Goal: Information Seeking & Learning: Compare options

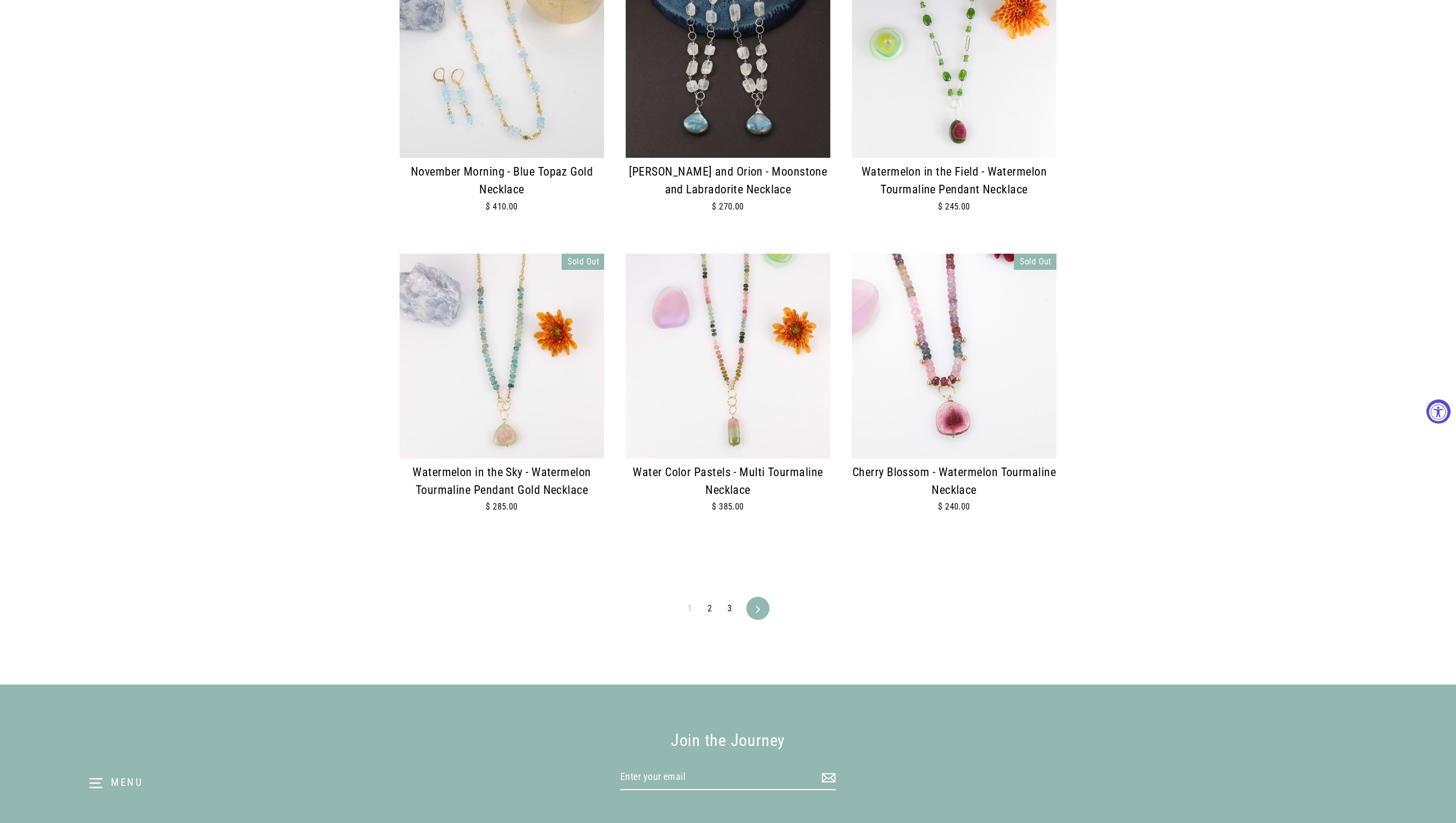
scroll to position [2024, 0]
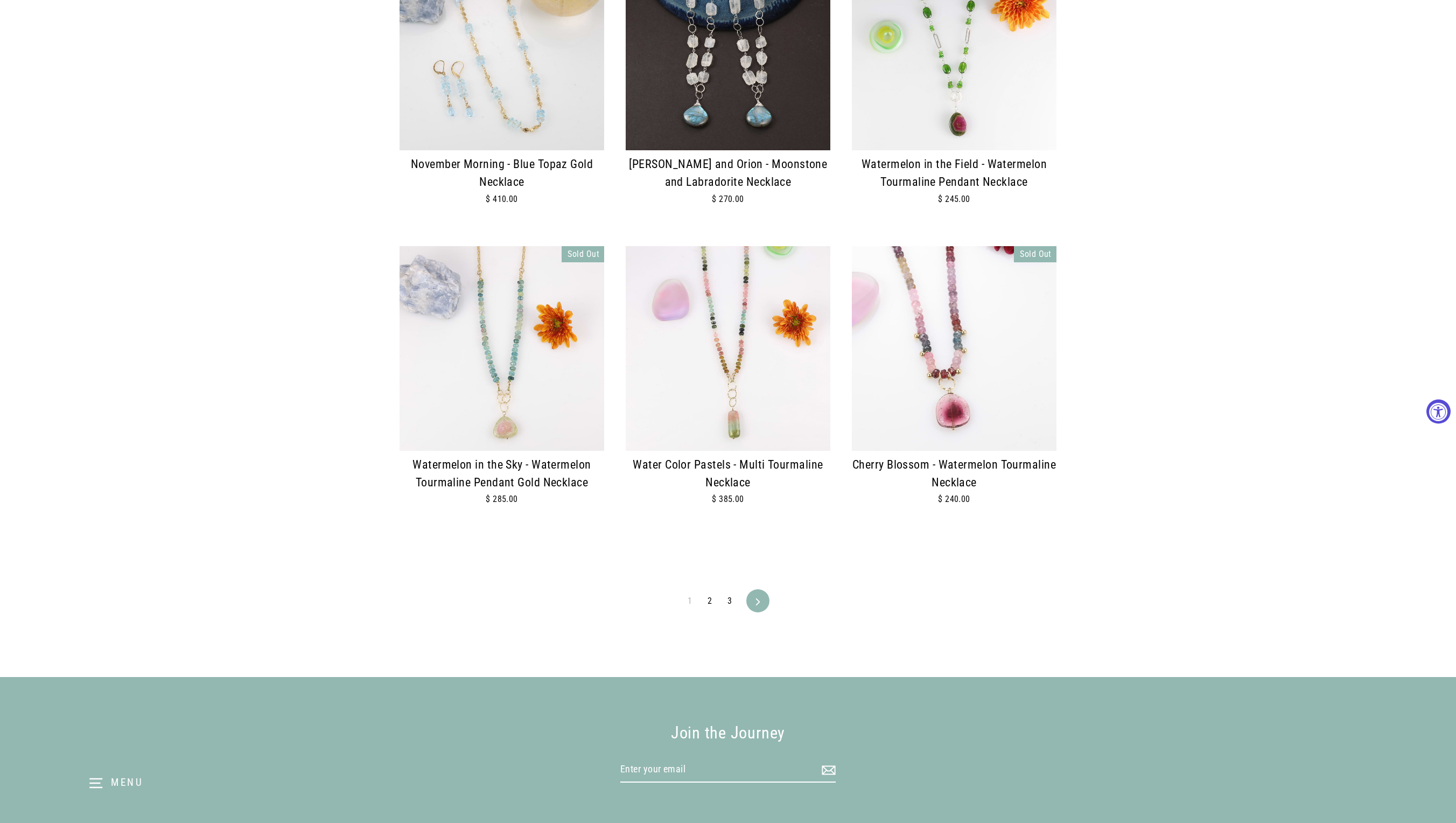
click at [713, 601] on link "2" at bounding box center [710, 601] width 17 height 17
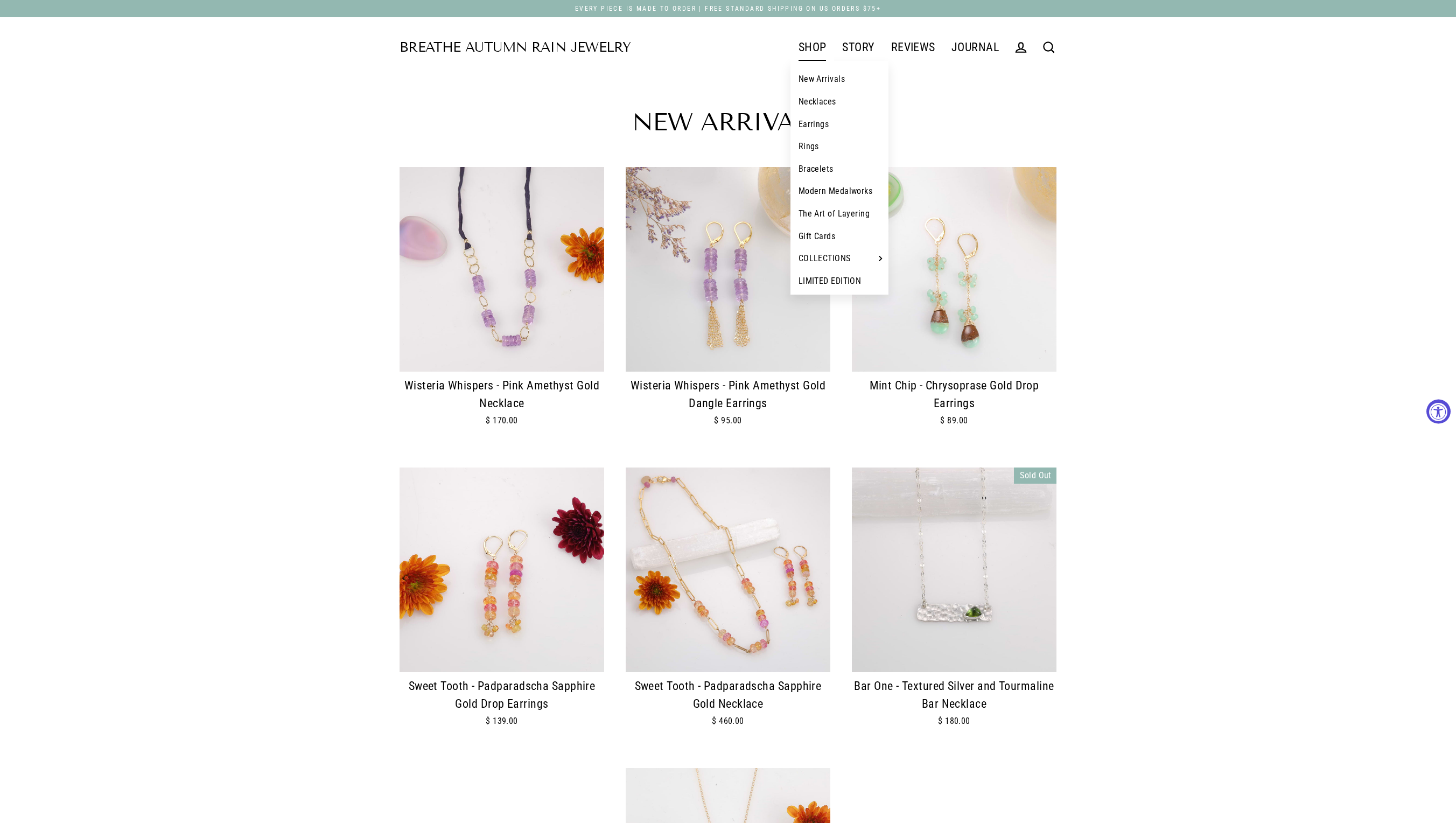
click at [821, 172] on link "Bracelets" at bounding box center [840, 169] width 99 height 23
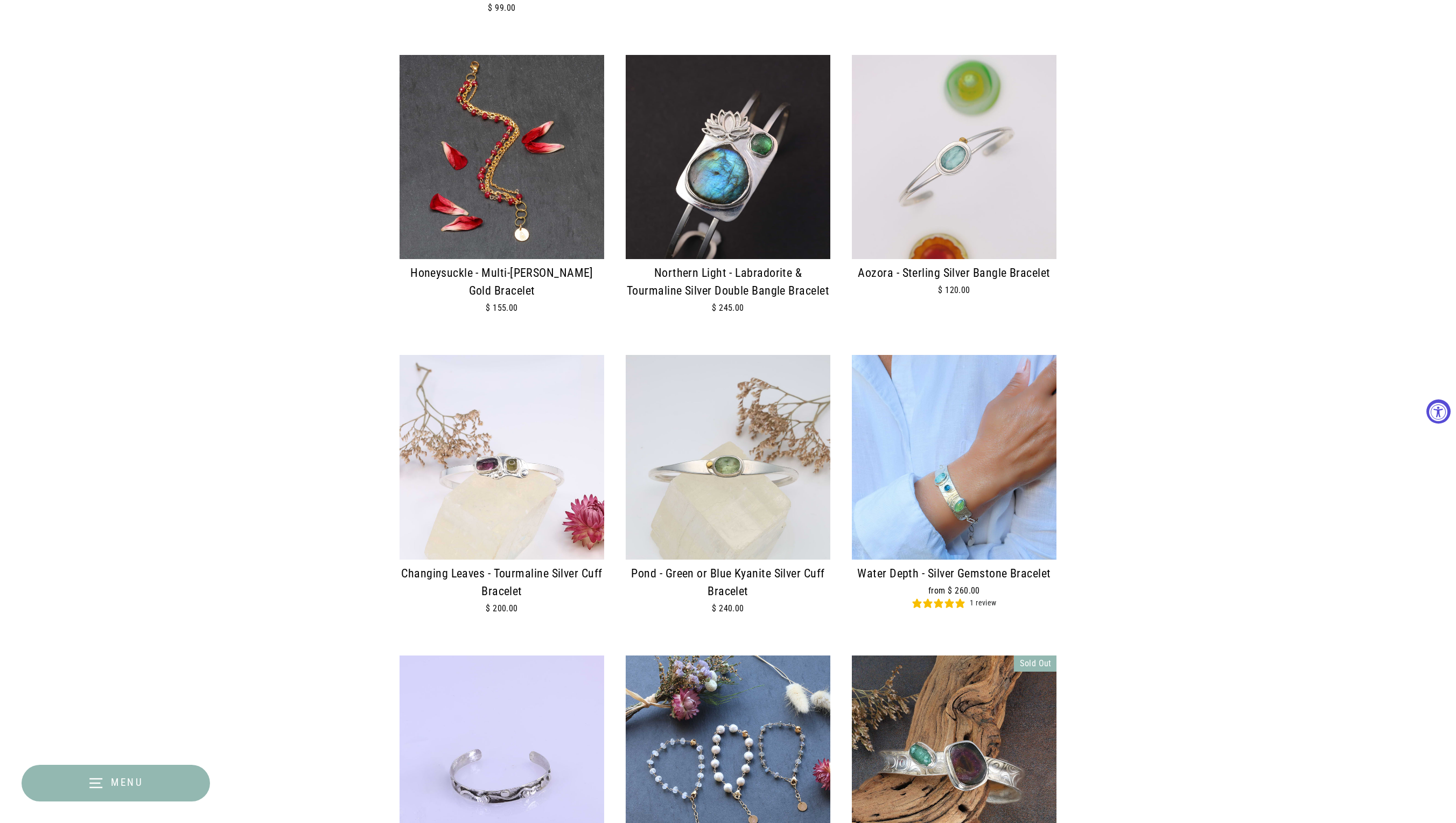
scroll to position [964, 0]
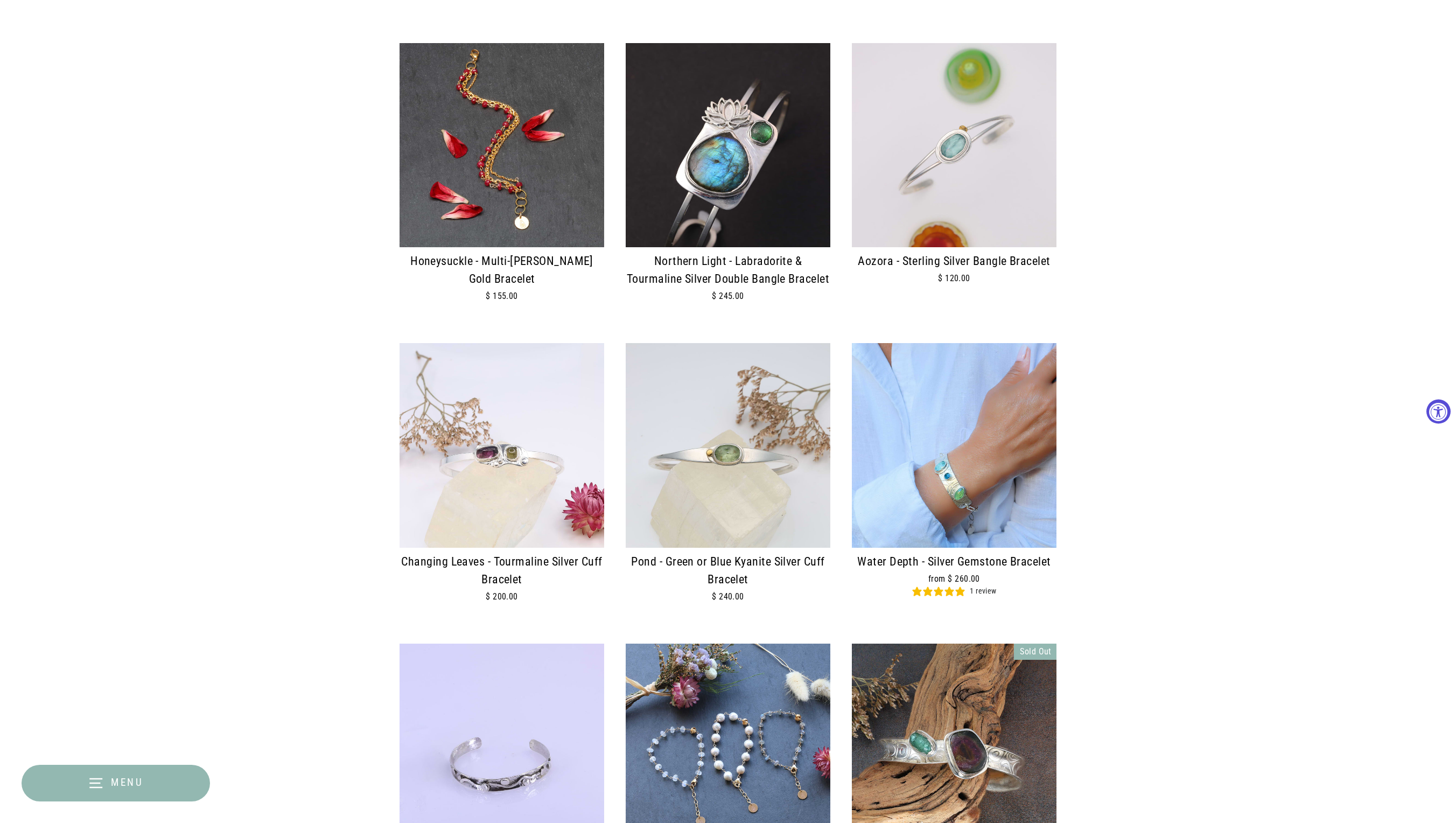
click at [563, 512] on img at bounding box center [502, 445] width 204 height 204
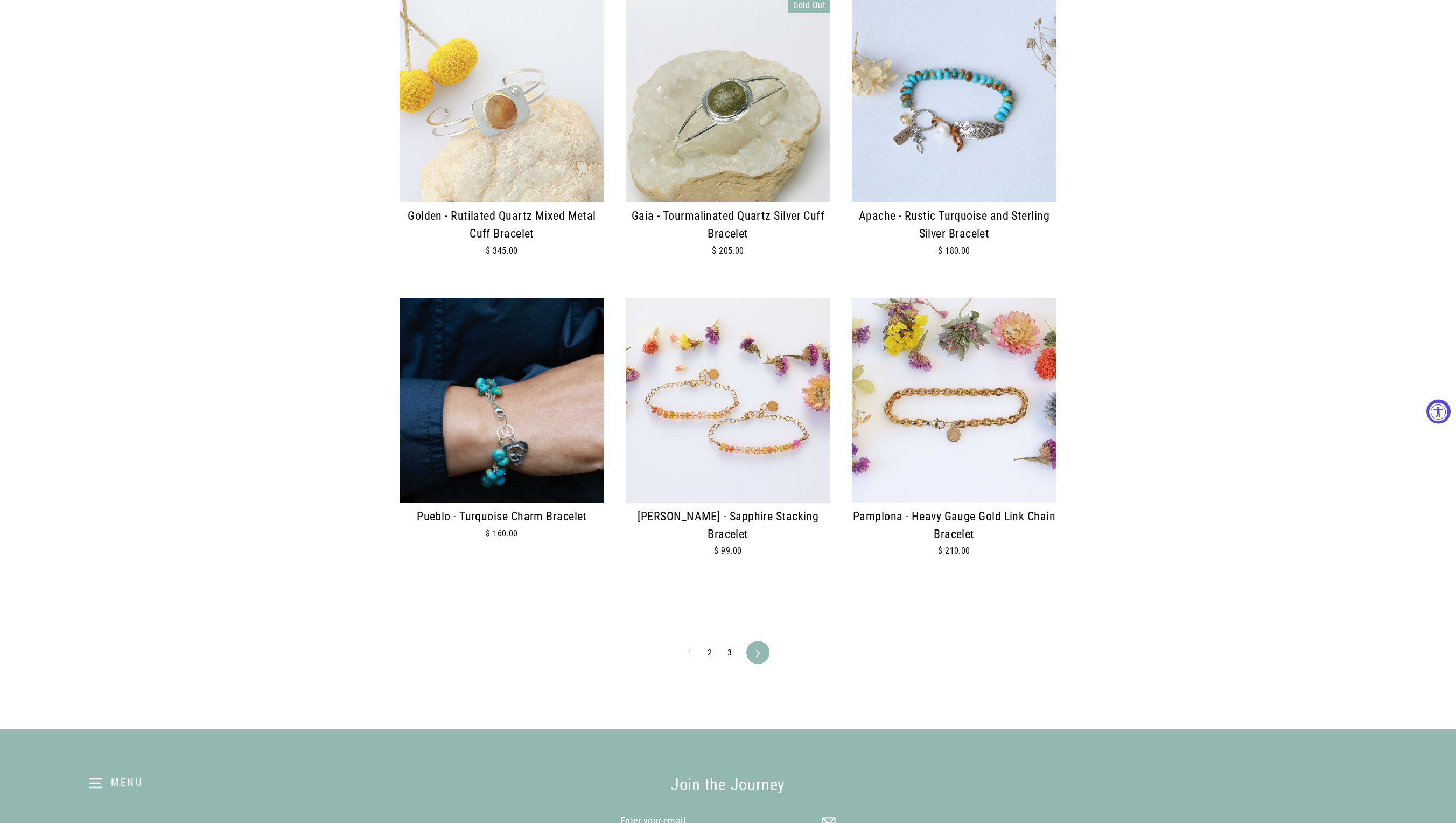
scroll to position [2214, 0]
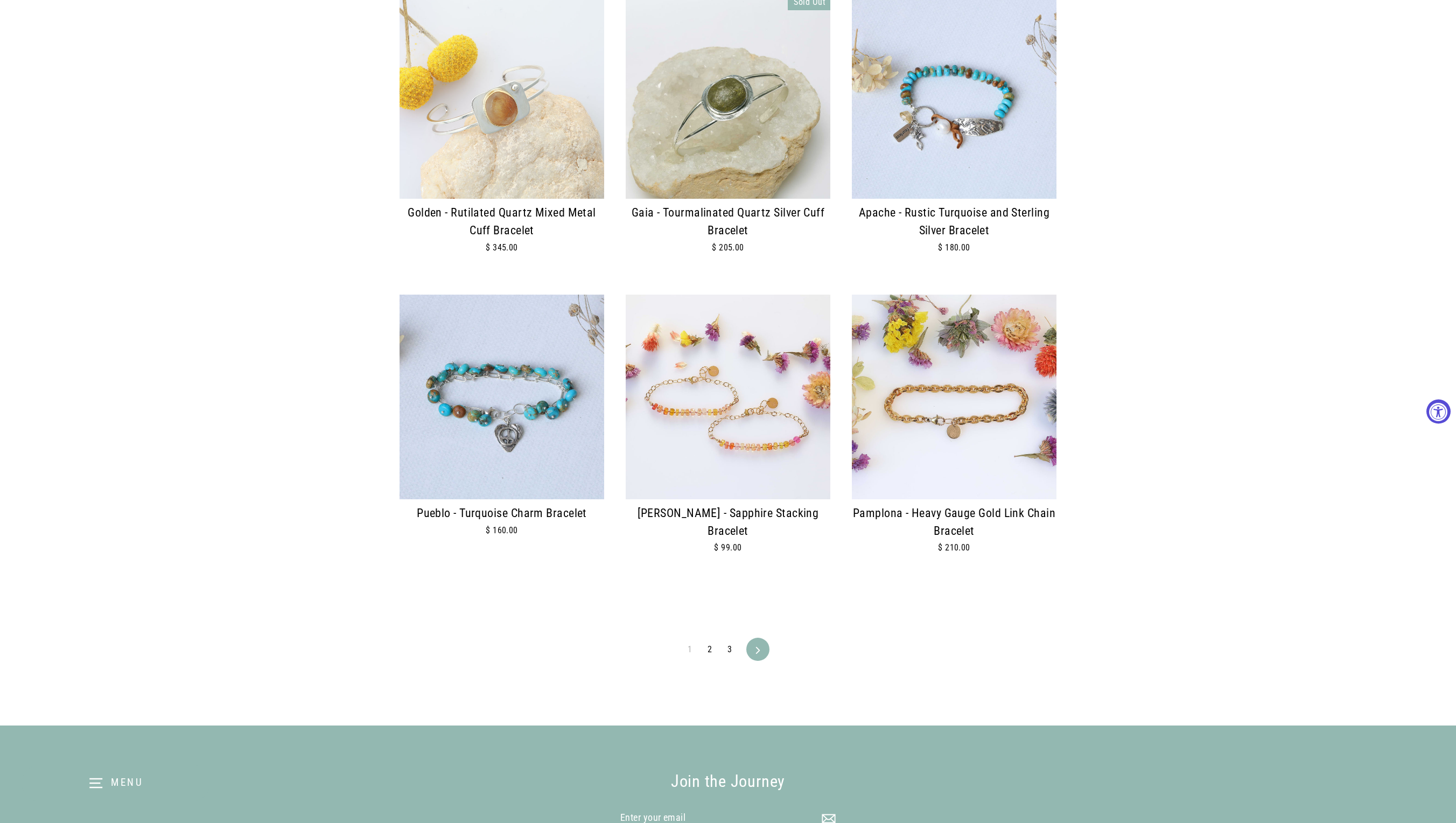
click at [709, 654] on link "2" at bounding box center [710, 650] width 17 height 17
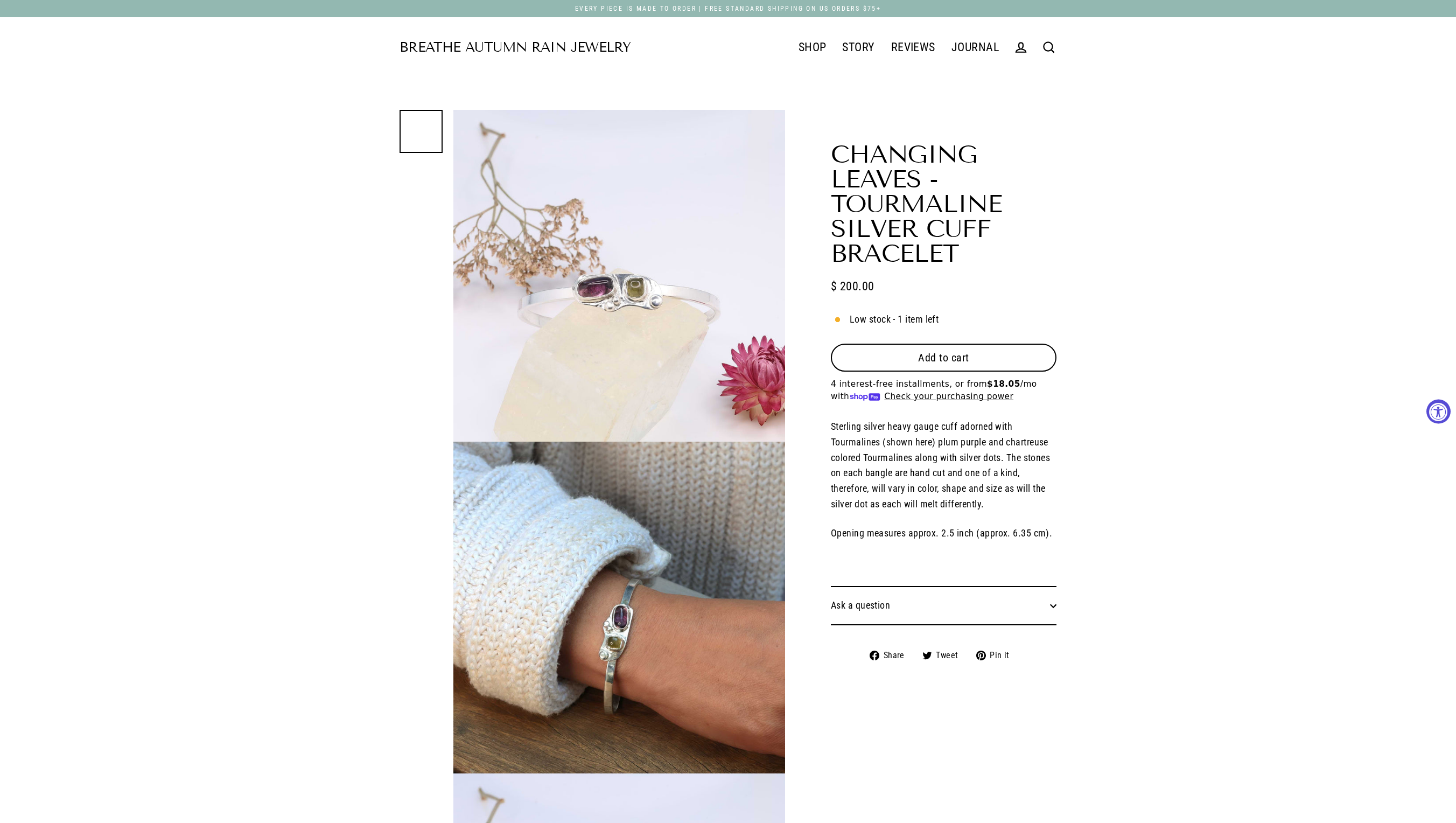
select select "3"
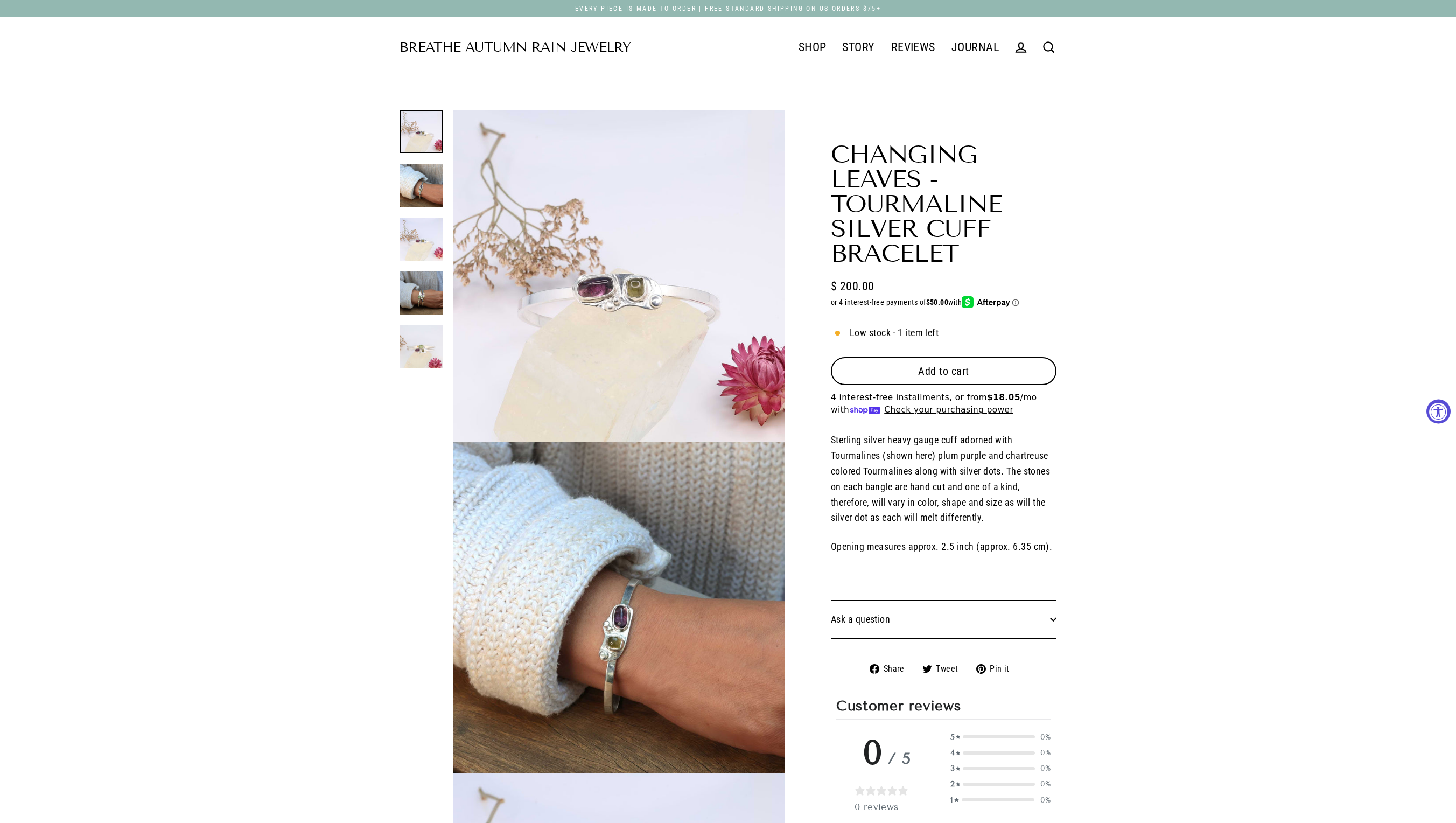
click at [656, 308] on button "Close (esc)" at bounding box center [619, 273] width 332 height 326
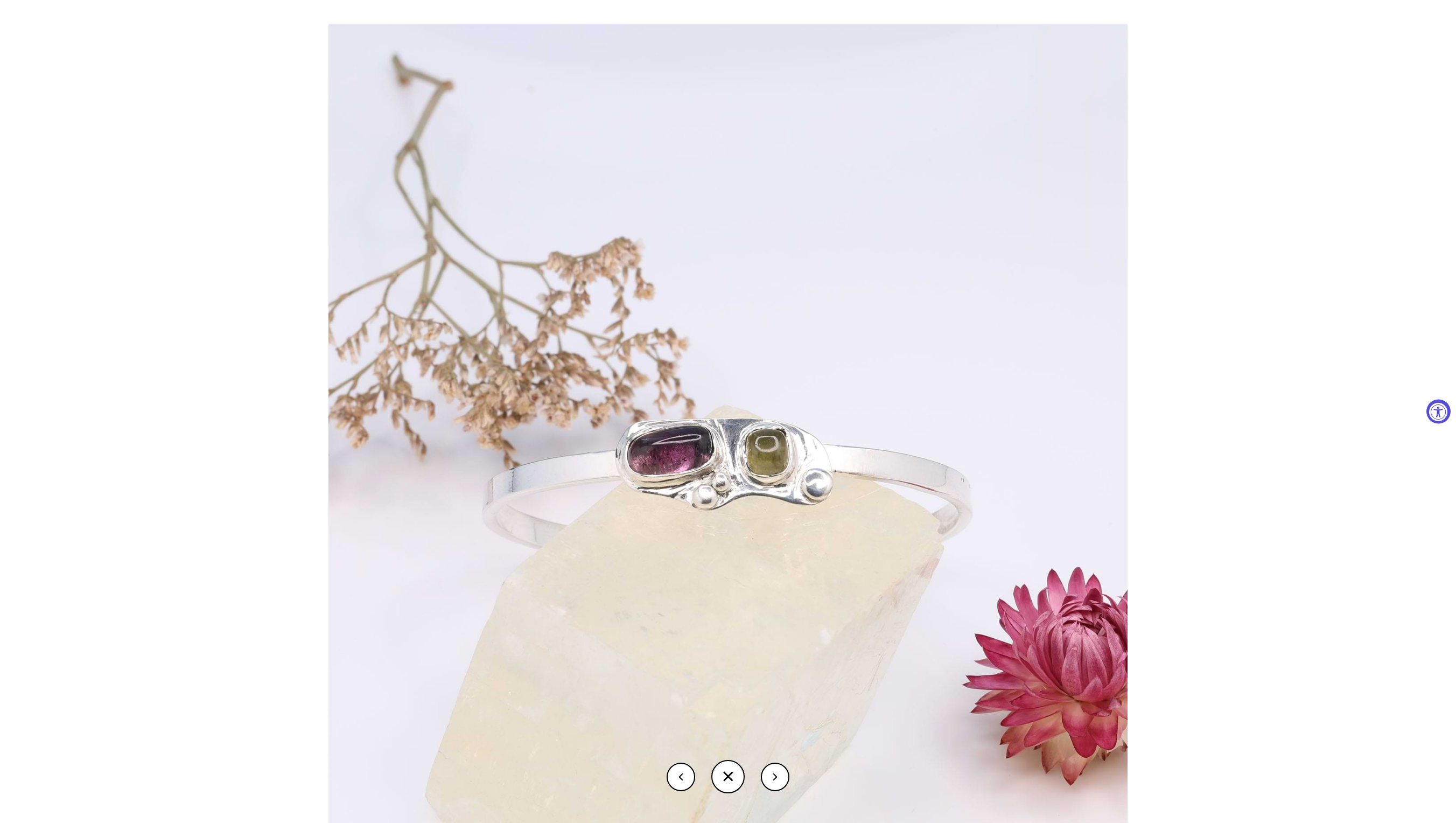
click at [780, 777] on button at bounding box center [775, 776] width 28 height 28
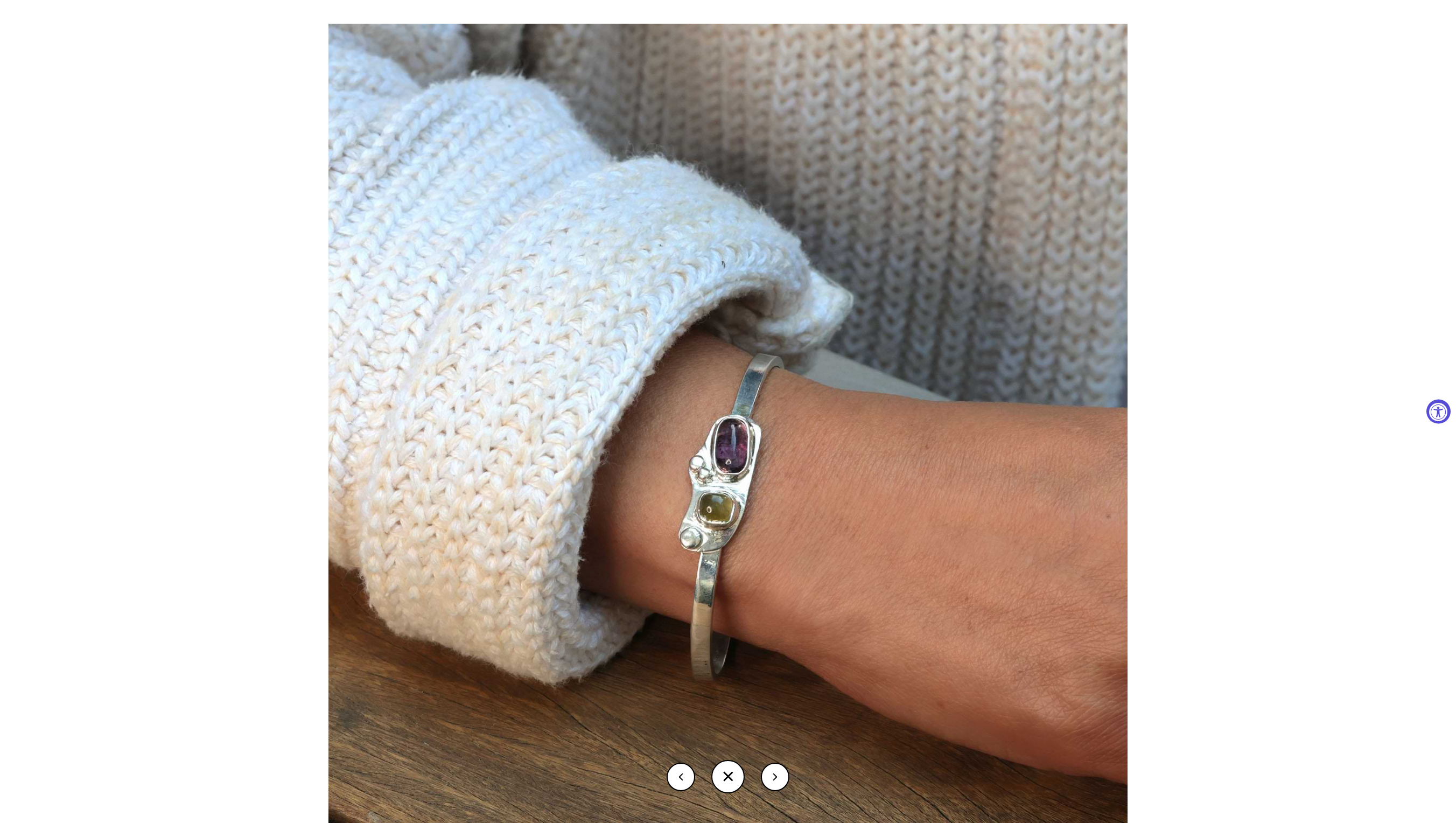
click at [780, 777] on button at bounding box center [775, 776] width 28 height 28
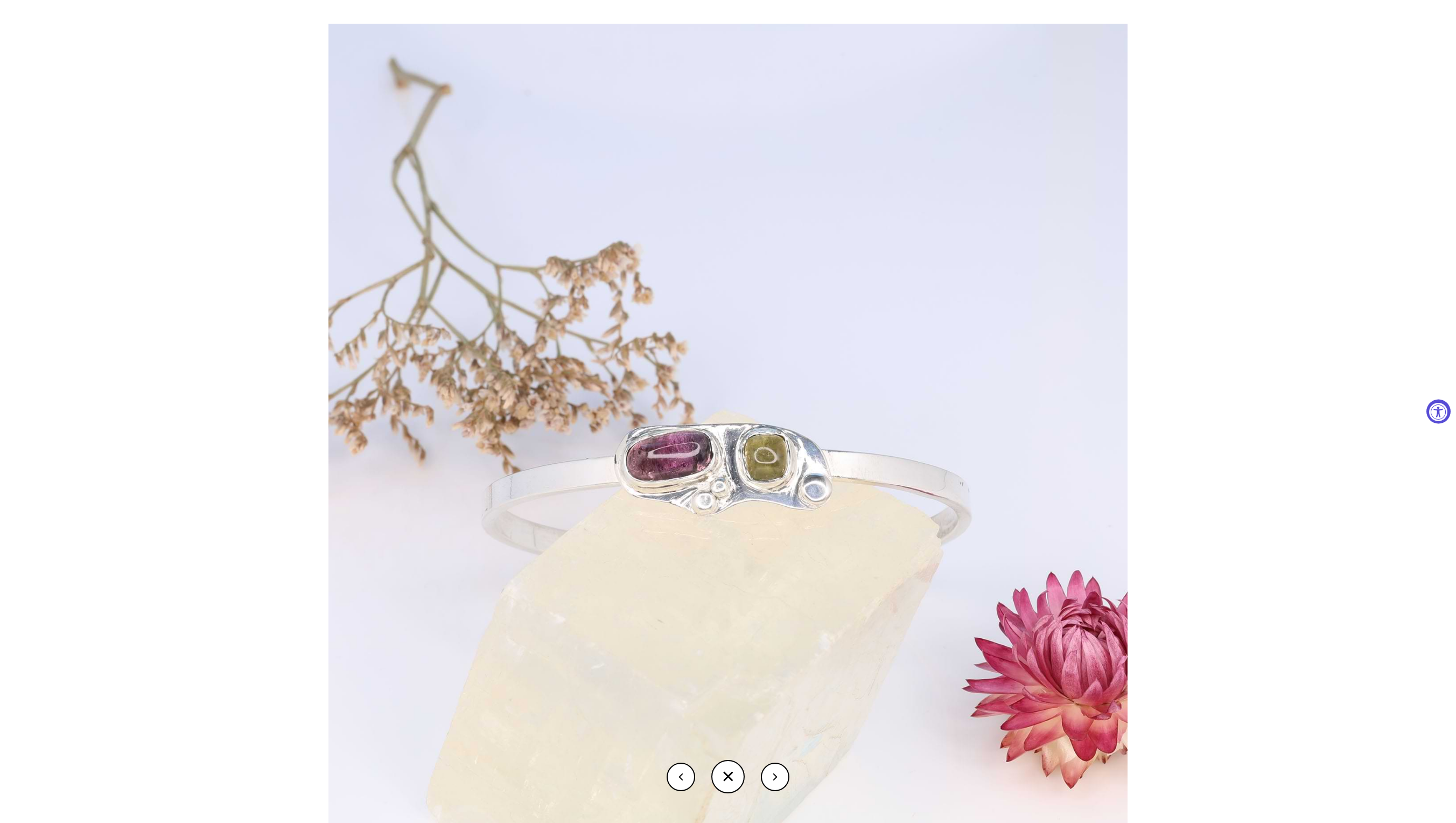
click at [780, 777] on button at bounding box center [775, 776] width 28 height 28
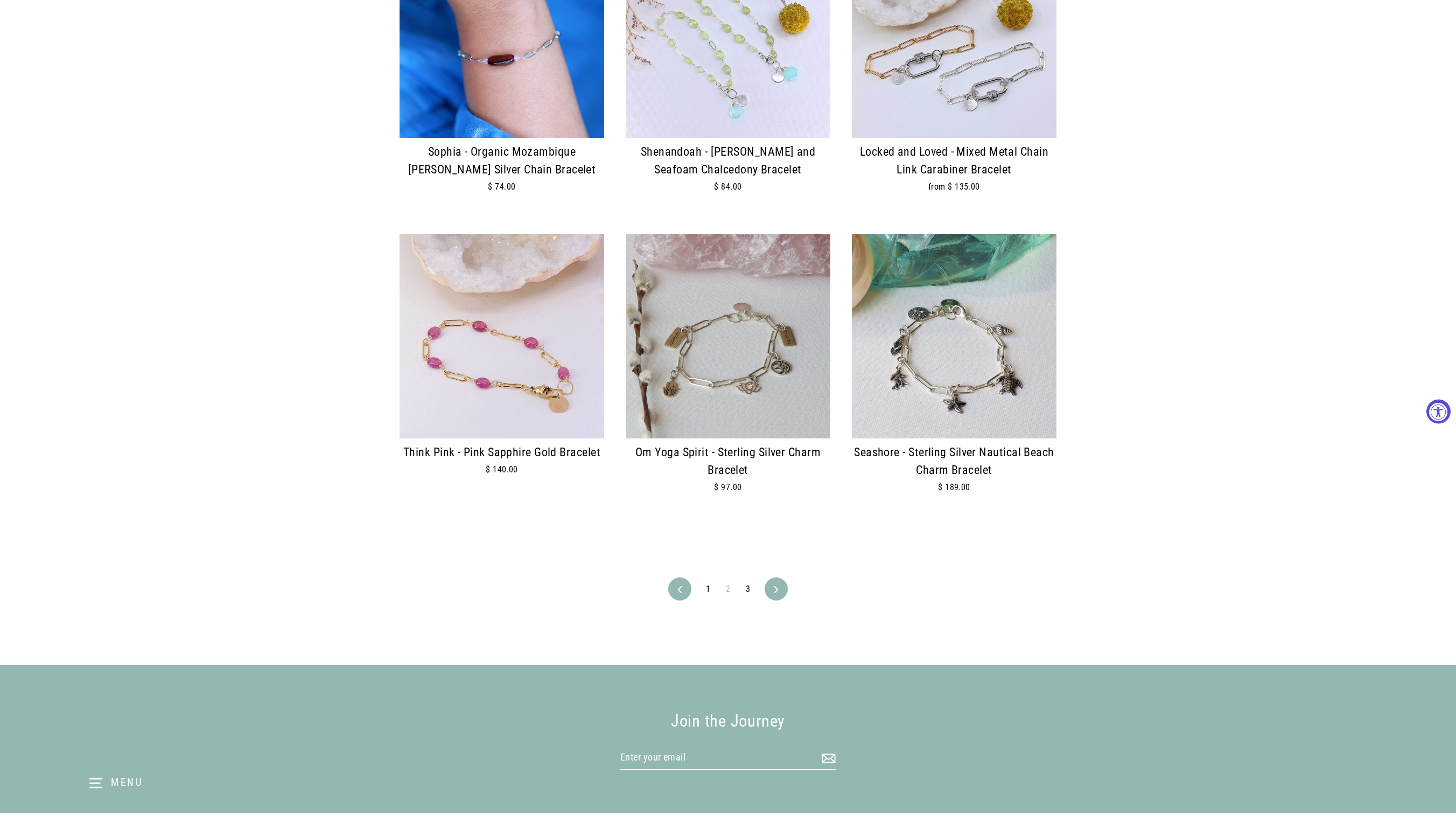
scroll to position [2306, 0]
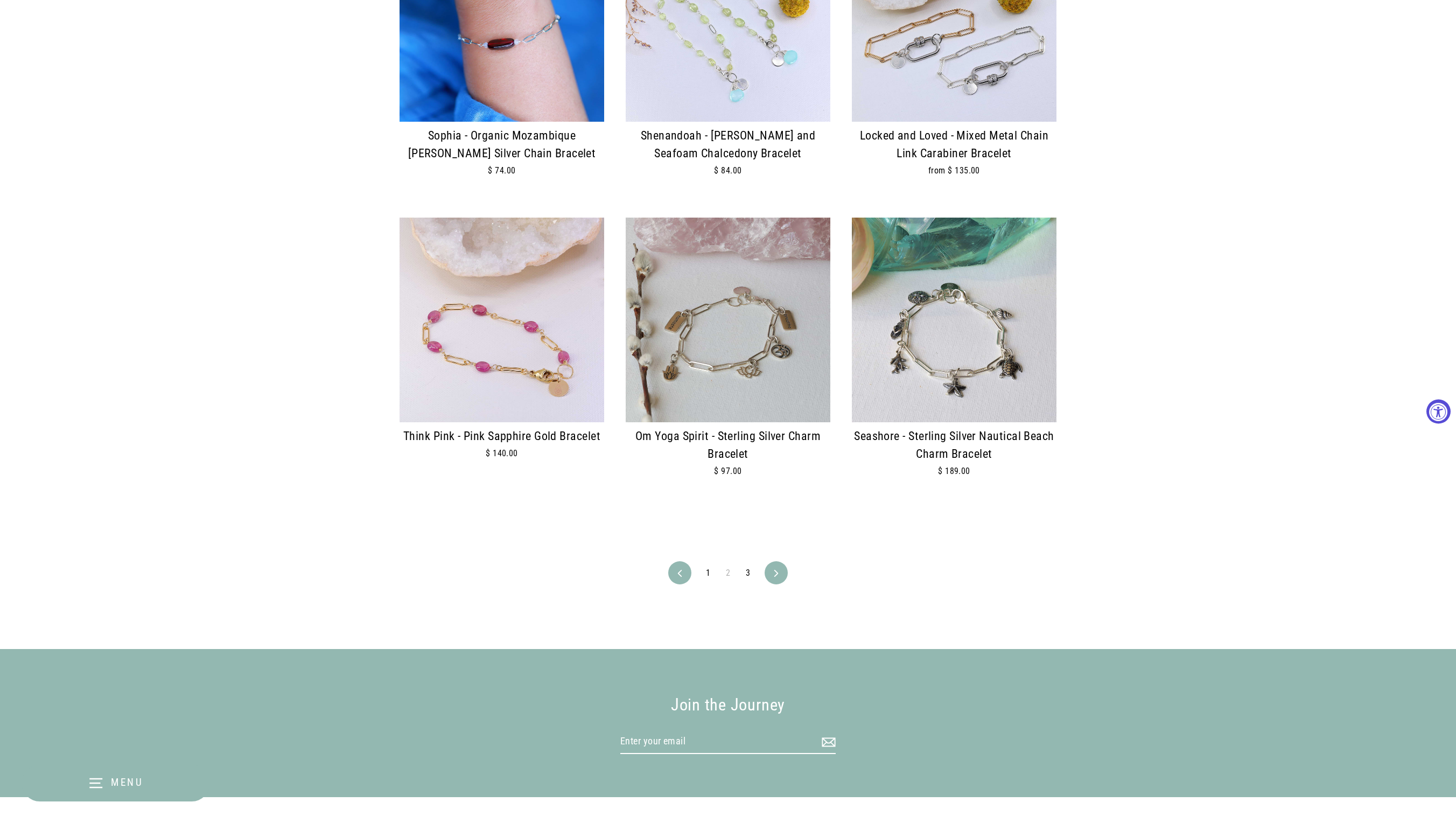
click at [753, 575] on link "3" at bounding box center [748, 573] width 17 height 17
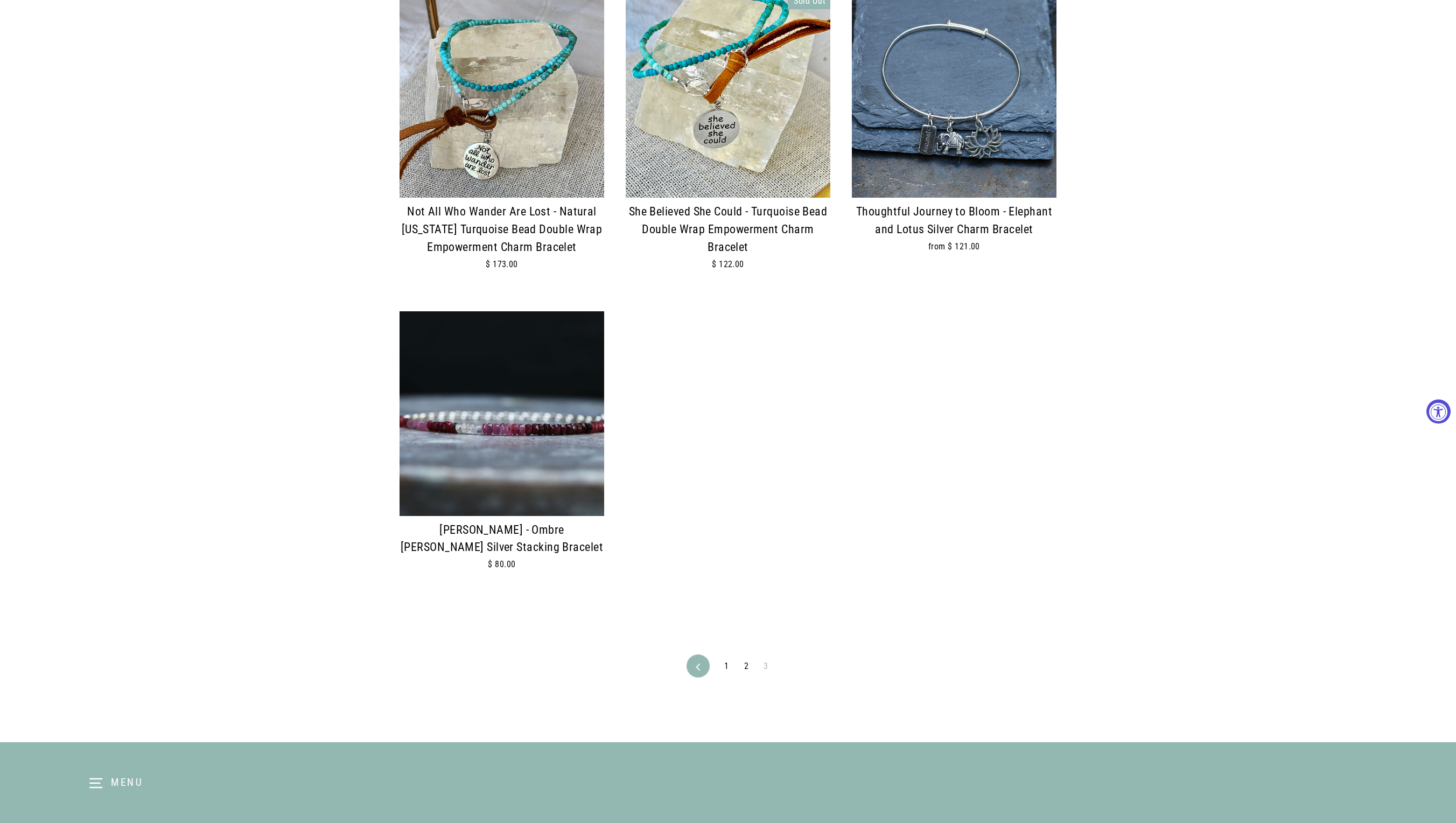
scroll to position [1352, 0]
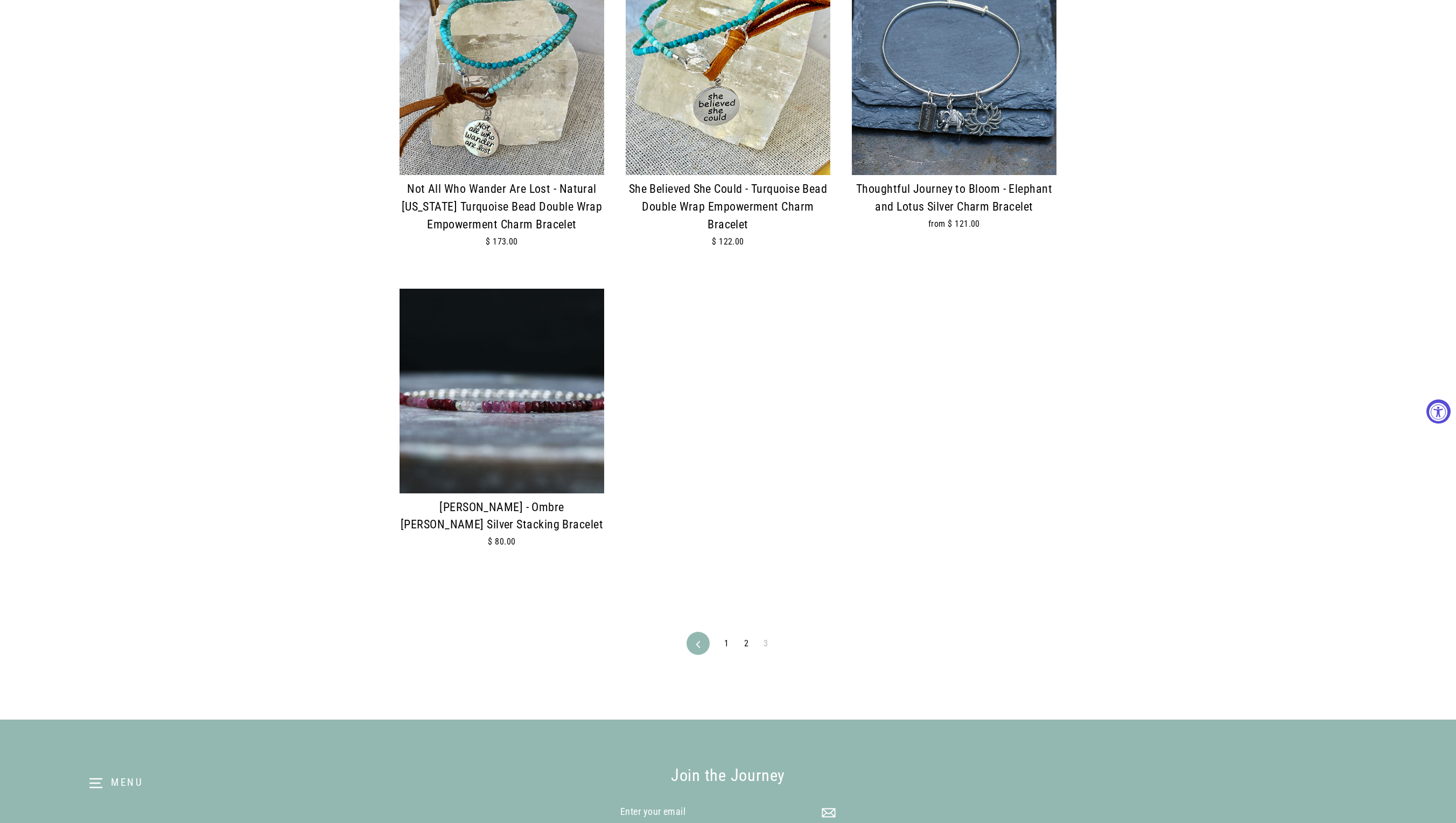
click at [722, 650] on link "1" at bounding box center [727, 643] width 17 height 17
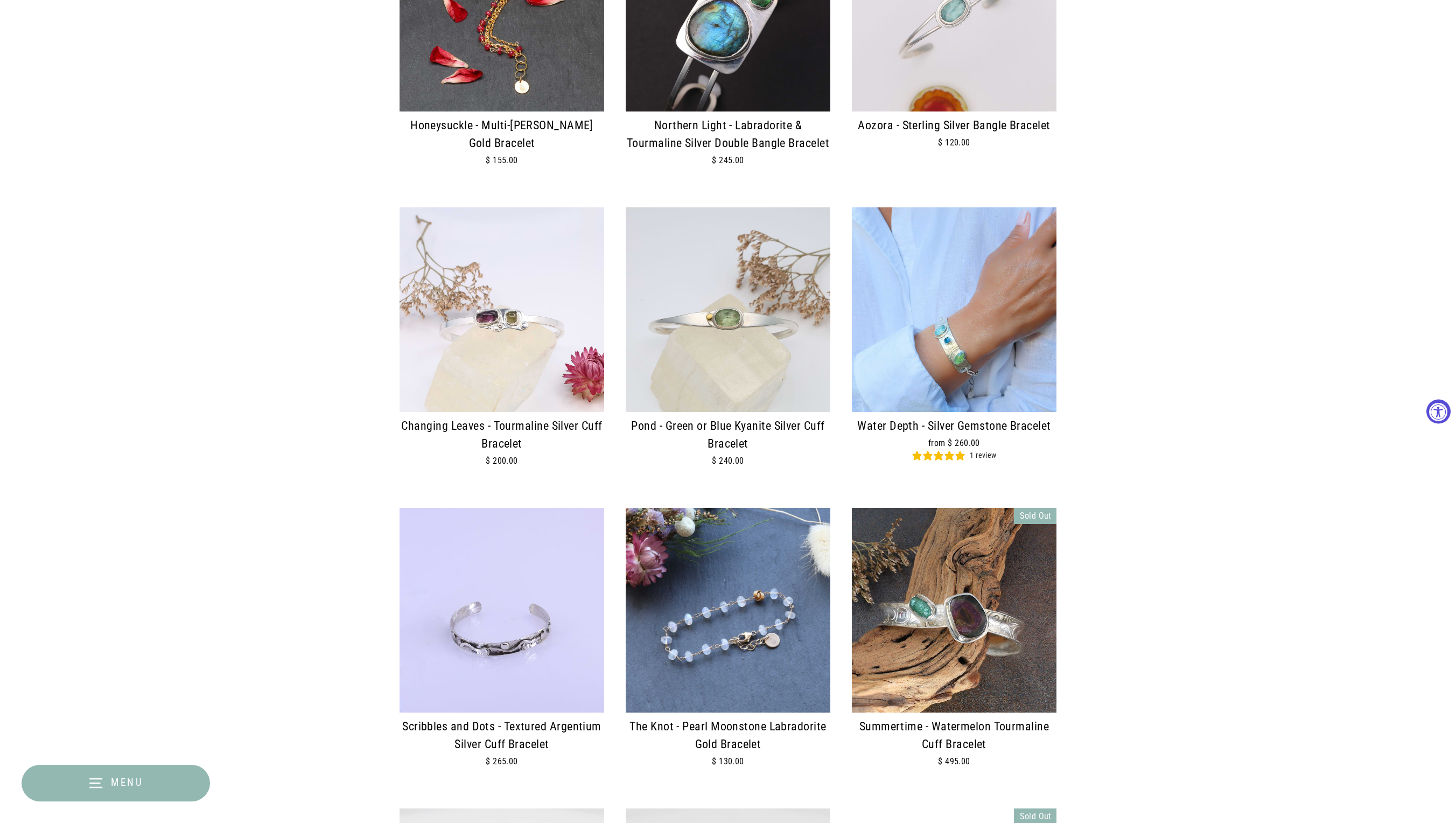
scroll to position [1094, 0]
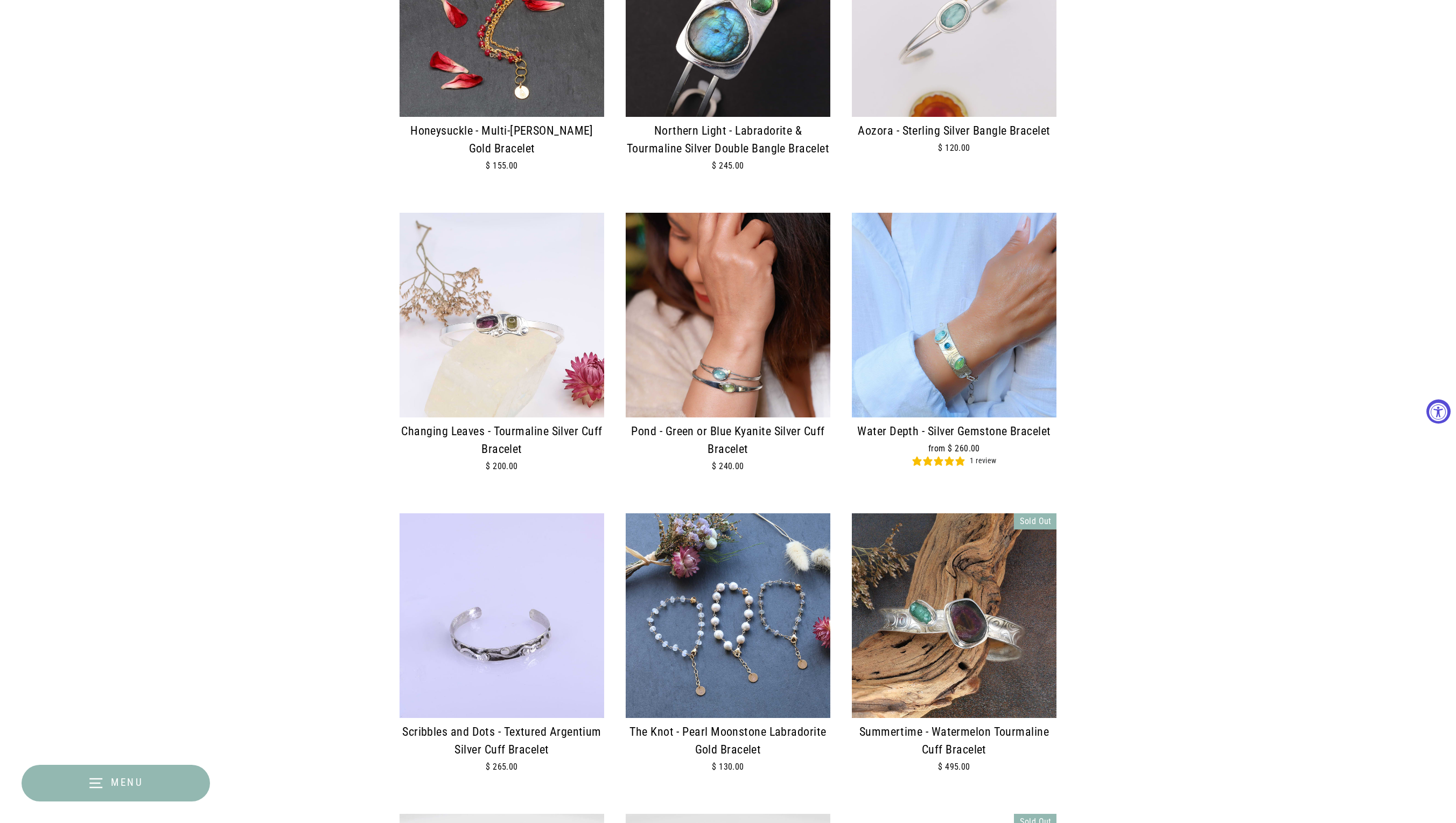
click at [726, 446] on div "Pond - Green or Blue Kyanite Silver Cuff Bracelet" at bounding box center [728, 441] width 204 height 36
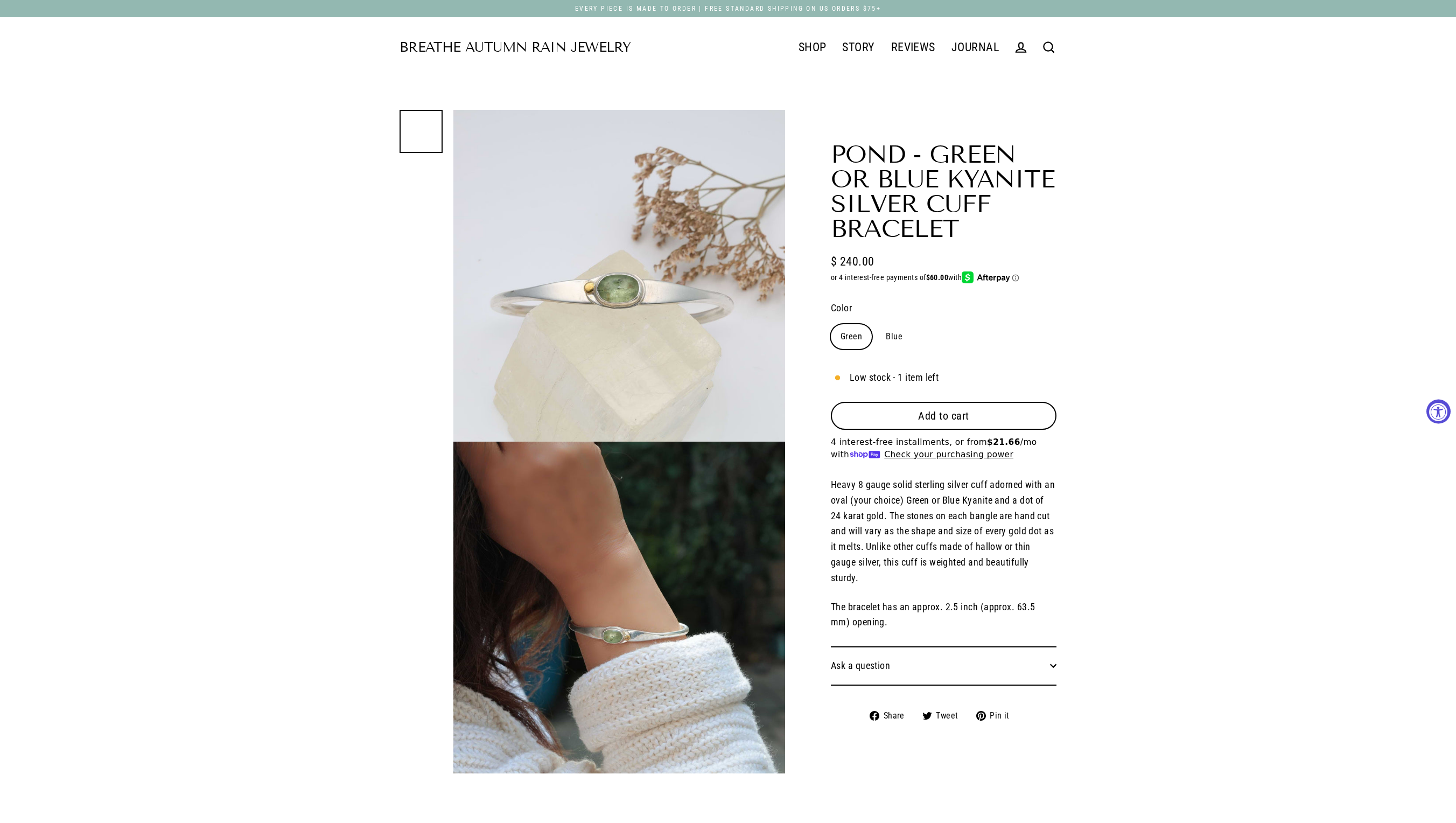
select select "3"
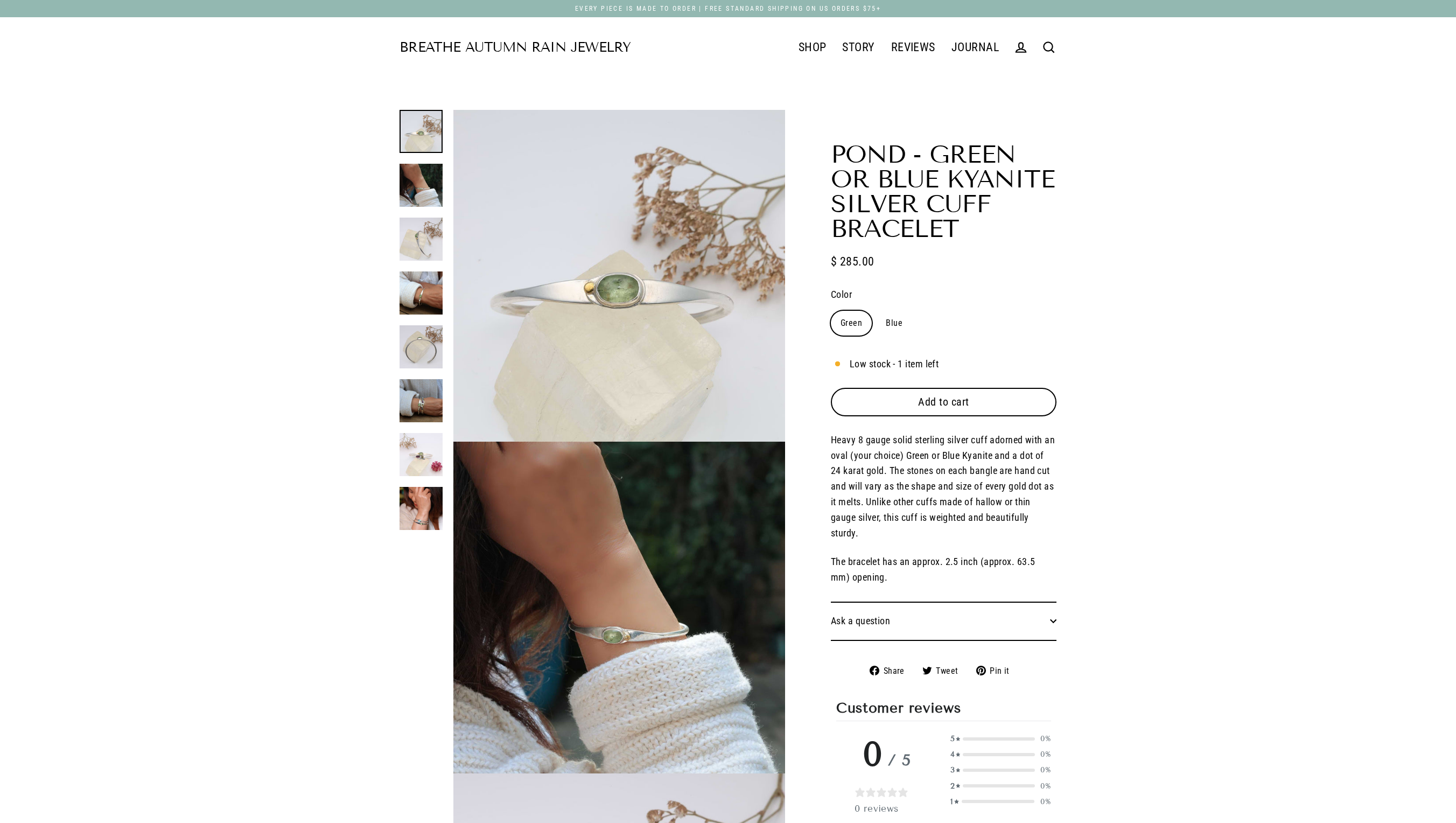
select select "3"
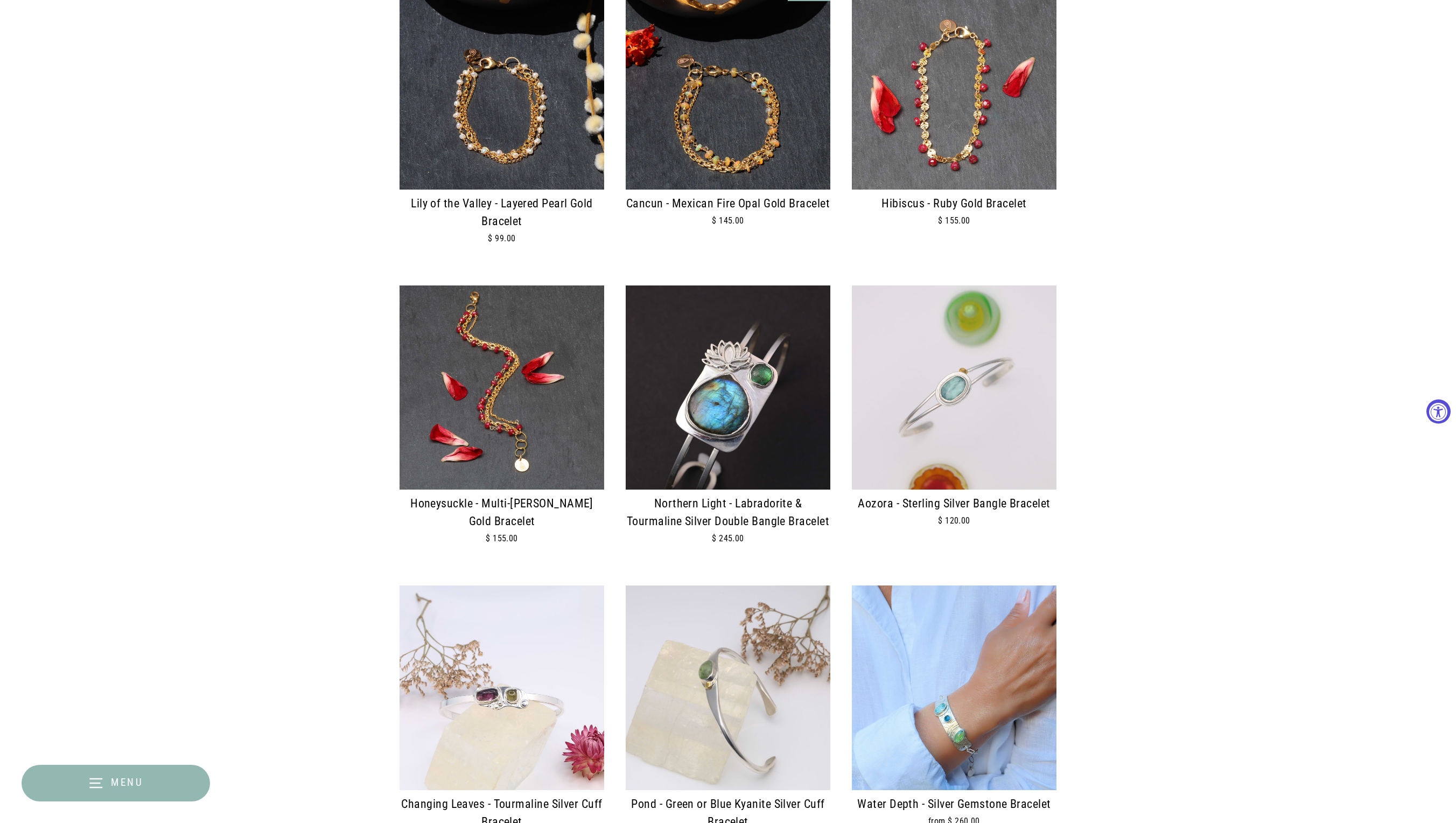
scroll to position [724, 0]
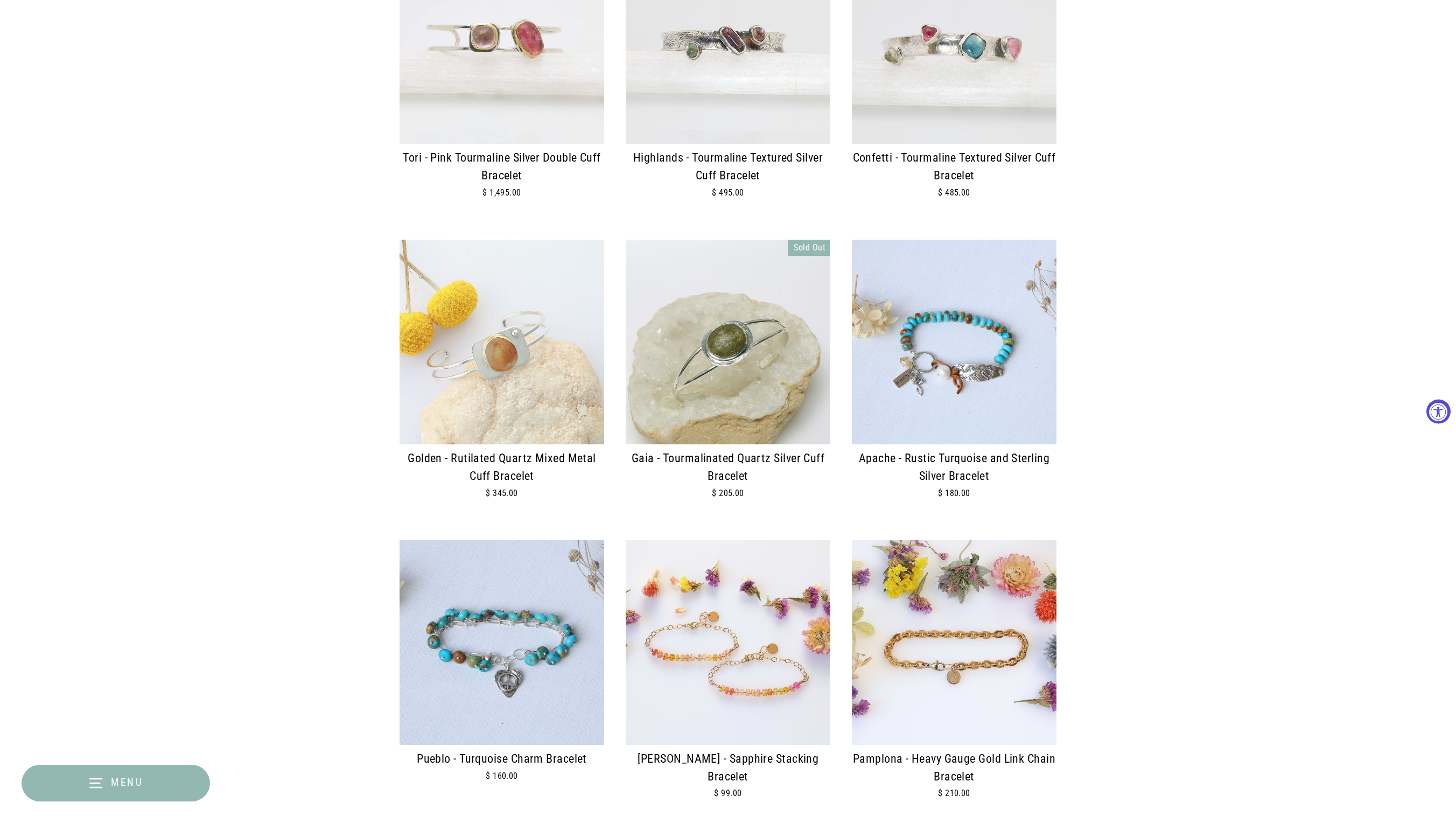
scroll to position [1968, 0]
click at [503, 359] on img at bounding box center [502, 343] width 204 height 204
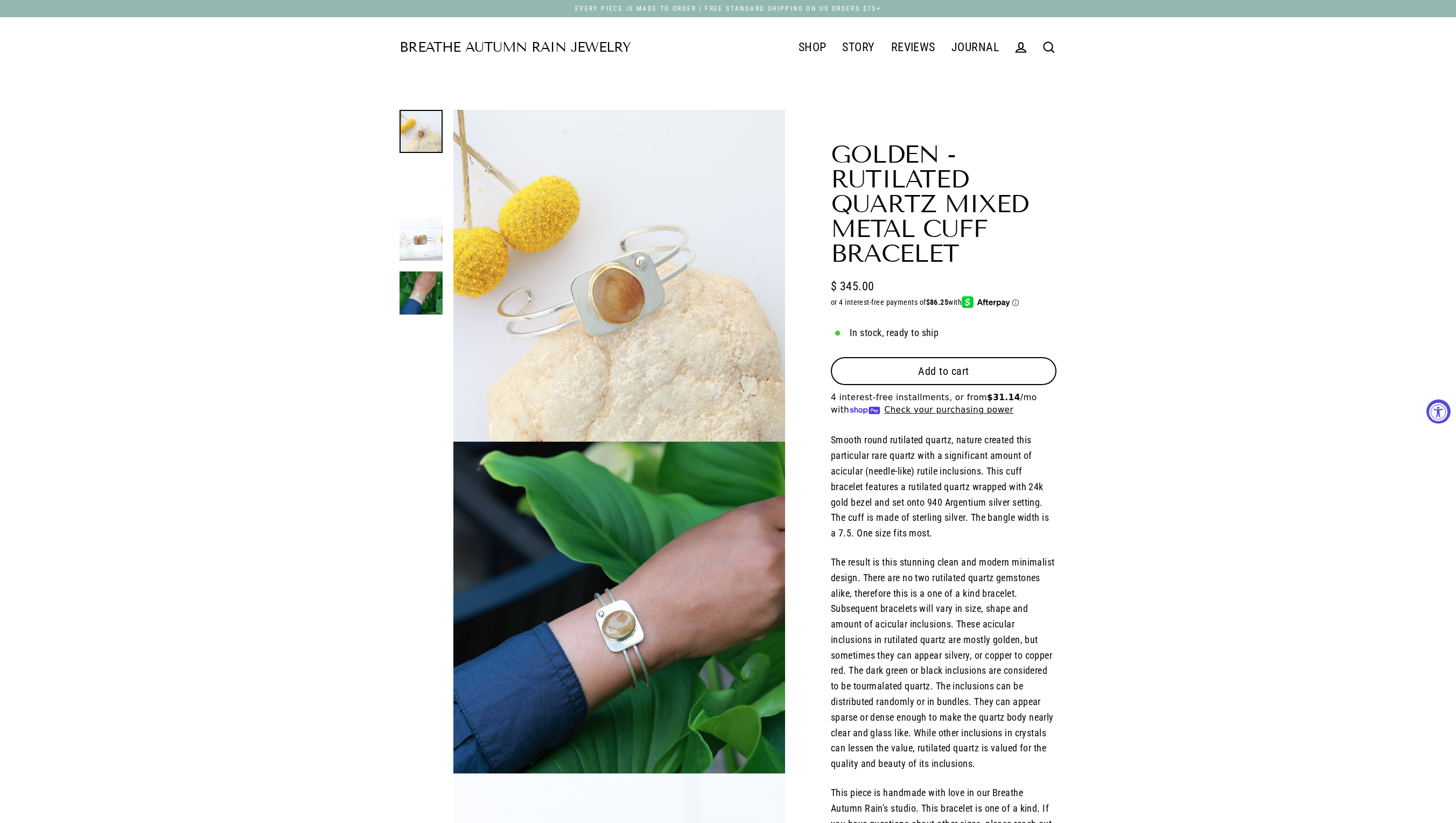
select select "3"
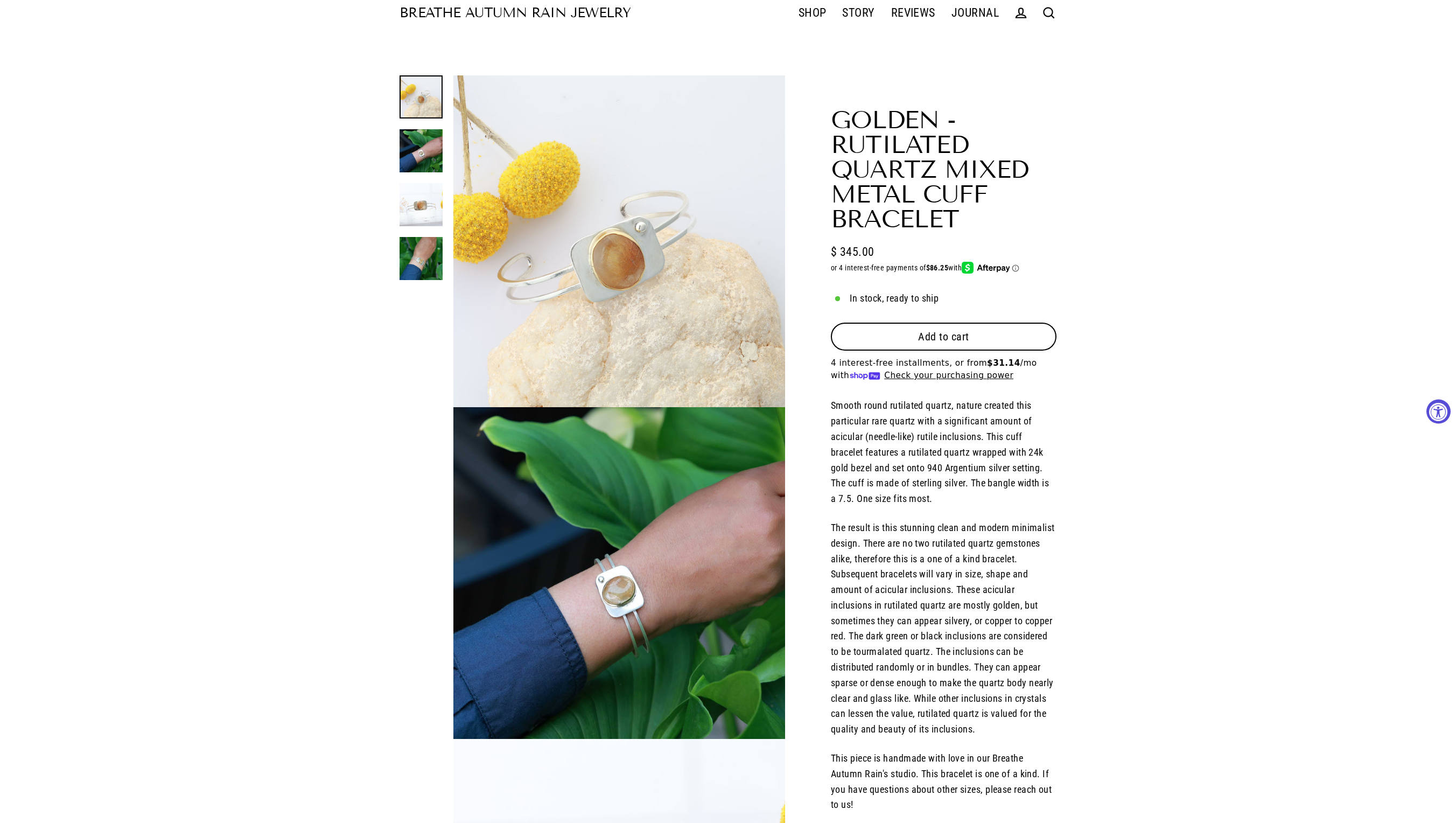
scroll to position [52, 0]
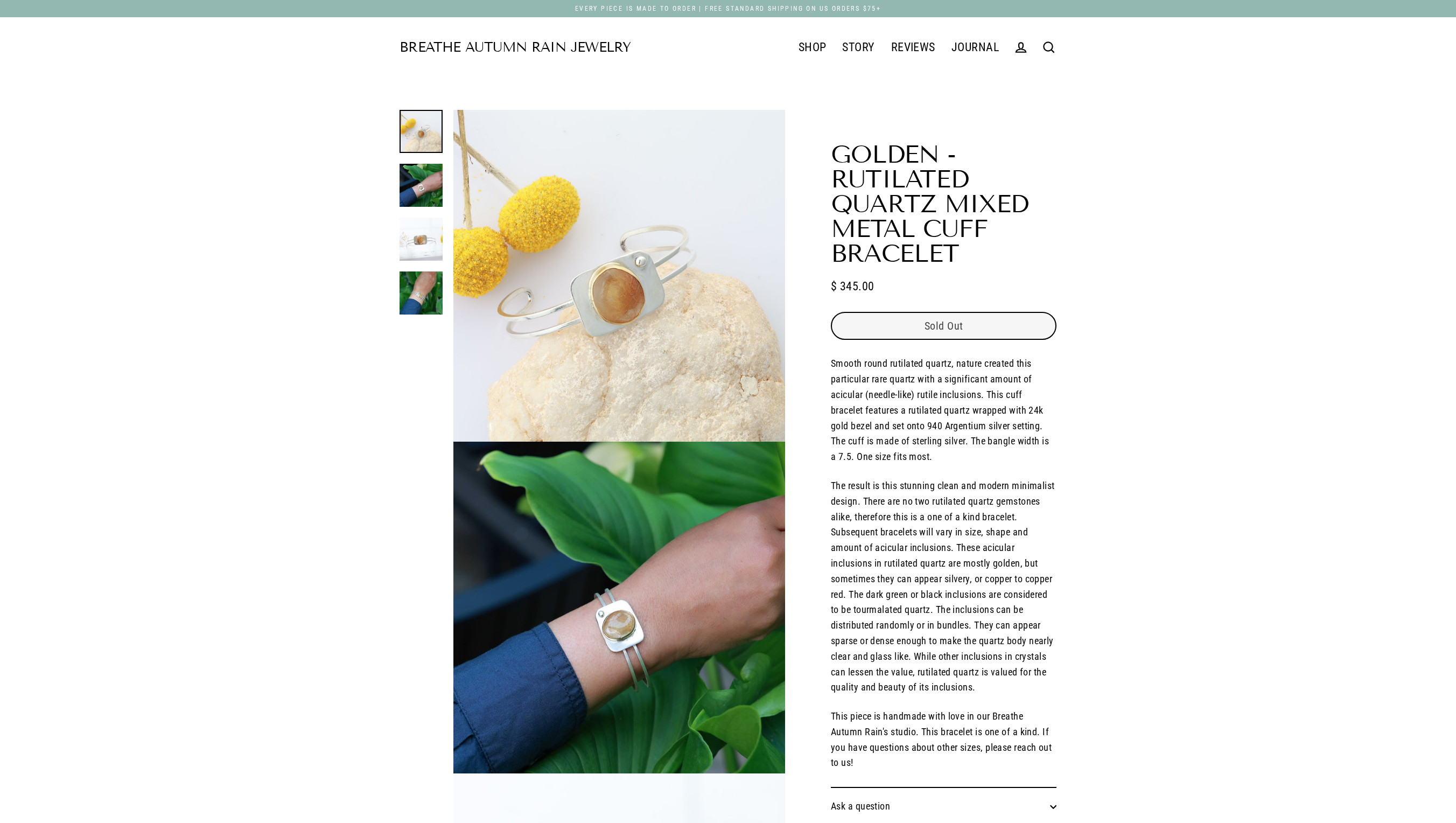
select select "3"
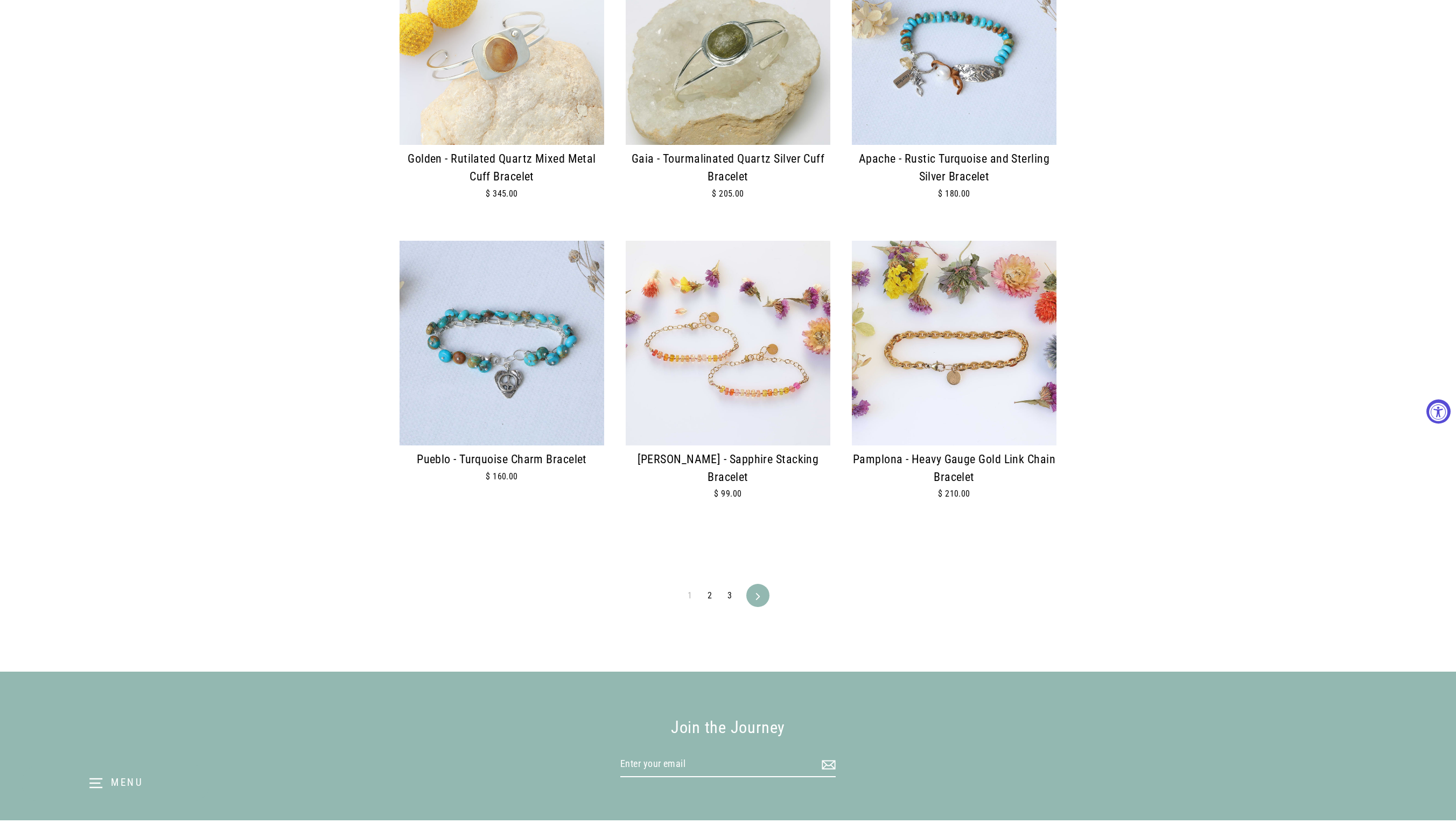
scroll to position [2270, 0]
click at [715, 600] on link "2" at bounding box center [710, 595] width 17 height 17
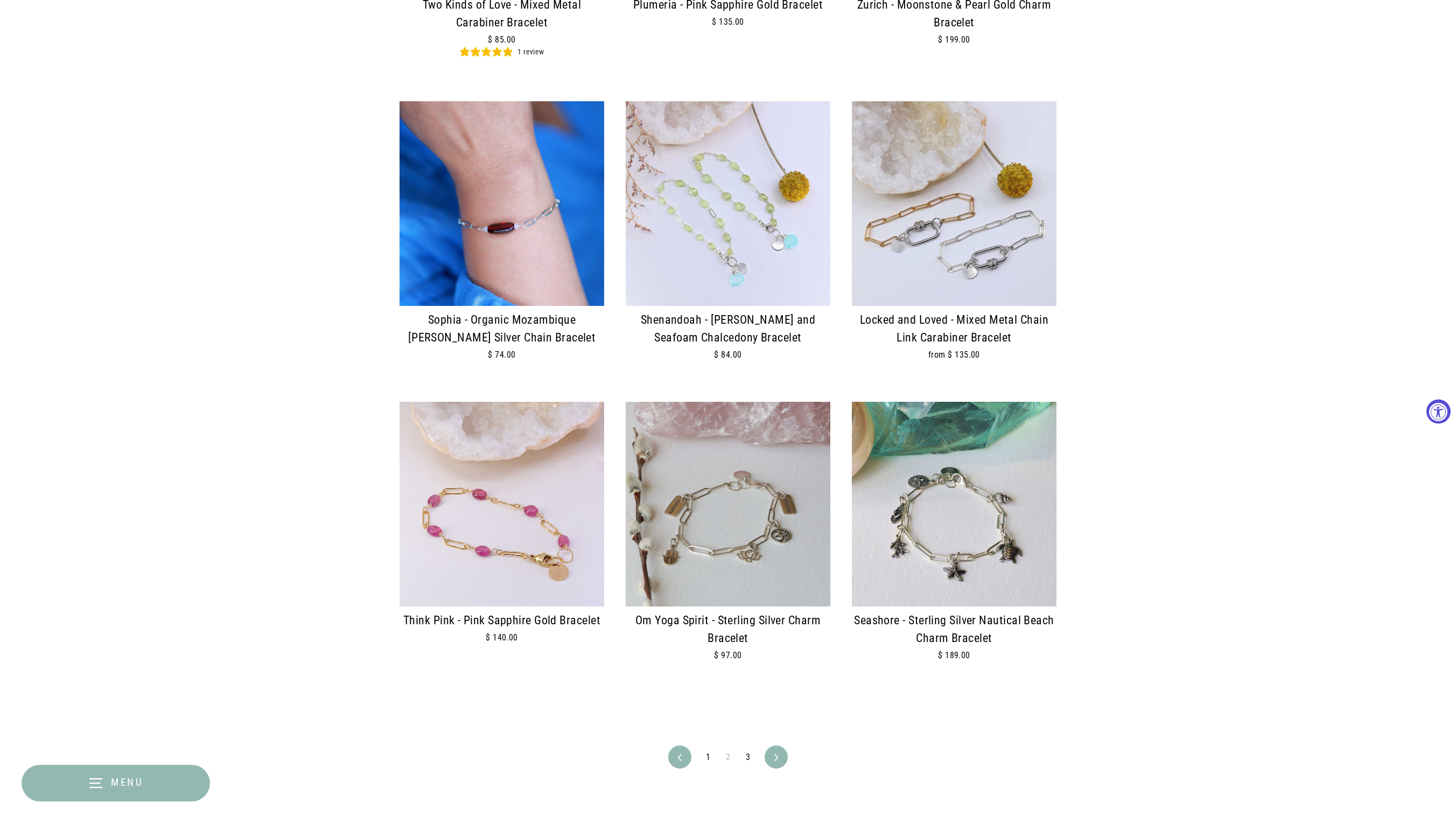
scroll to position [2120, 0]
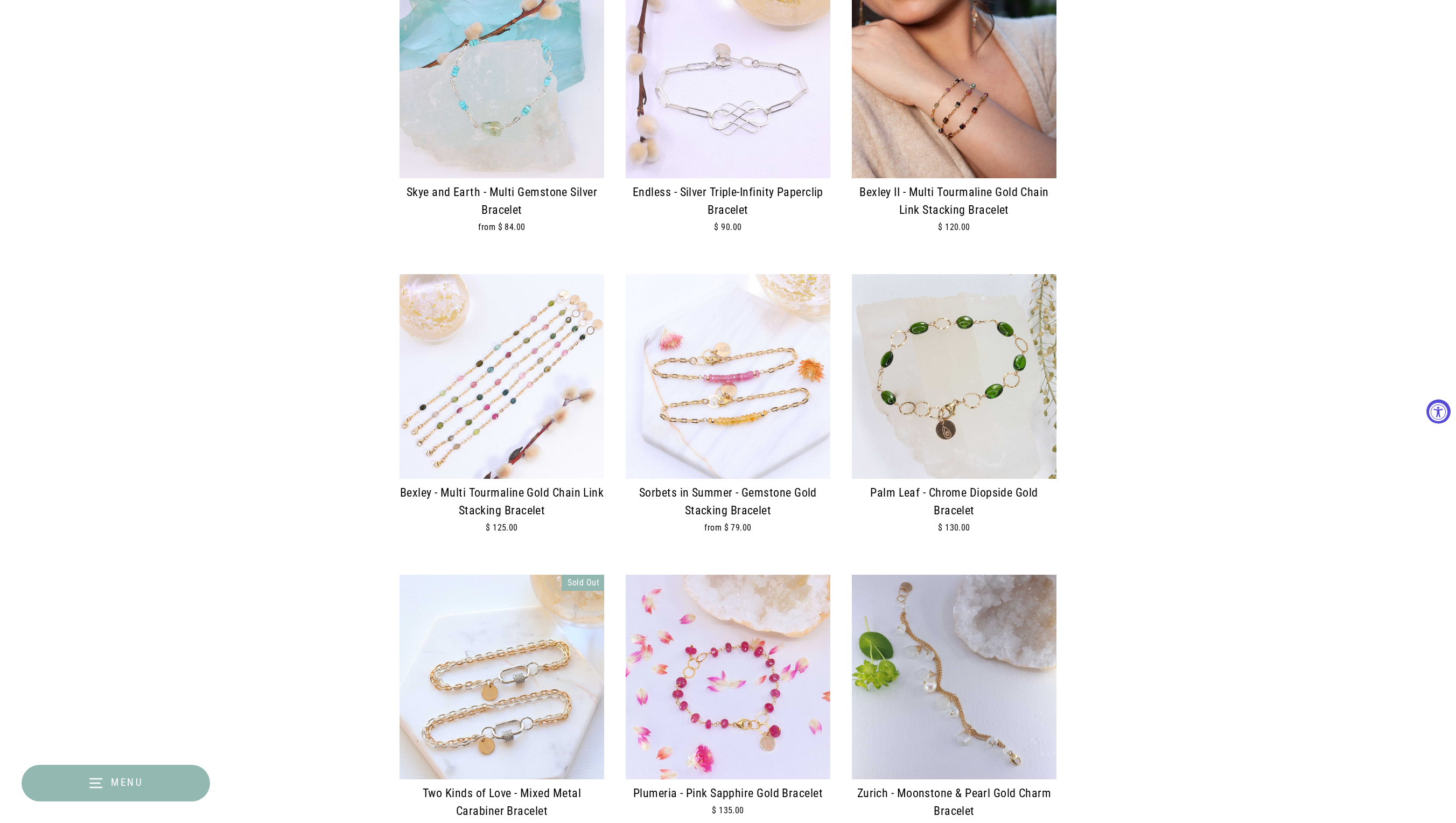
scroll to position [1334, 0]
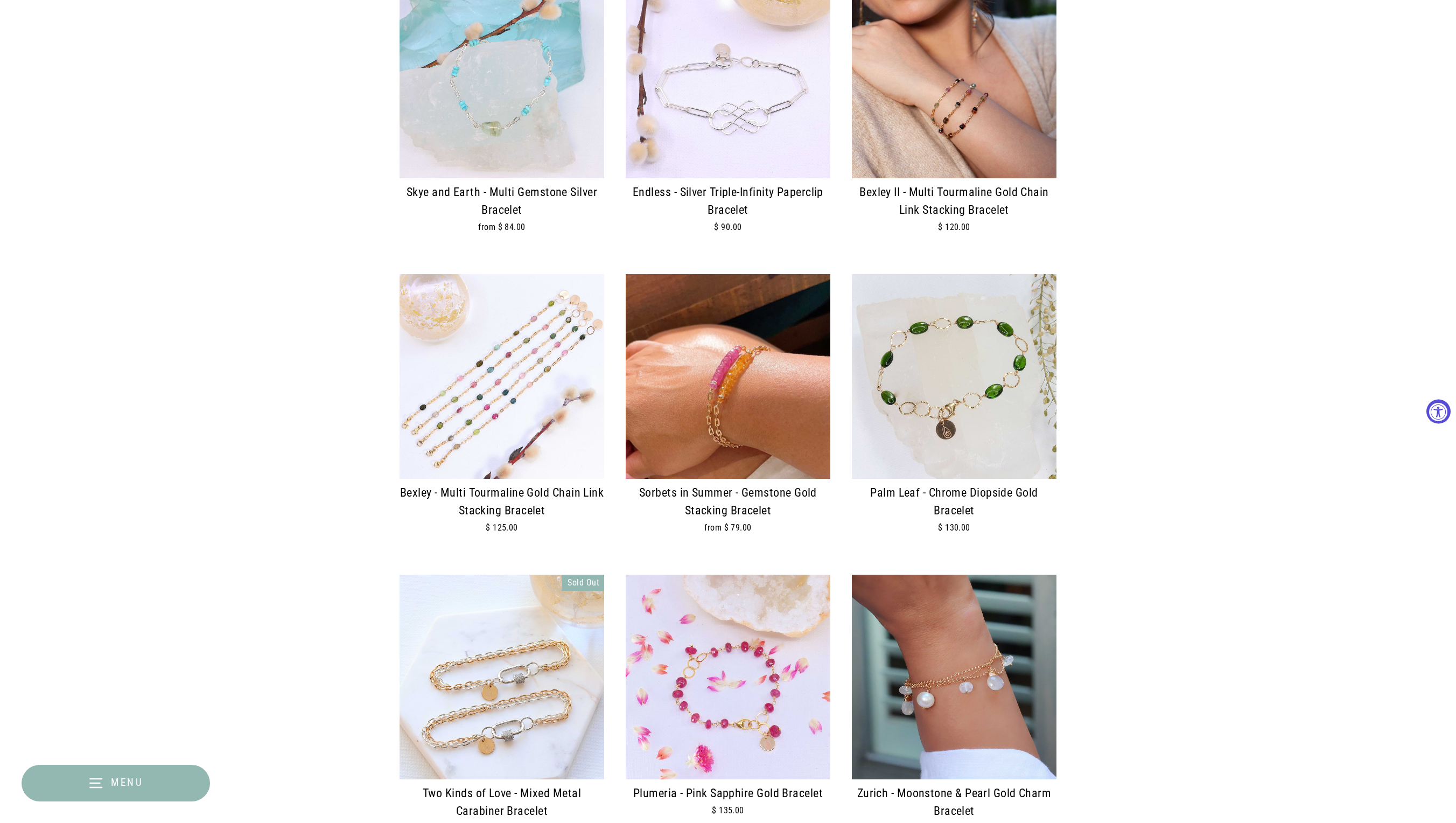
click at [746, 433] on div at bounding box center [728, 377] width 204 height 204
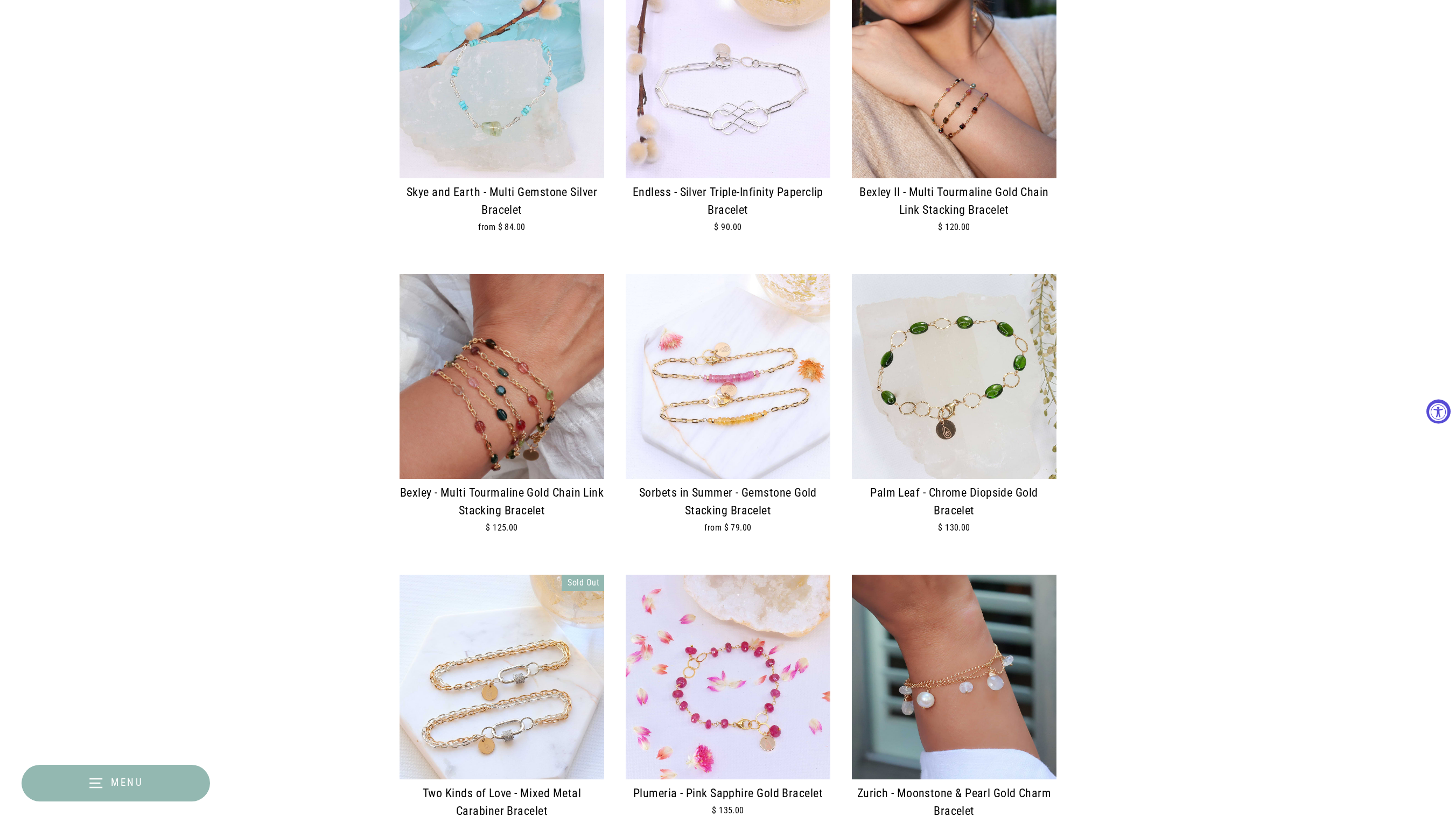
click at [532, 419] on div at bounding box center [502, 377] width 204 height 204
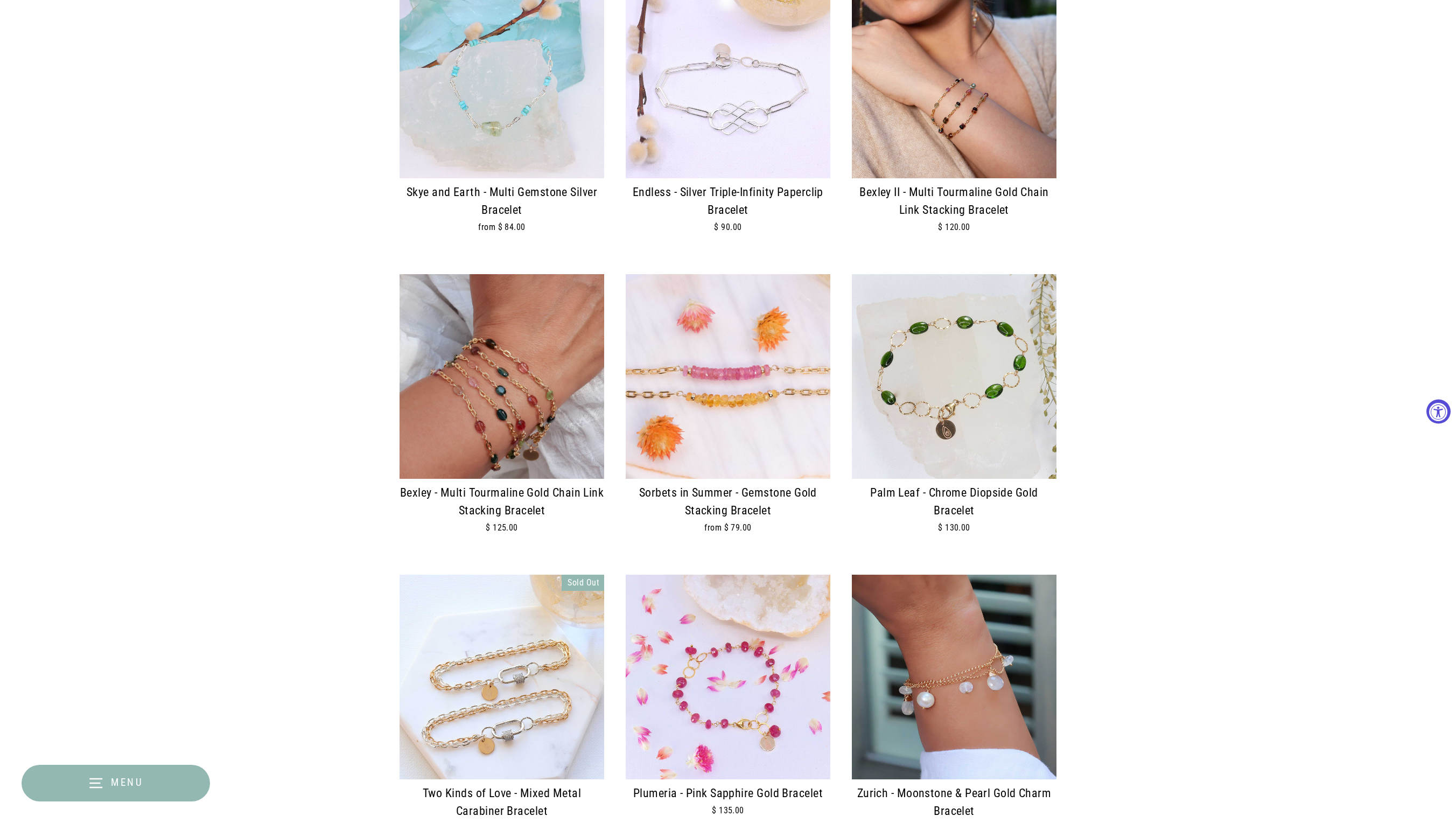
scroll to position [1315, 0]
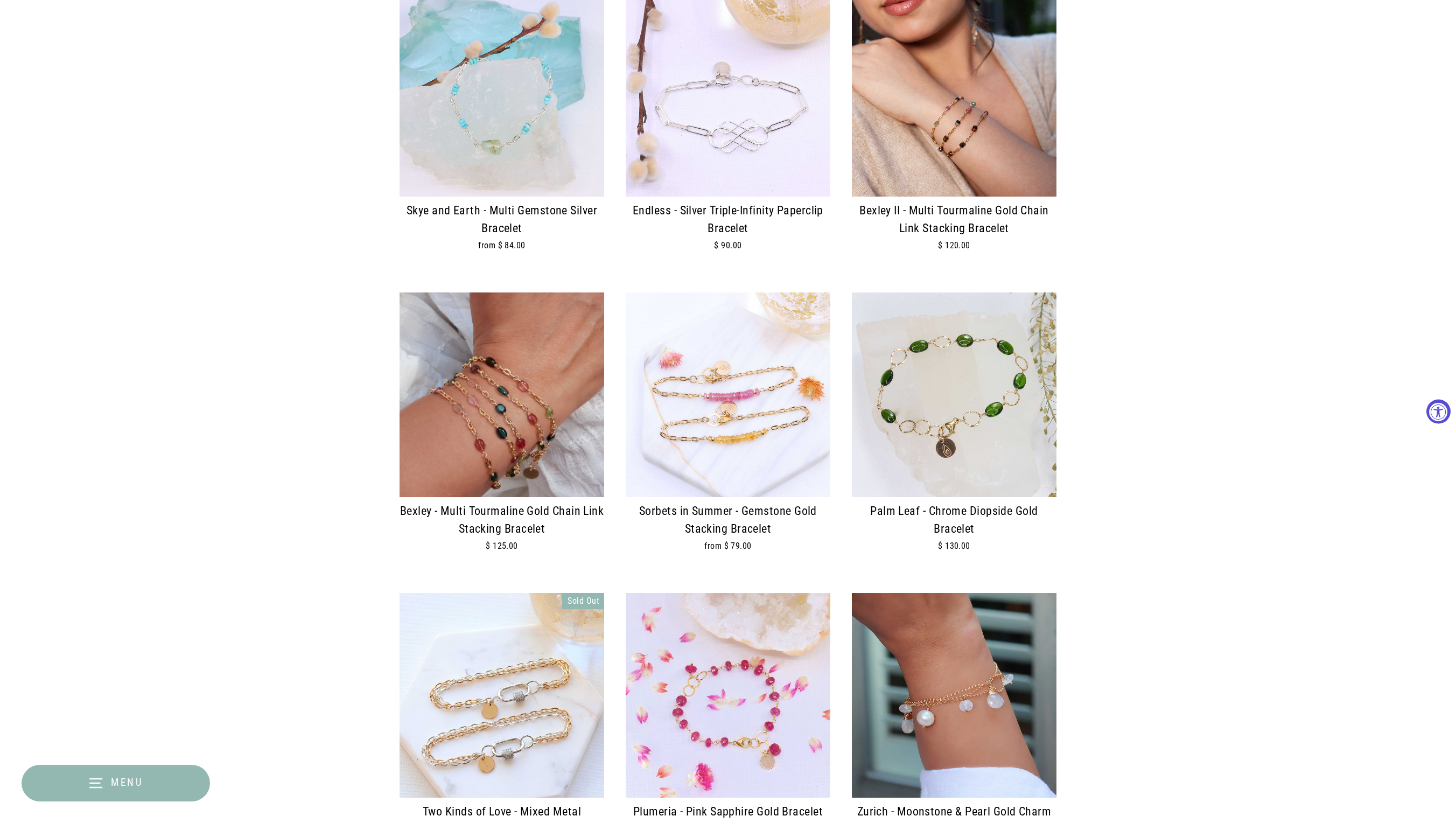
click at [977, 120] on img at bounding box center [954, 94] width 204 height 204
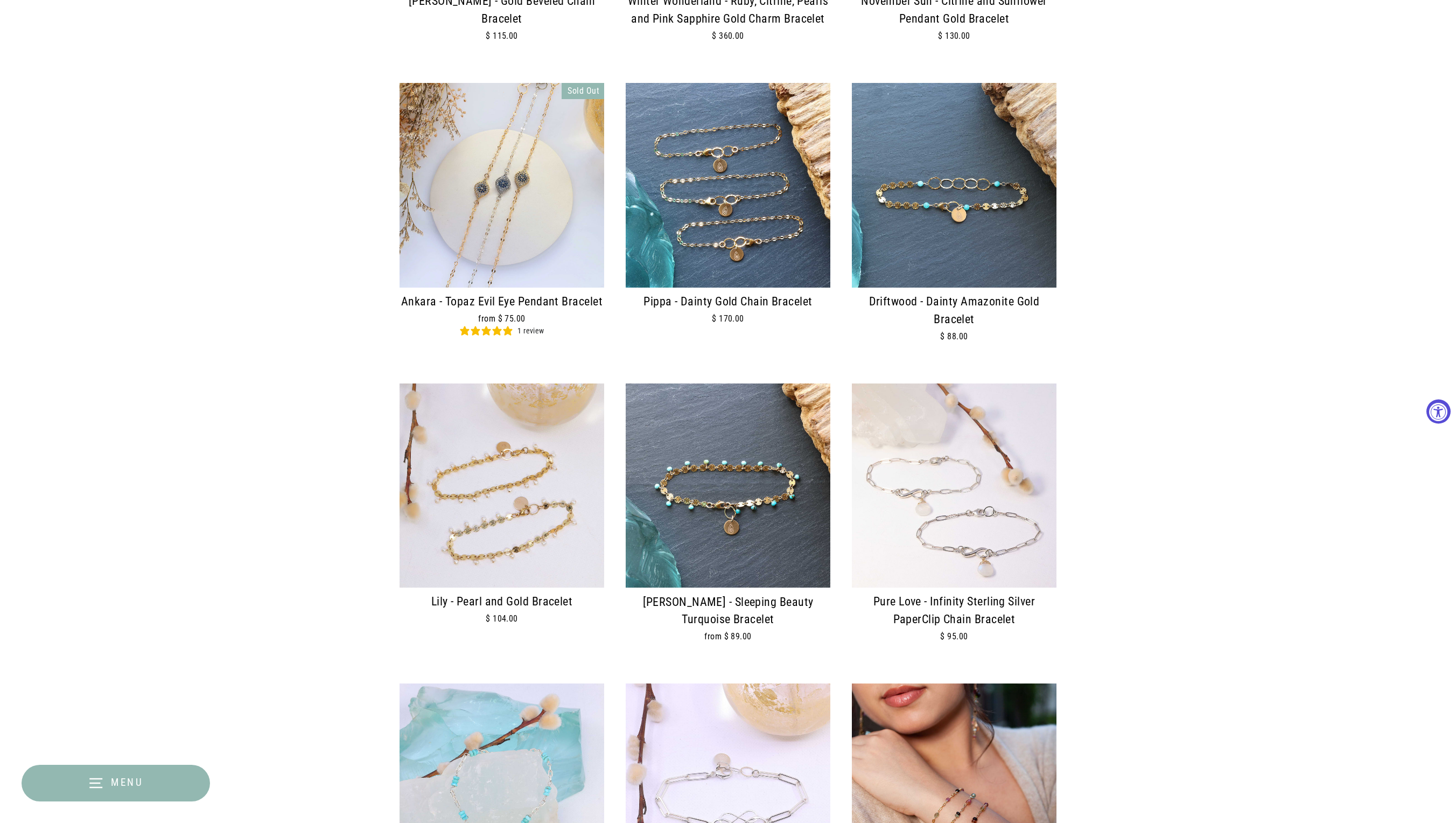
scroll to position [620, 0]
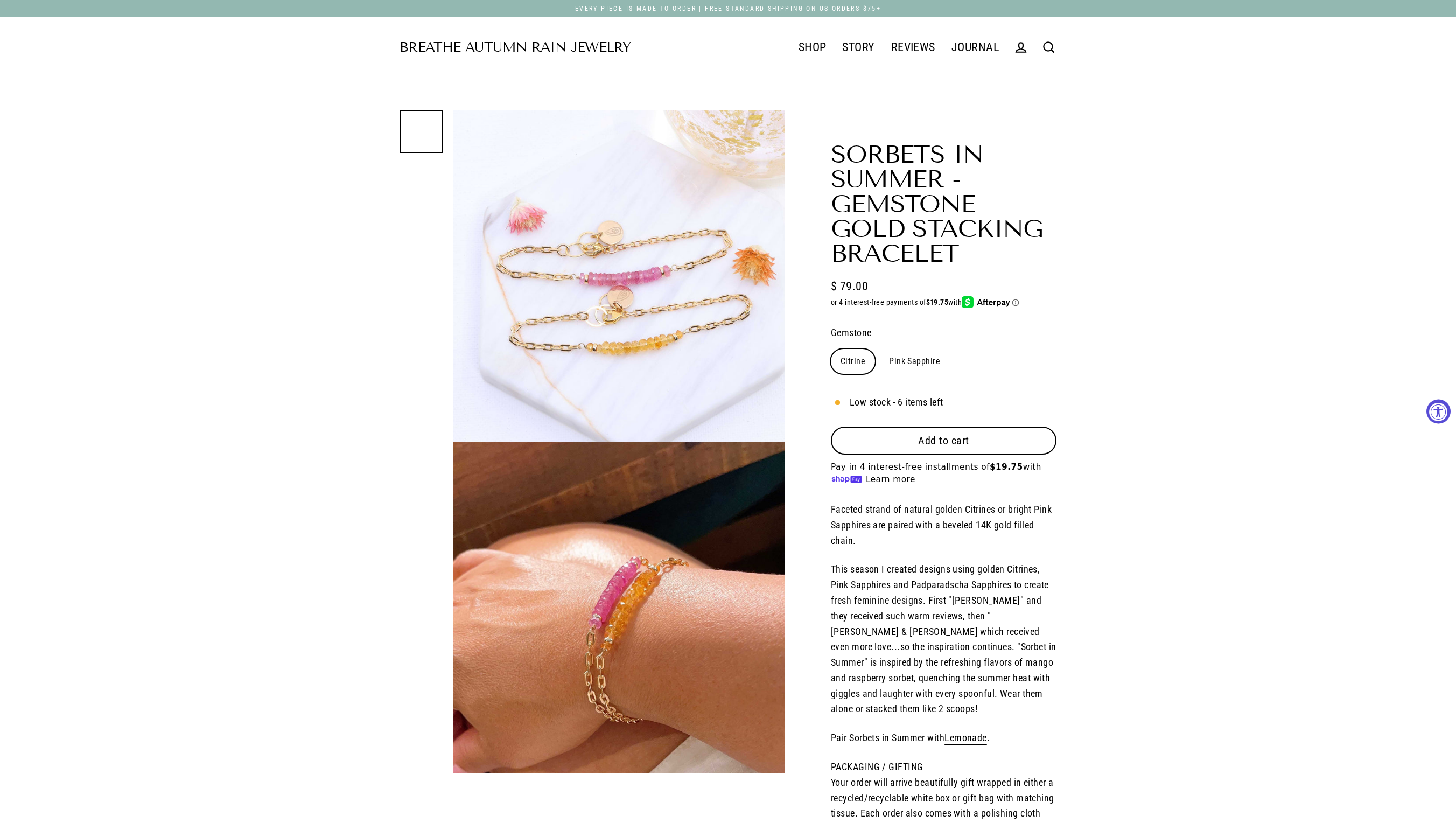
select select "3"
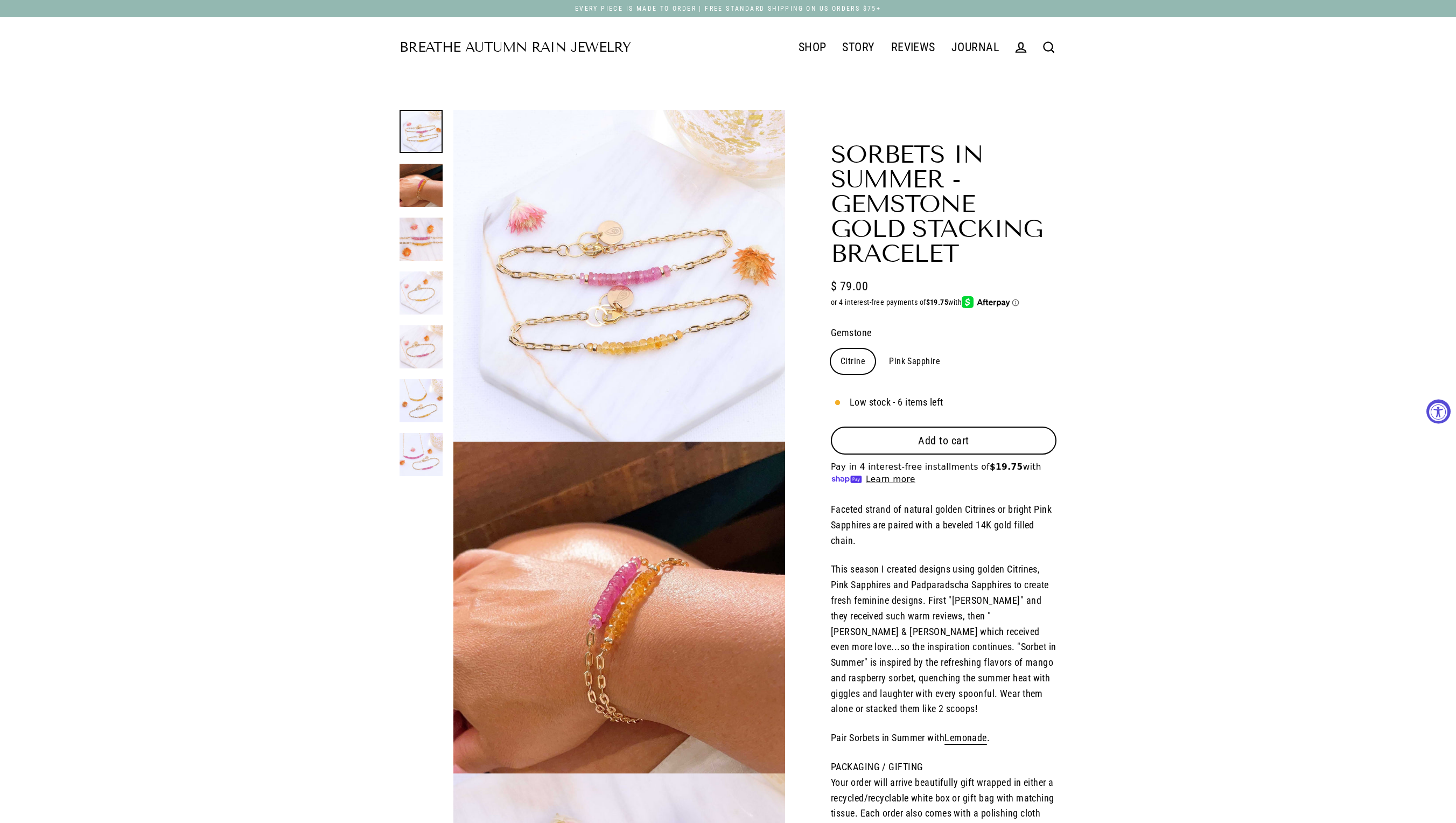
click at [923, 374] on label "Pink Sapphire" at bounding box center [915, 361] width 70 height 25
click at [880, 349] on input "Pink Sapphire" at bounding box center [879, 348] width 1 height 1
radio input "true"
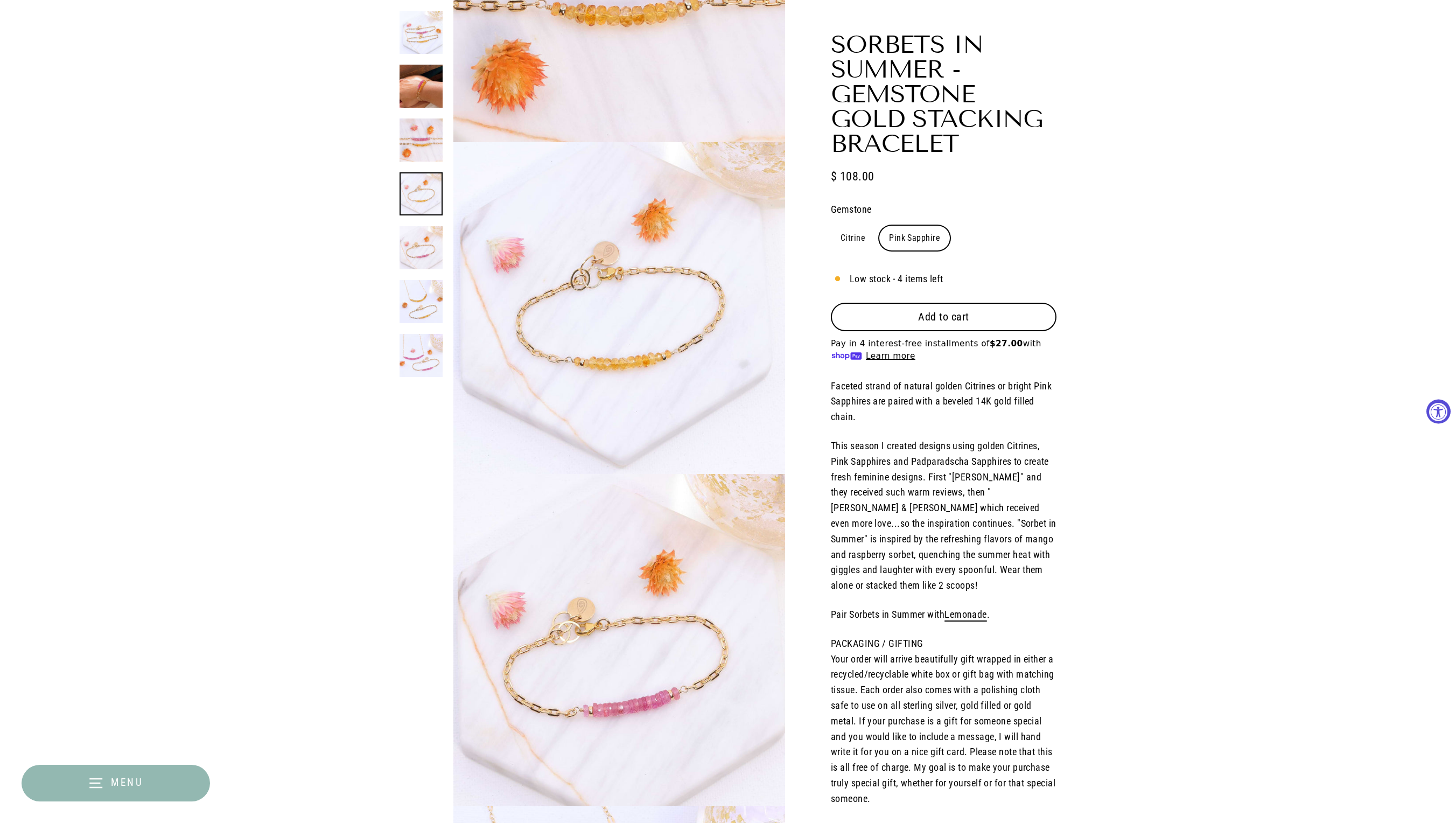
scroll to position [954, 0]
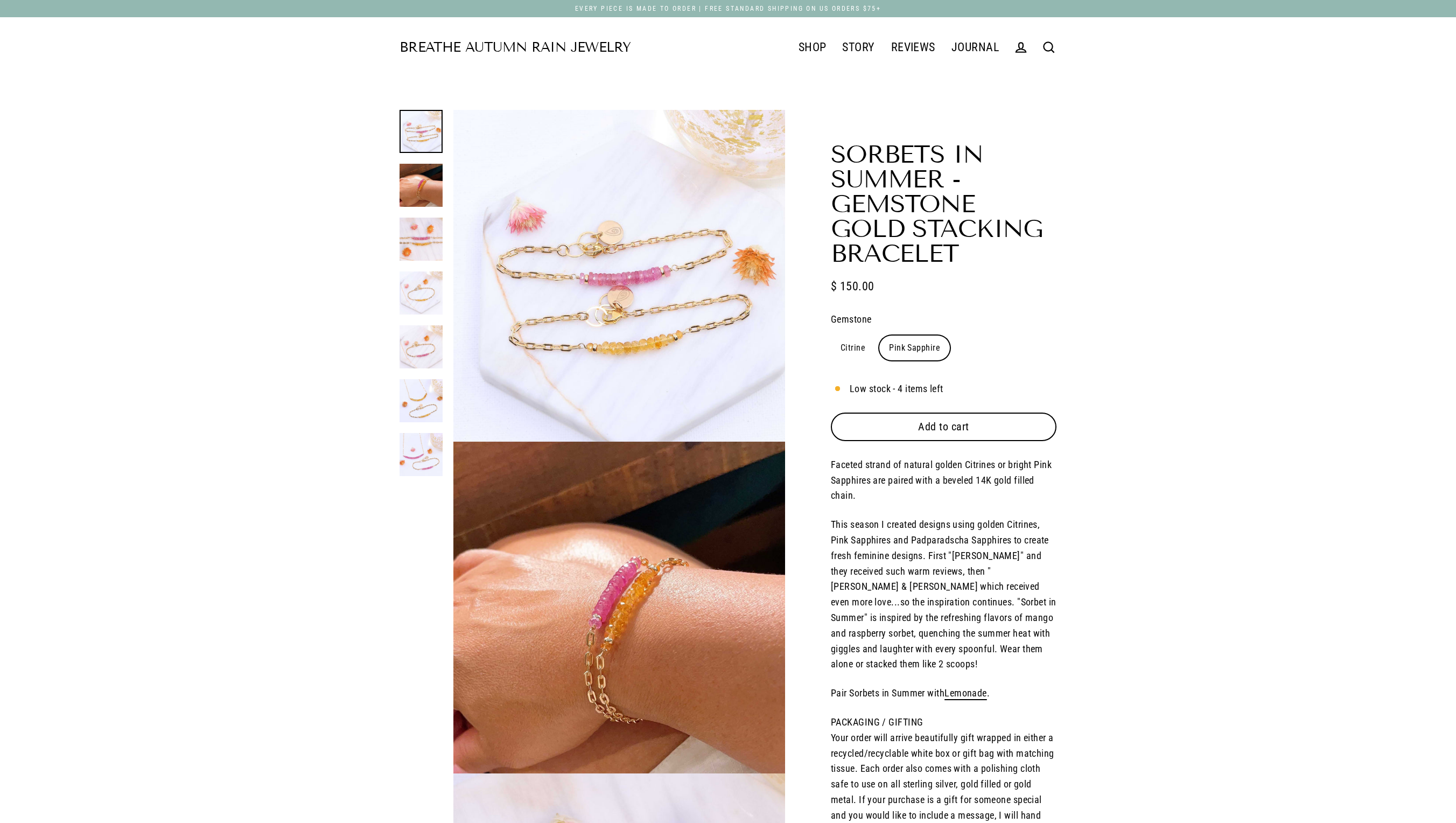
select select "3"
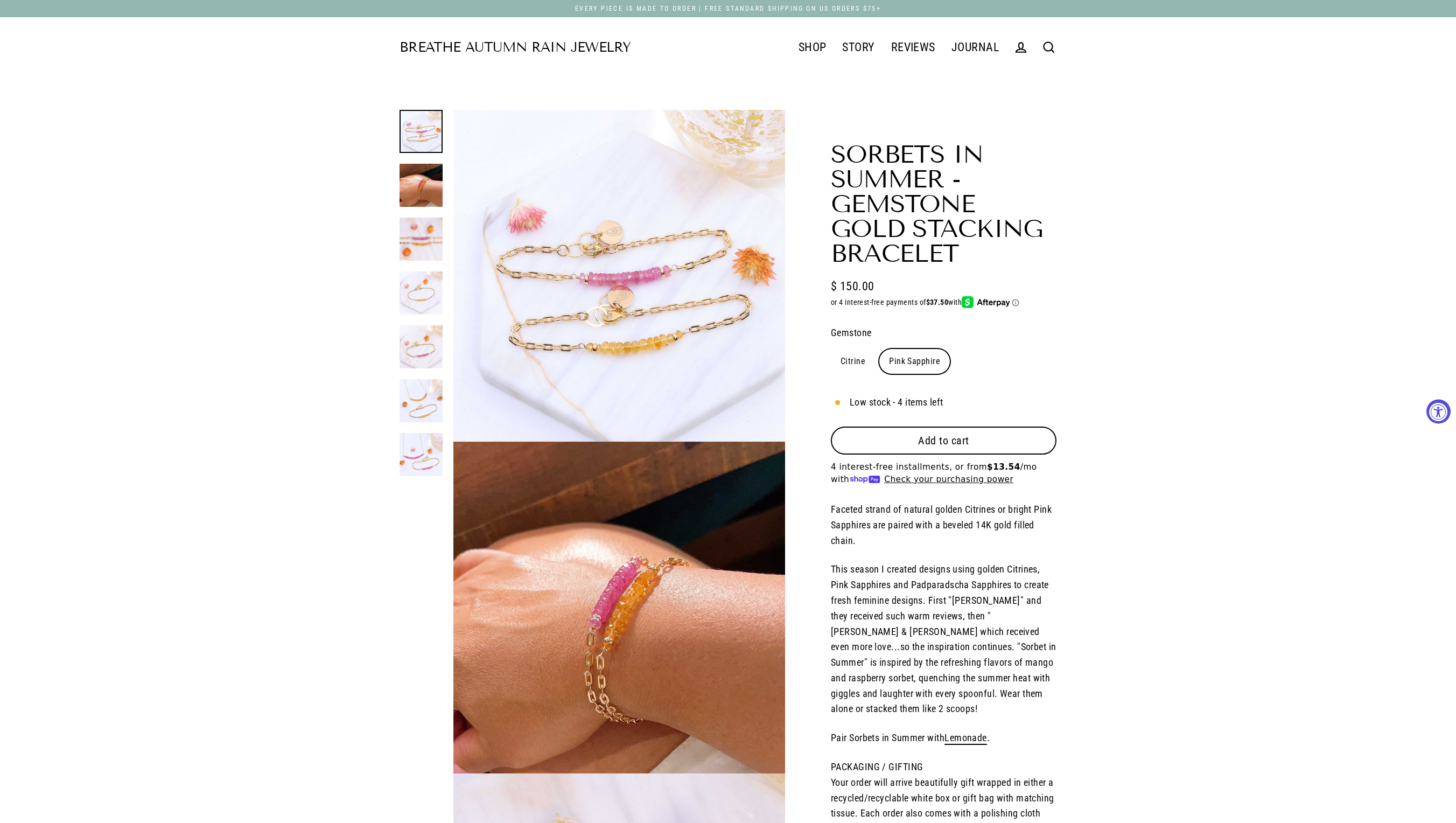
click at [852, 374] on label "Citrine" at bounding box center [853, 361] width 44 height 25
click at [831, 349] on input "Citrine" at bounding box center [831, 348] width 1 height 1
radio input "true"
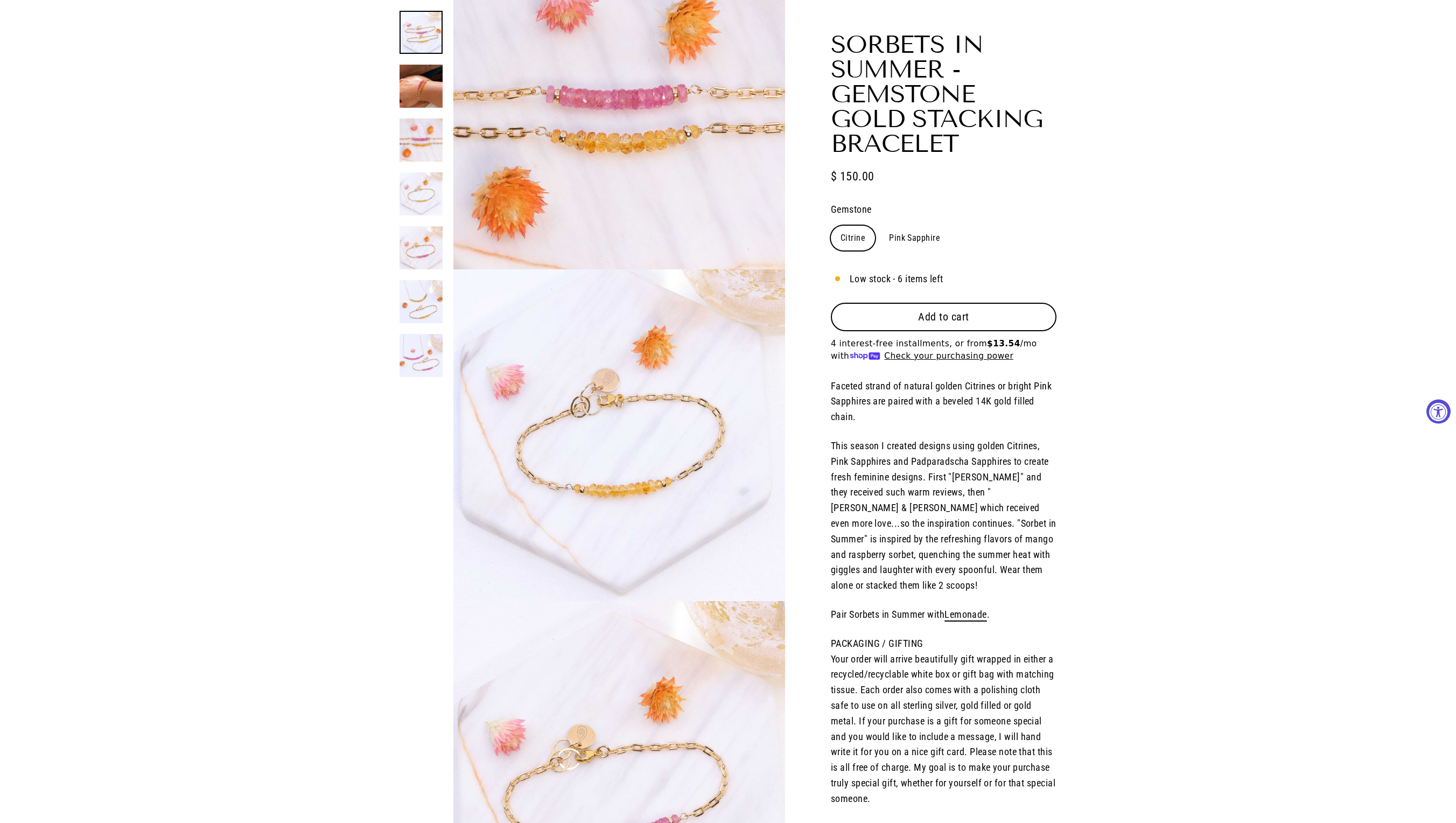
scroll to position [995, 0]
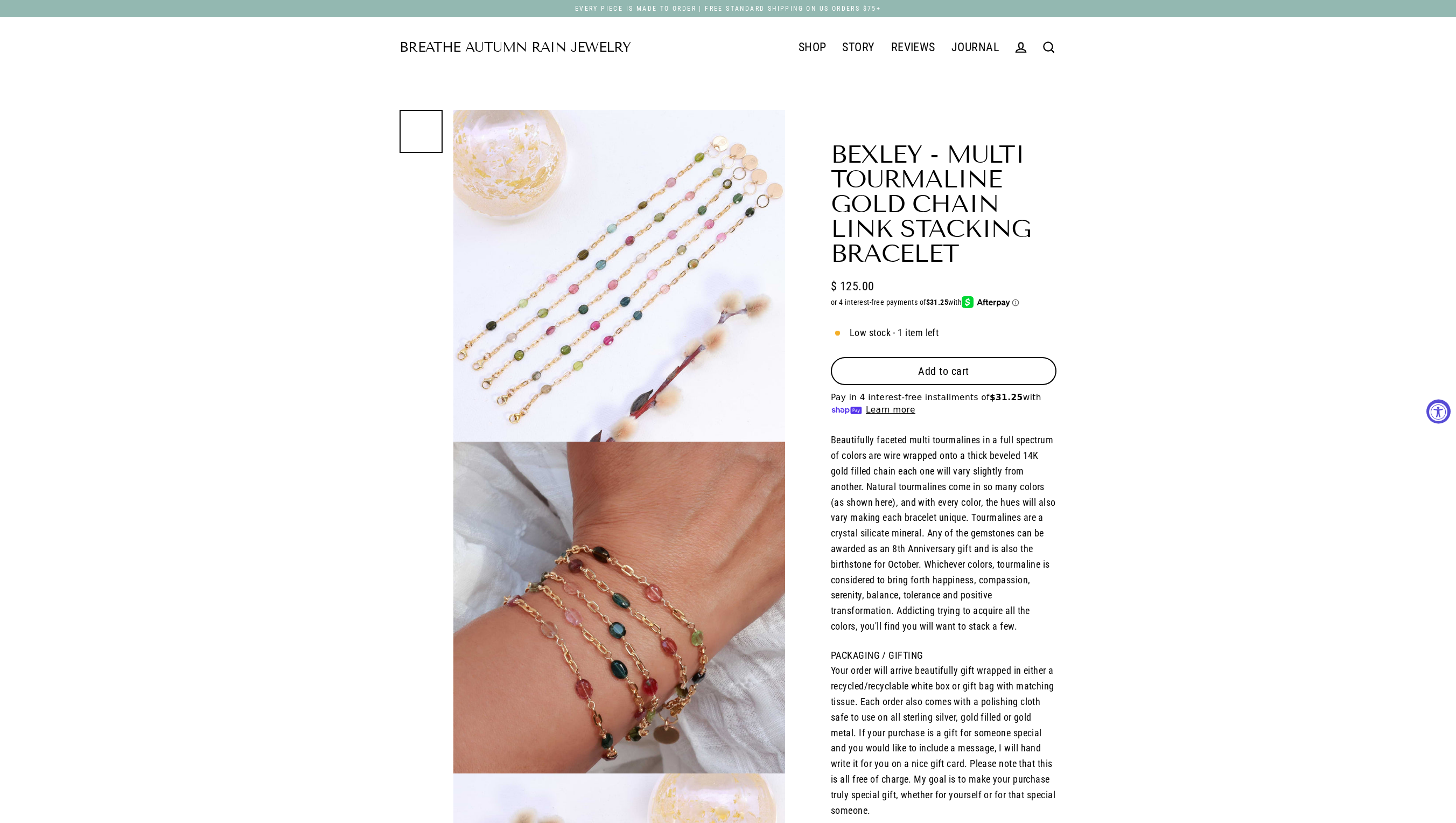
select select "3"
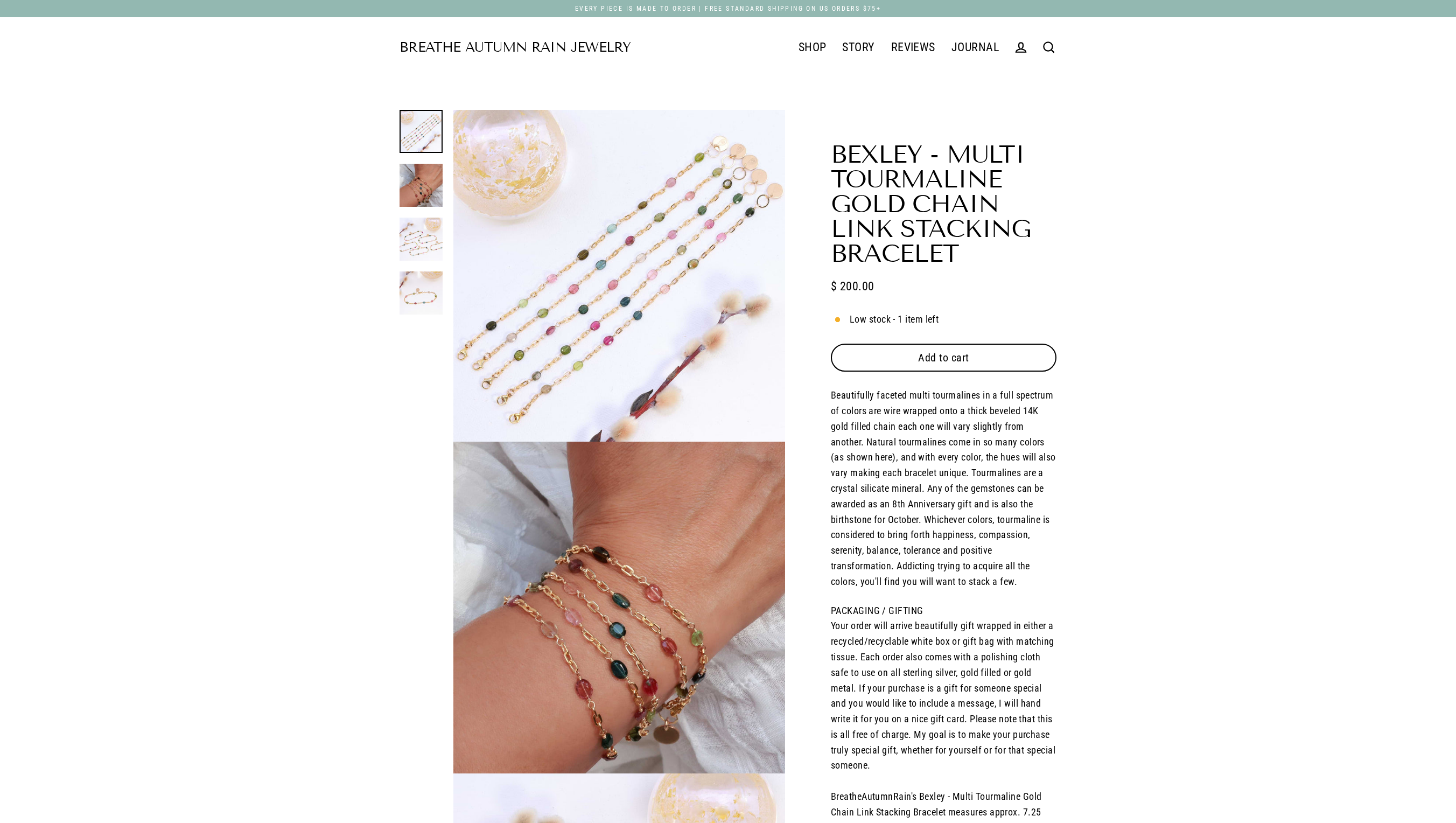
select select "3"
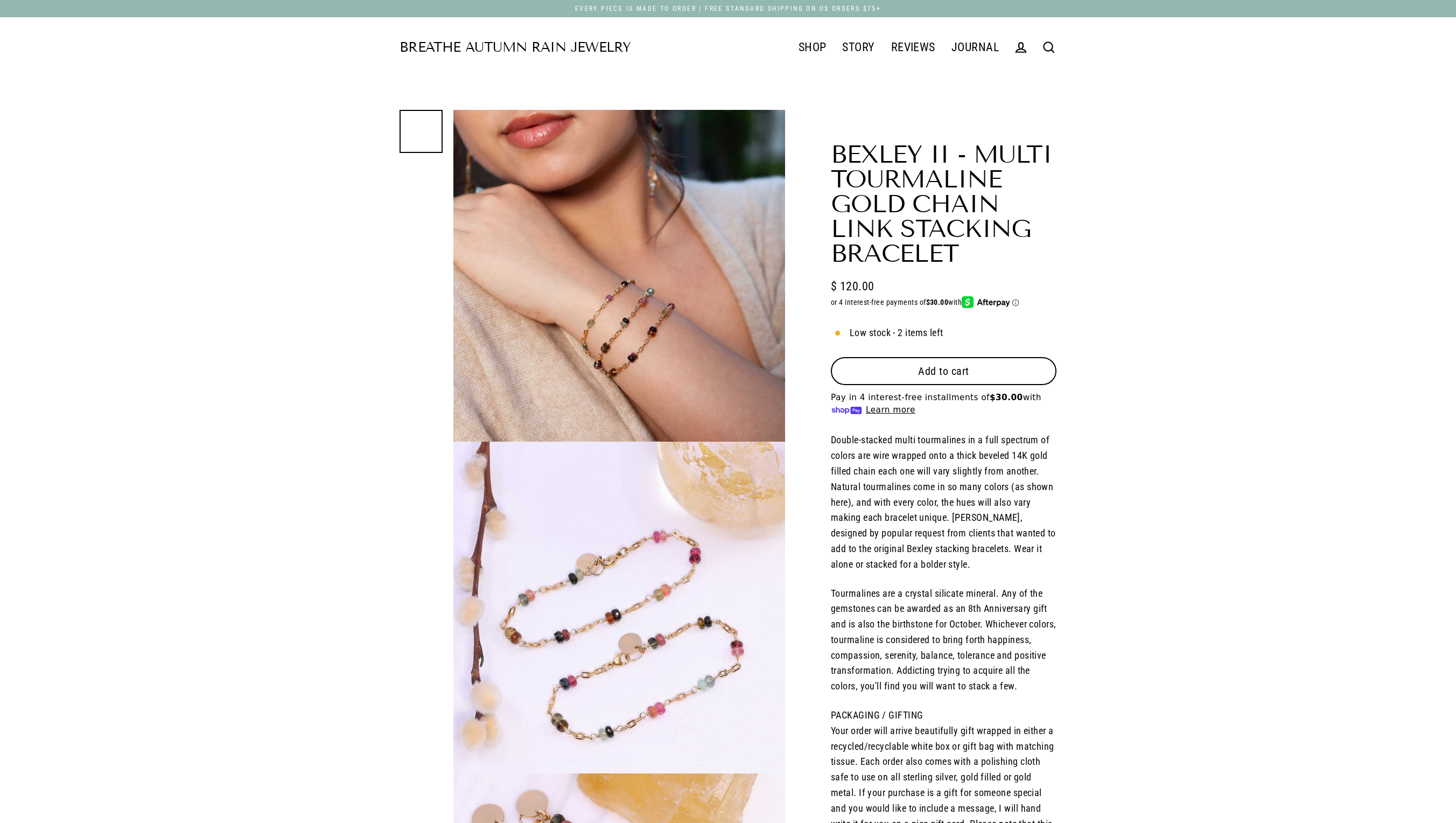
select select "3"
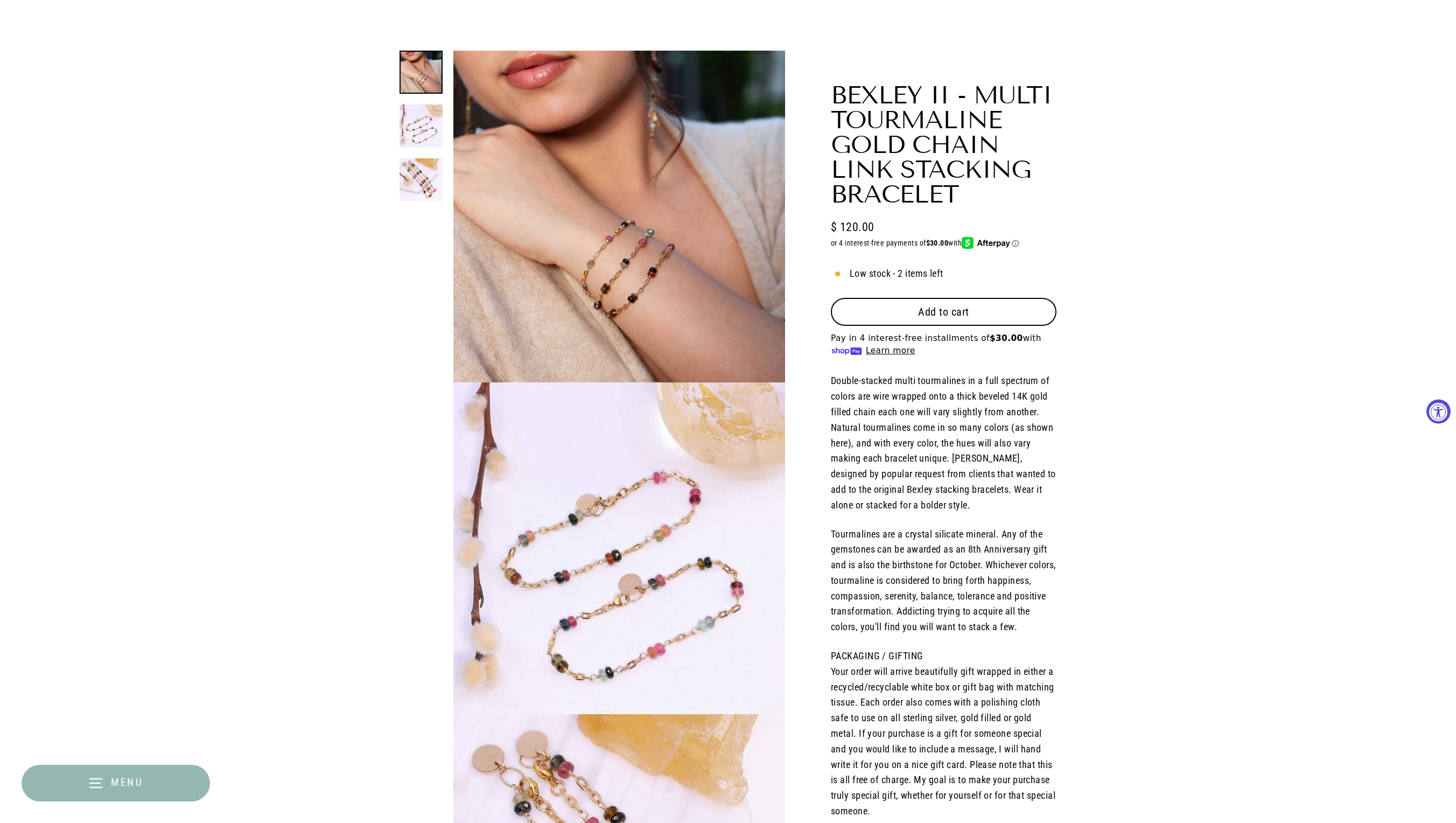
scroll to position [61, 0]
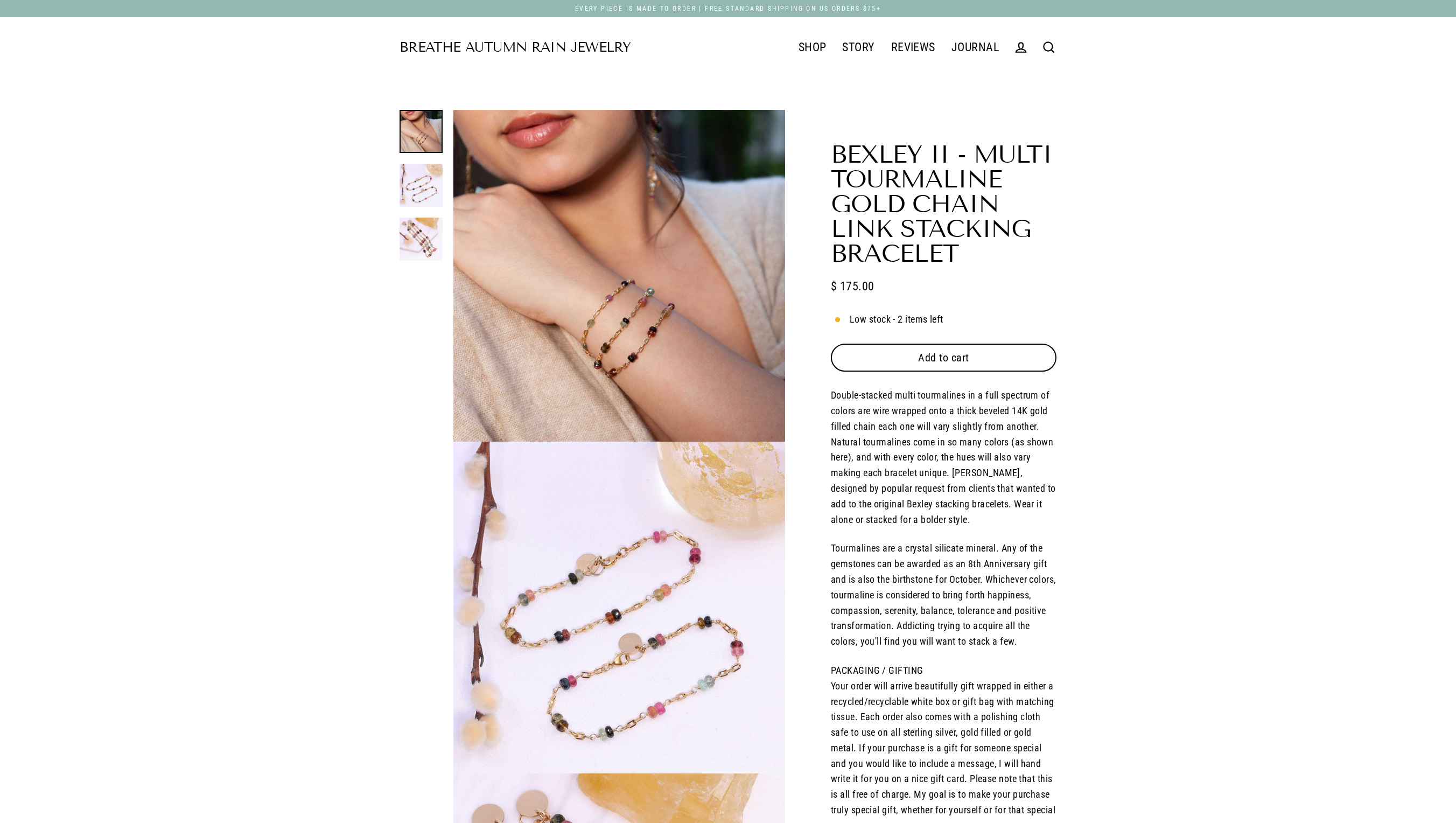
select select "3"
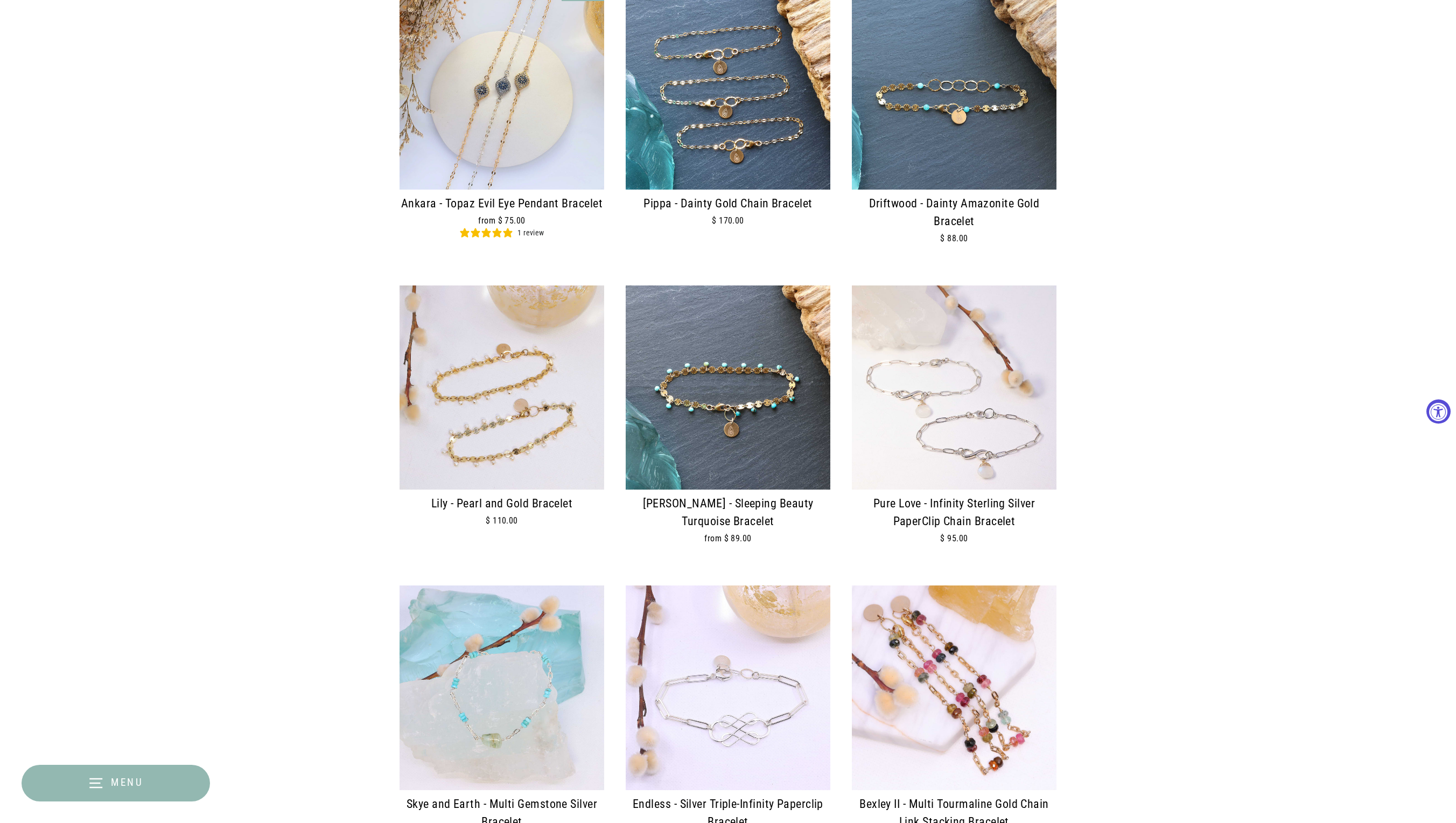
scroll to position [725, 0]
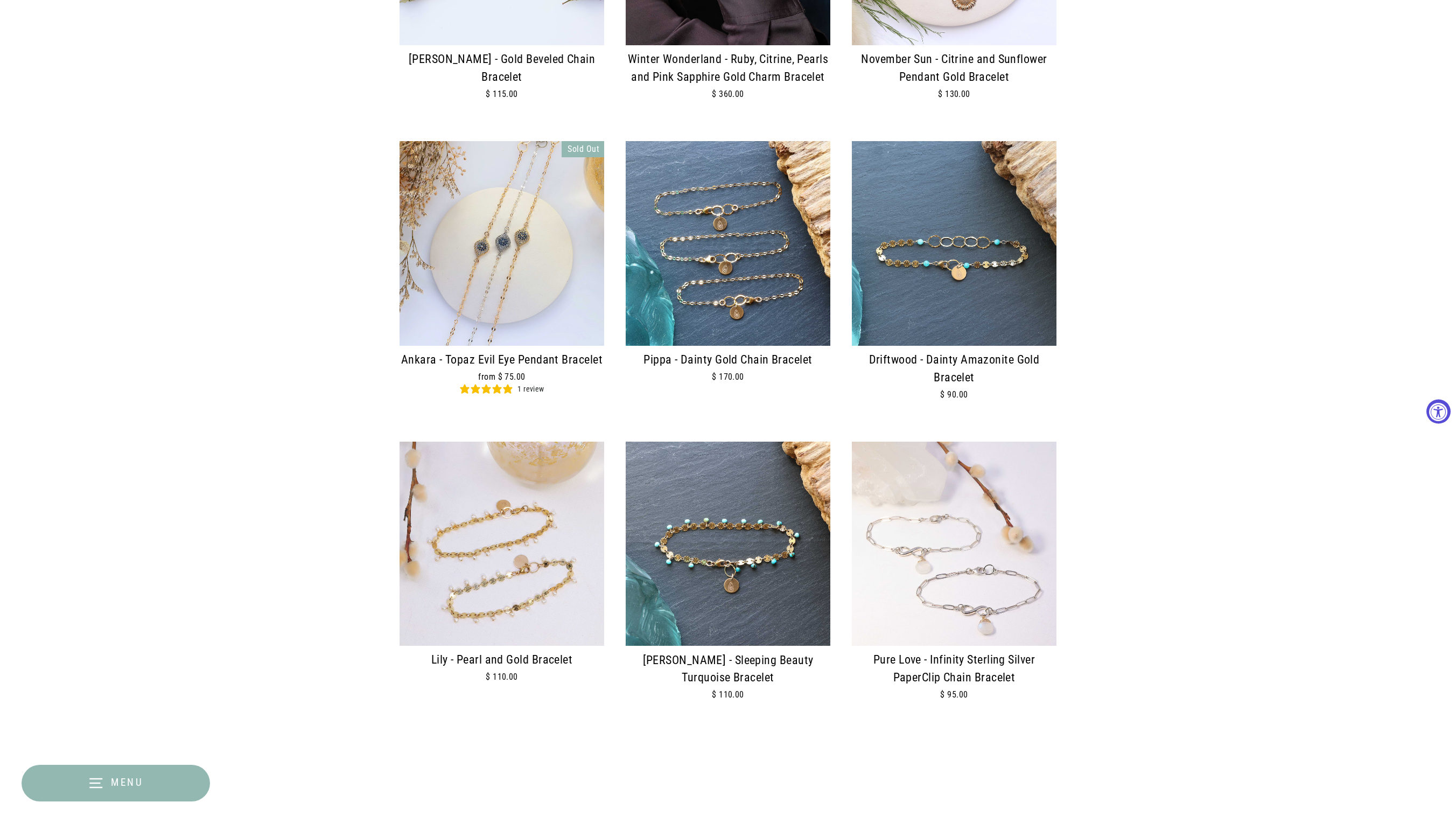
scroll to position [594, 0]
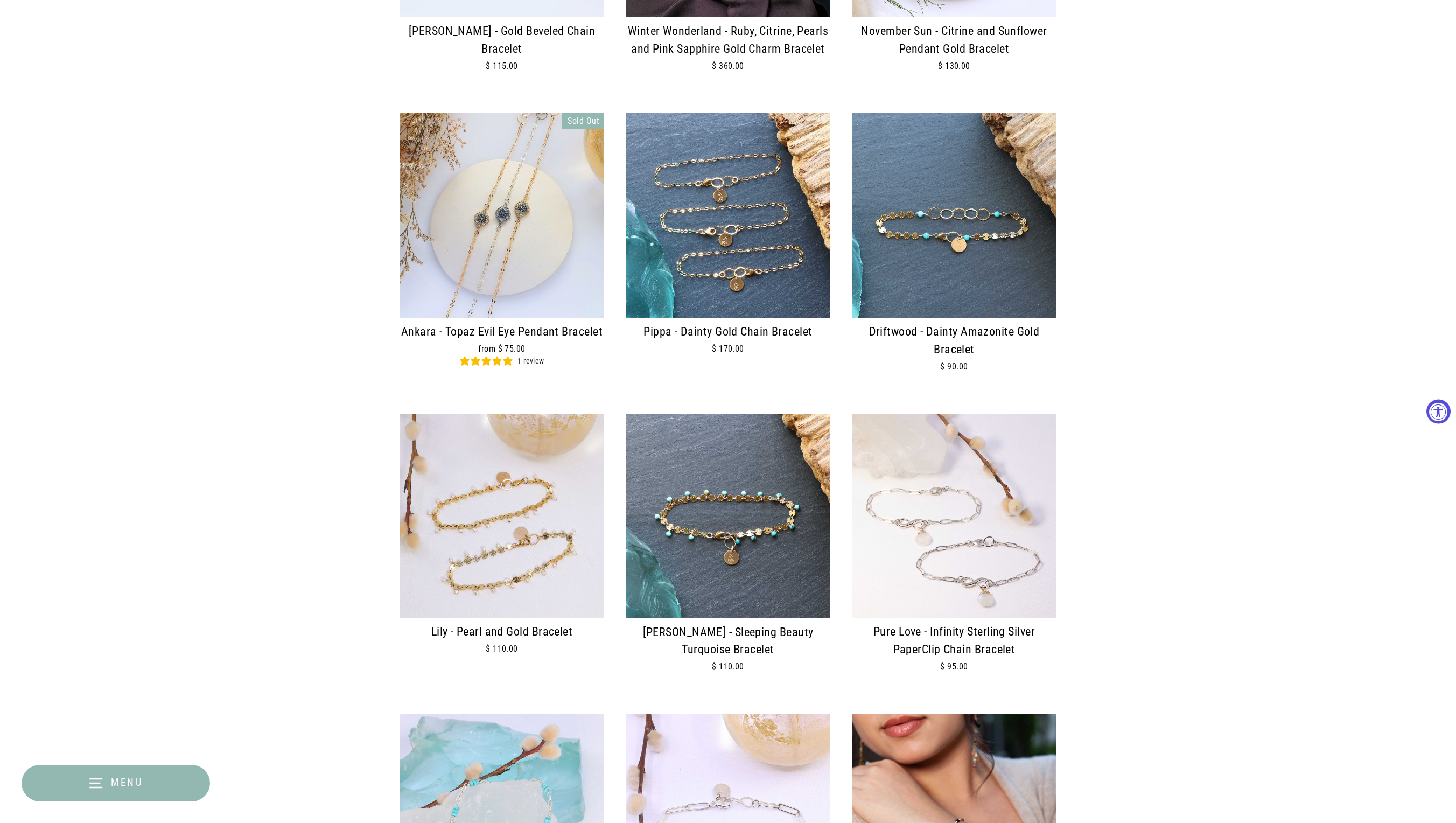
click at [737, 494] on img at bounding box center [728, 516] width 204 height 204
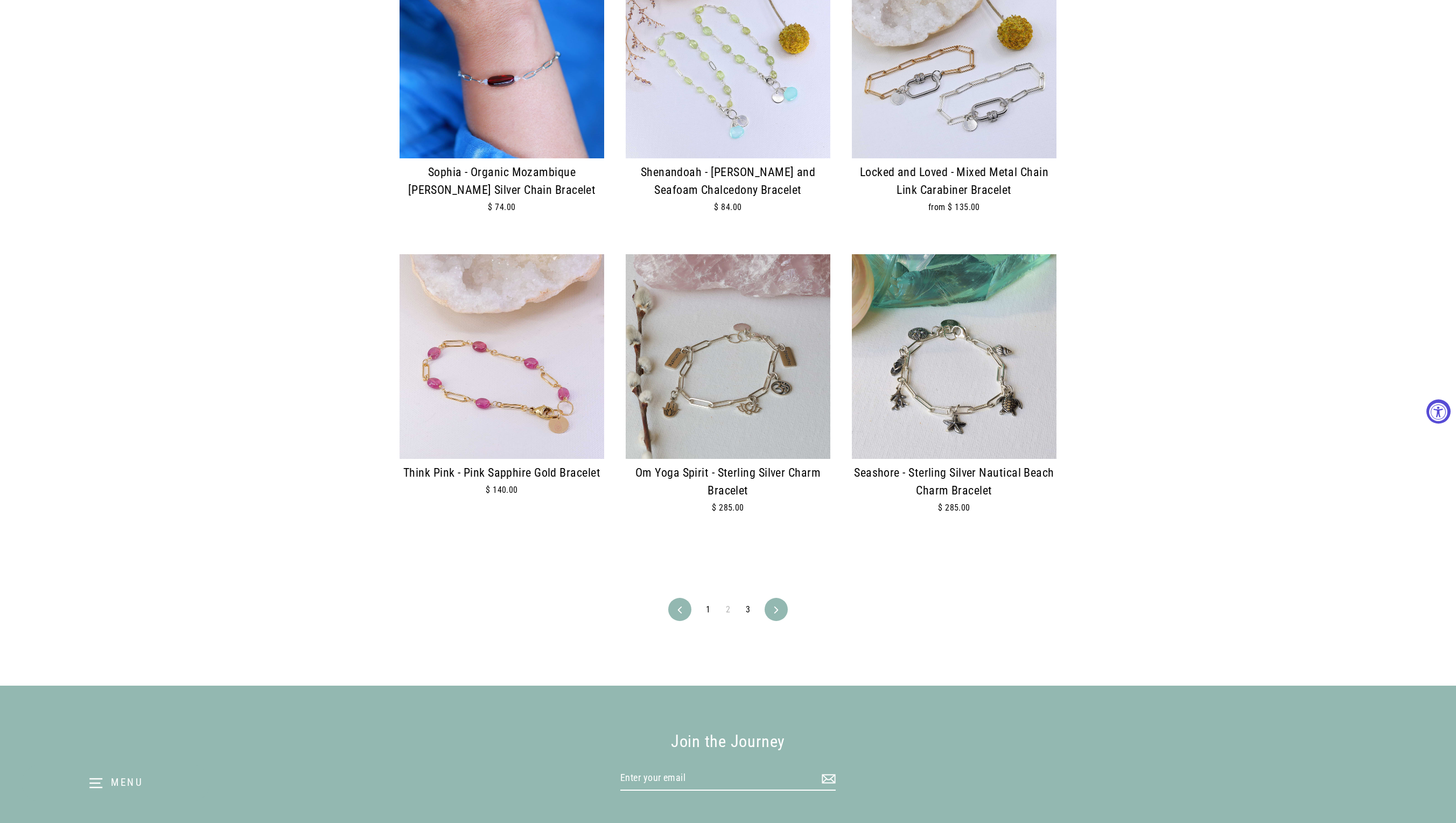
scroll to position [2270, 0]
click at [706, 616] on link "1" at bounding box center [708, 609] width 17 height 17
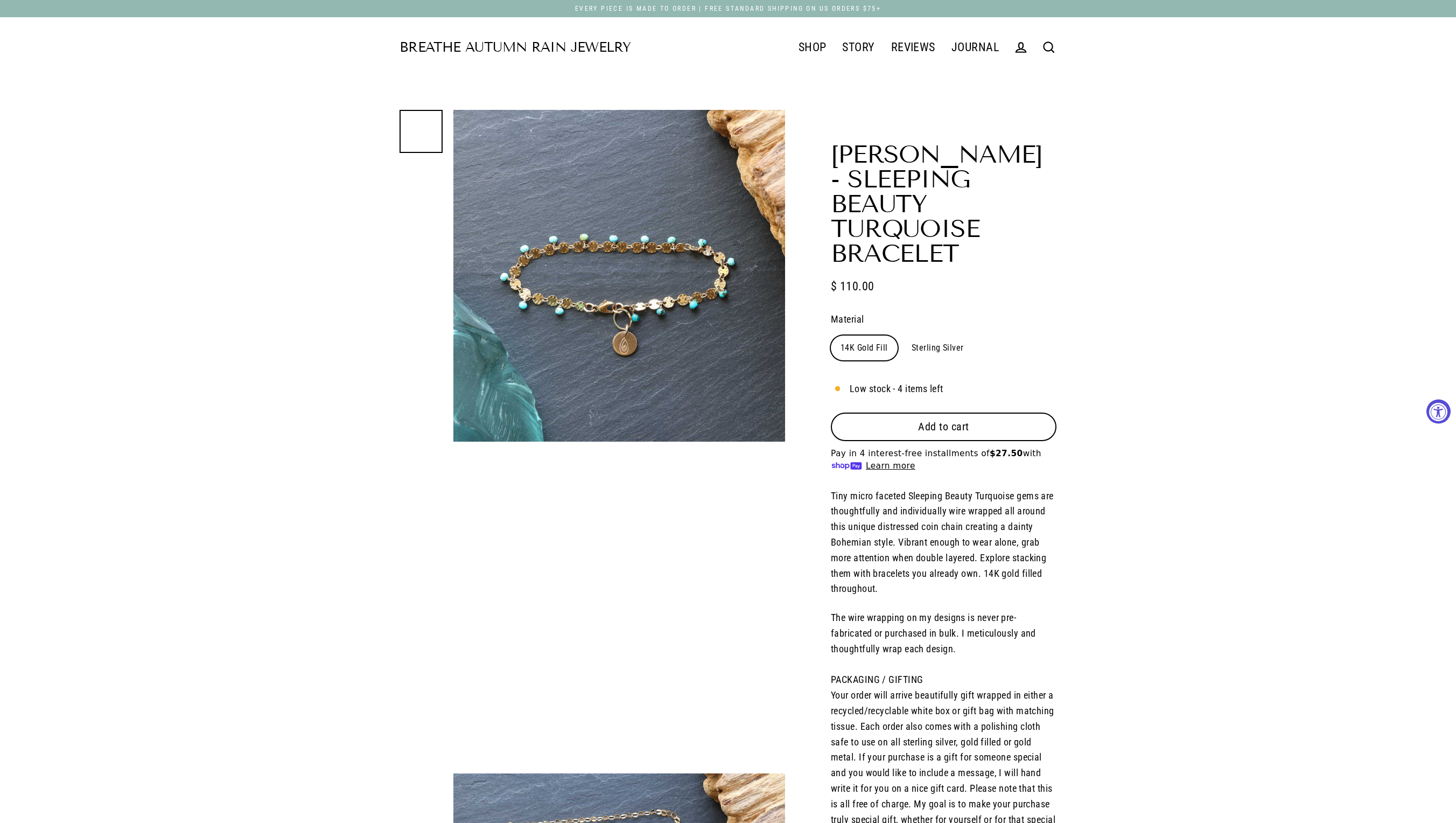
select select "3"
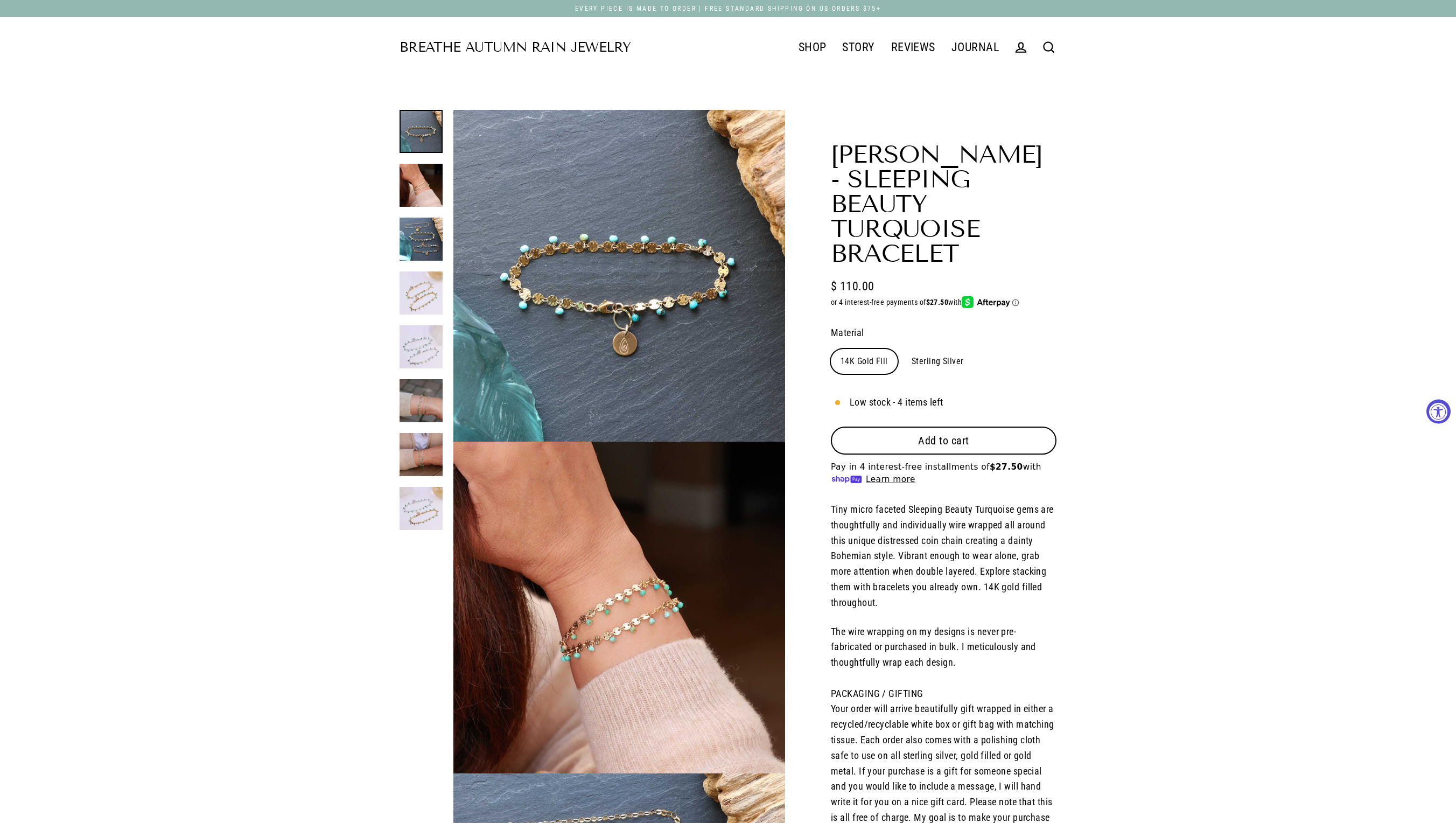
click at [959, 374] on label "Sterling Silver" at bounding box center [938, 361] width 72 height 25
click at [902, 349] on input "Sterling Silver" at bounding box center [902, 348] width 1 height 1
radio input "true"
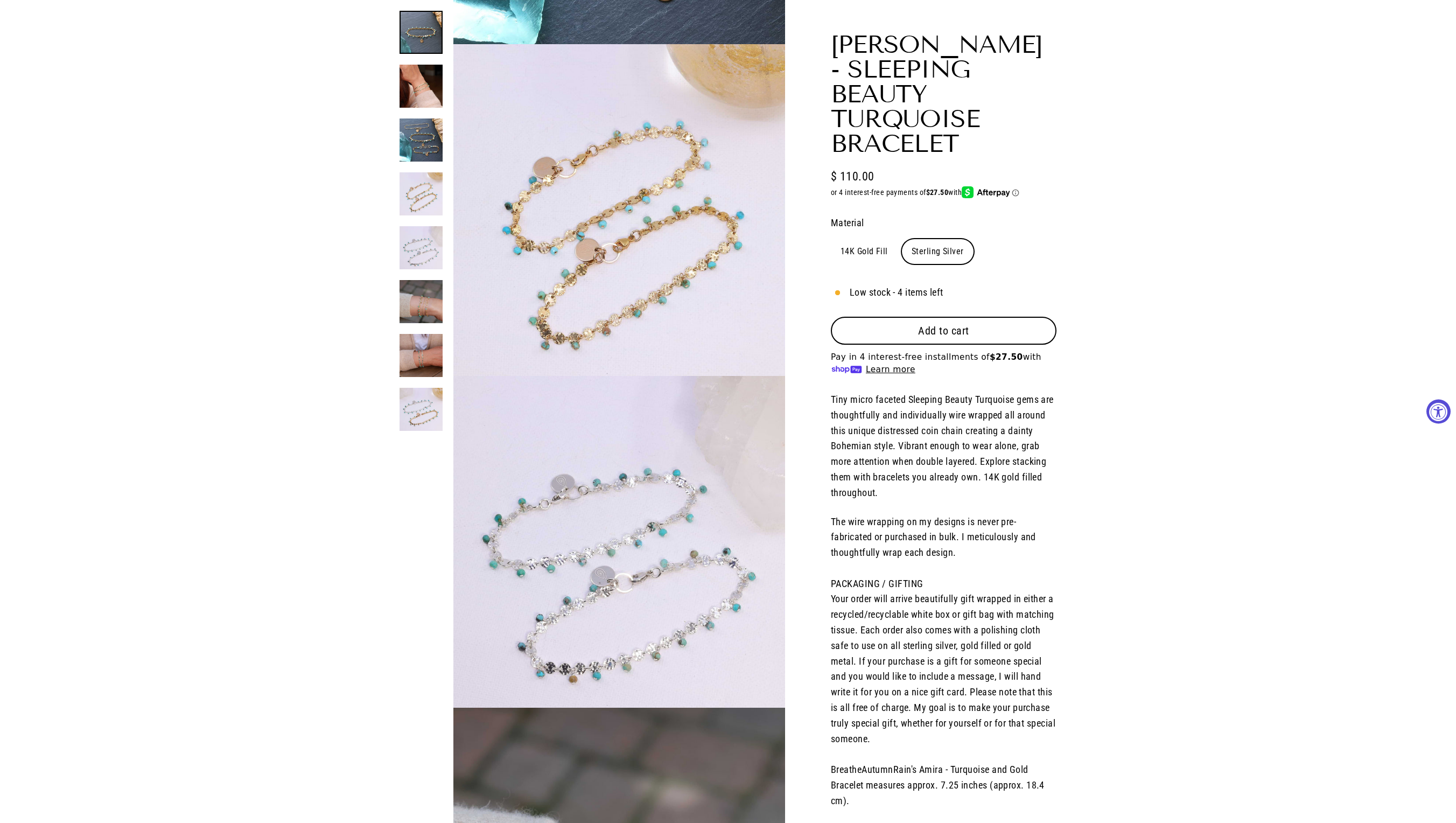
scroll to position [1327, 0]
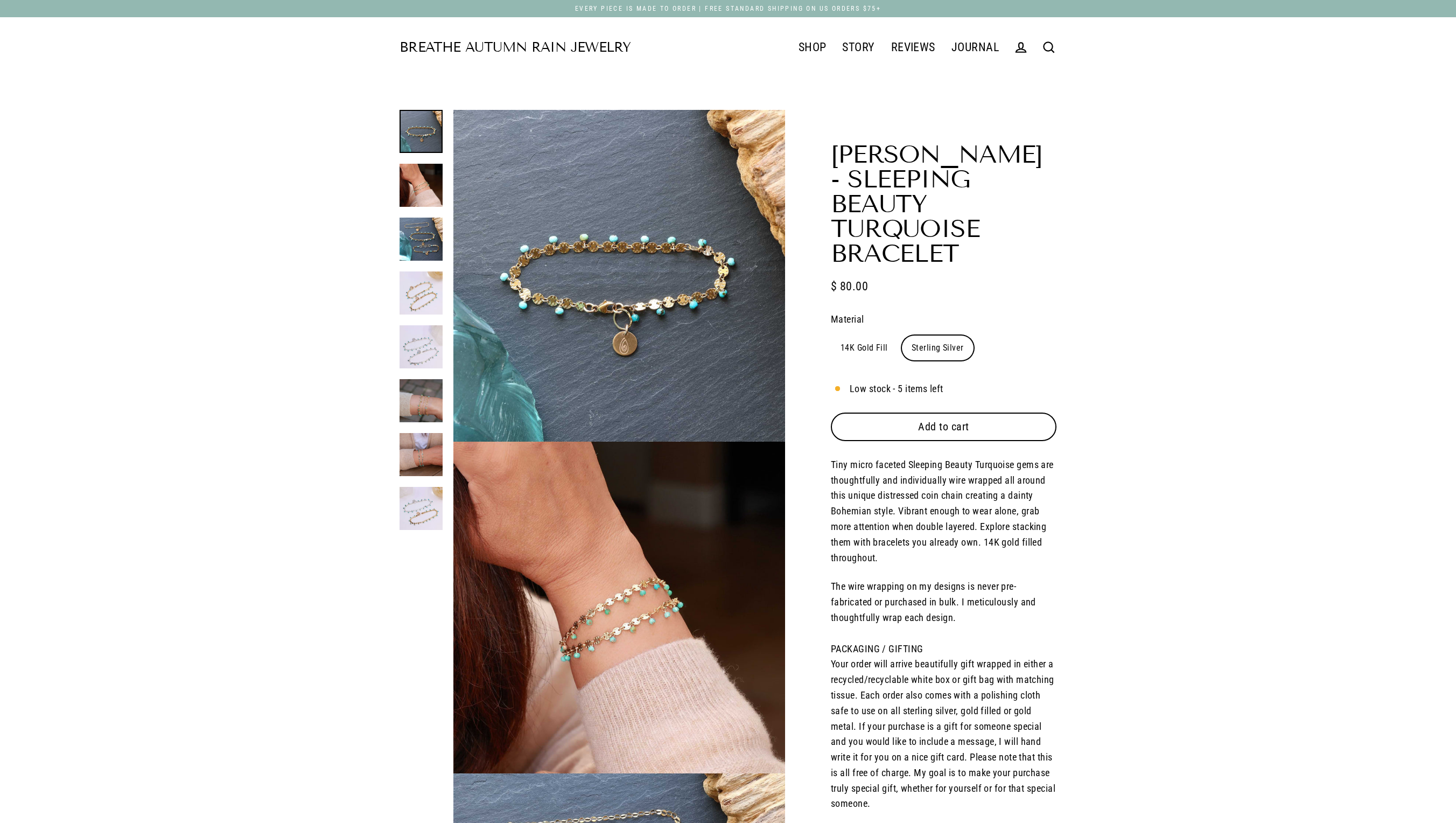
select select "3"
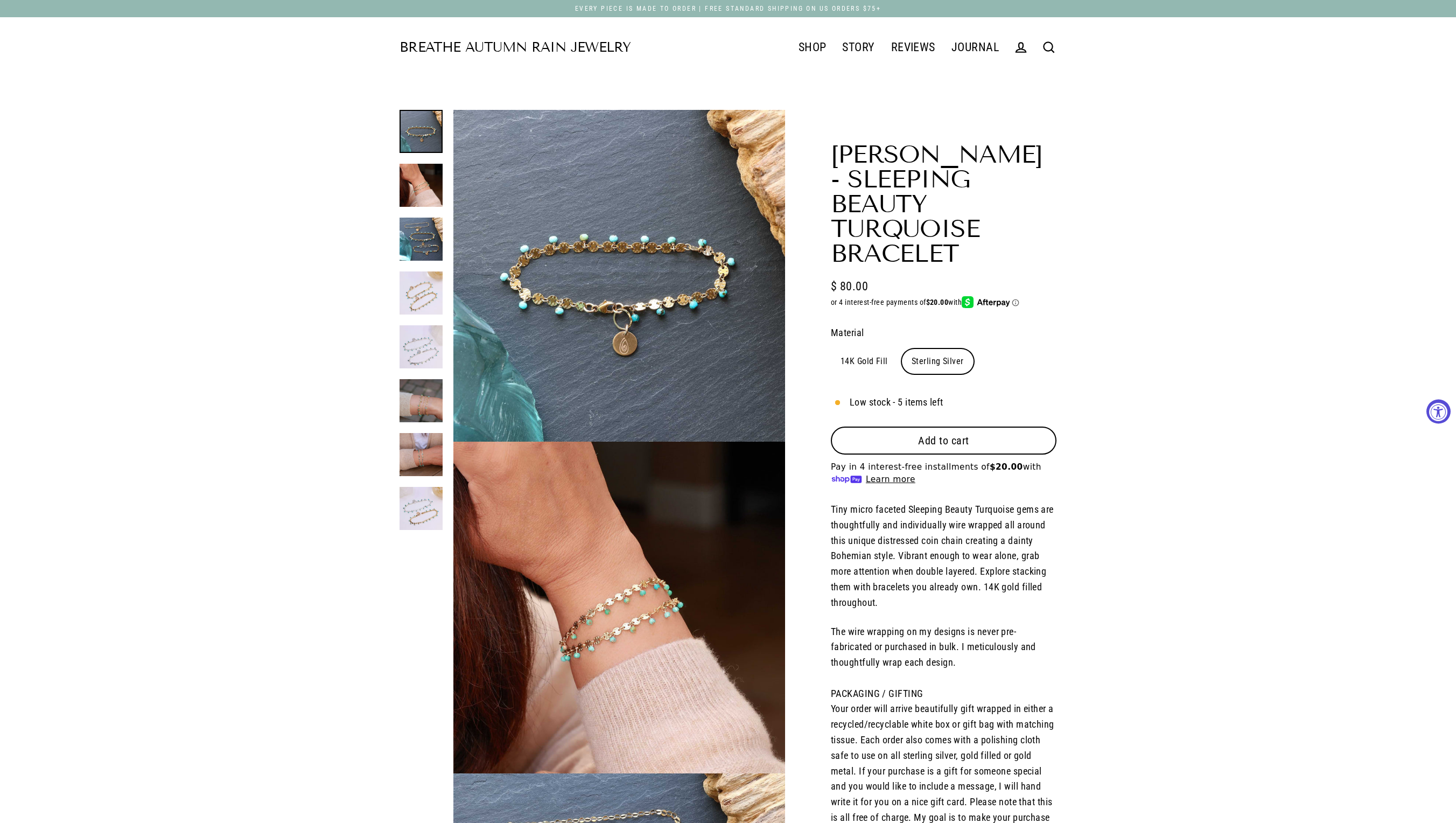
click at [874, 374] on label "14K Gold Fill" at bounding box center [865, 361] width 67 height 25
click at [831, 349] on input "14K Gold Fill" at bounding box center [831, 348] width 1 height 1
radio input "true"
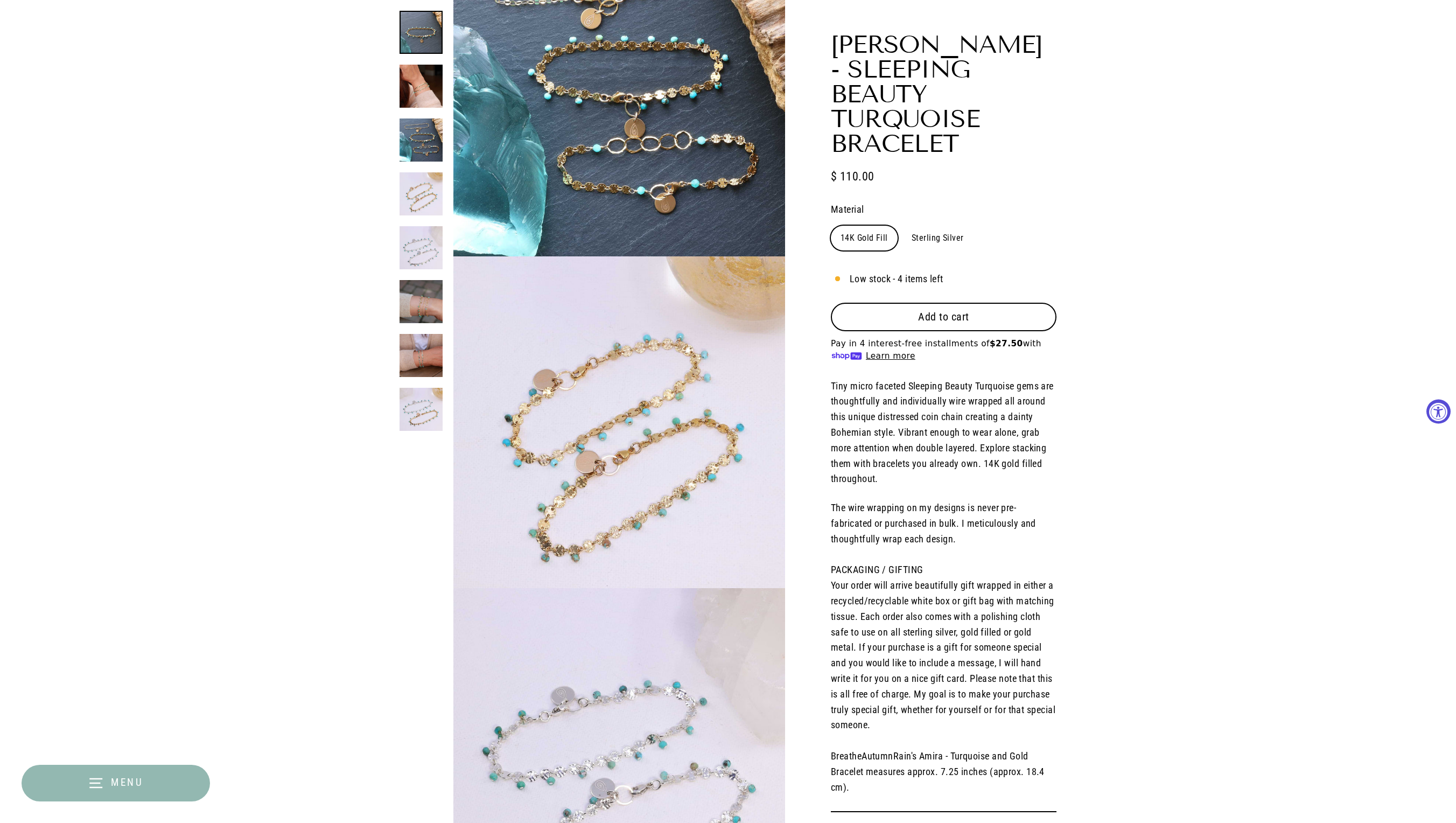
scroll to position [995, 0]
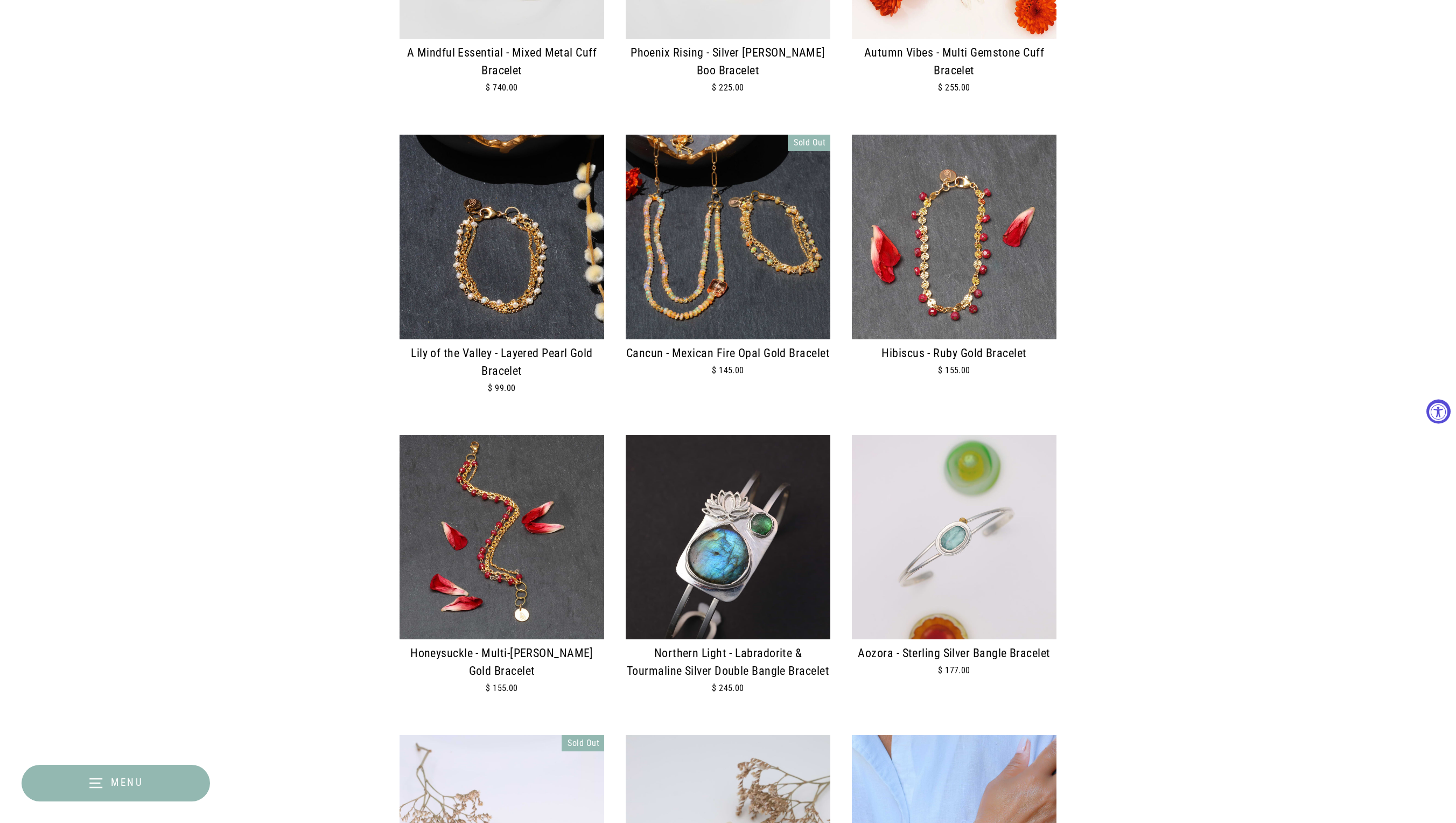
scroll to position [574, 0]
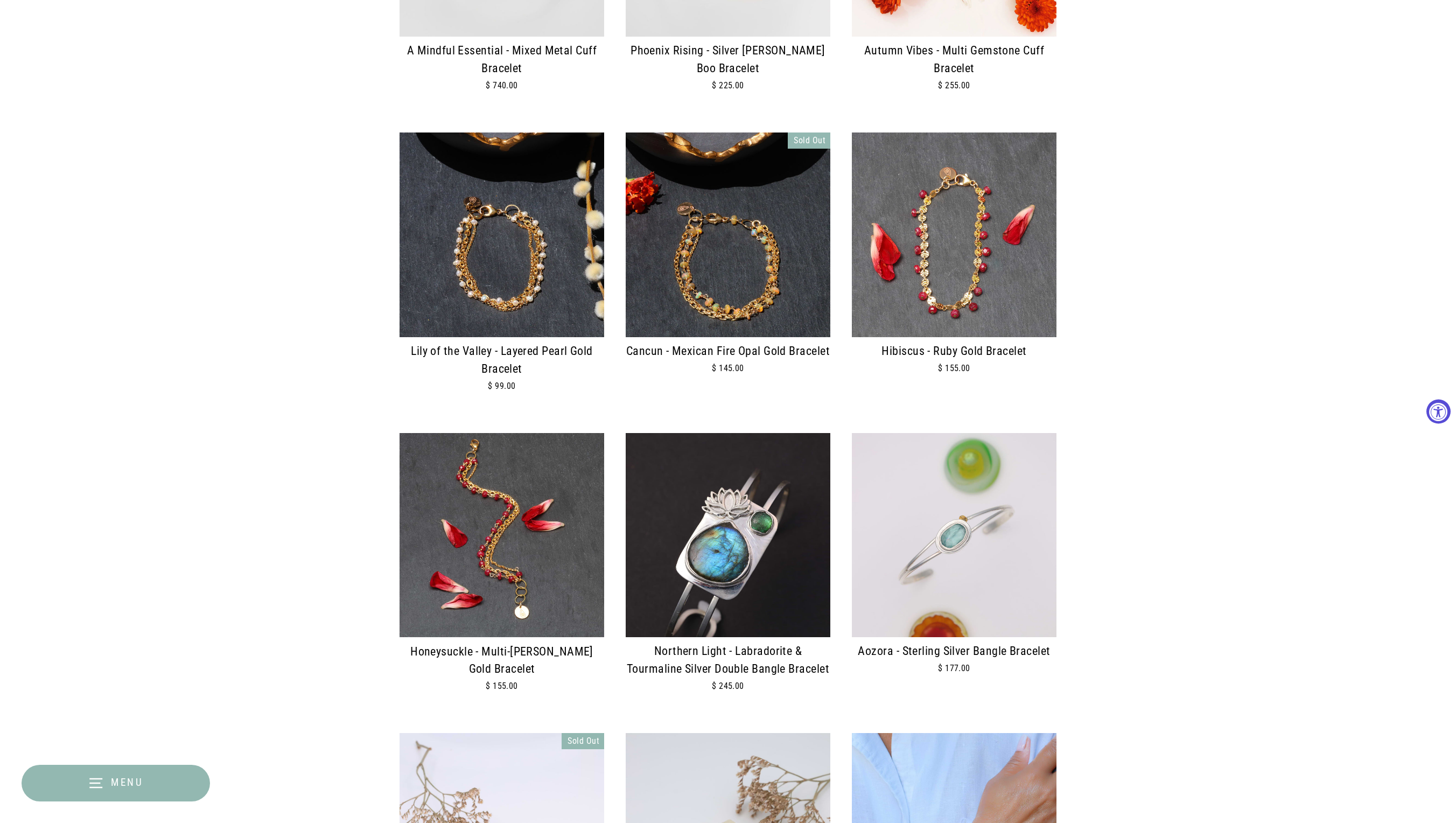
click at [547, 578] on img at bounding box center [502, 535] width 204 height 204
click at [518, 273] on img at bounding box center [502, 234] width 204 height 204
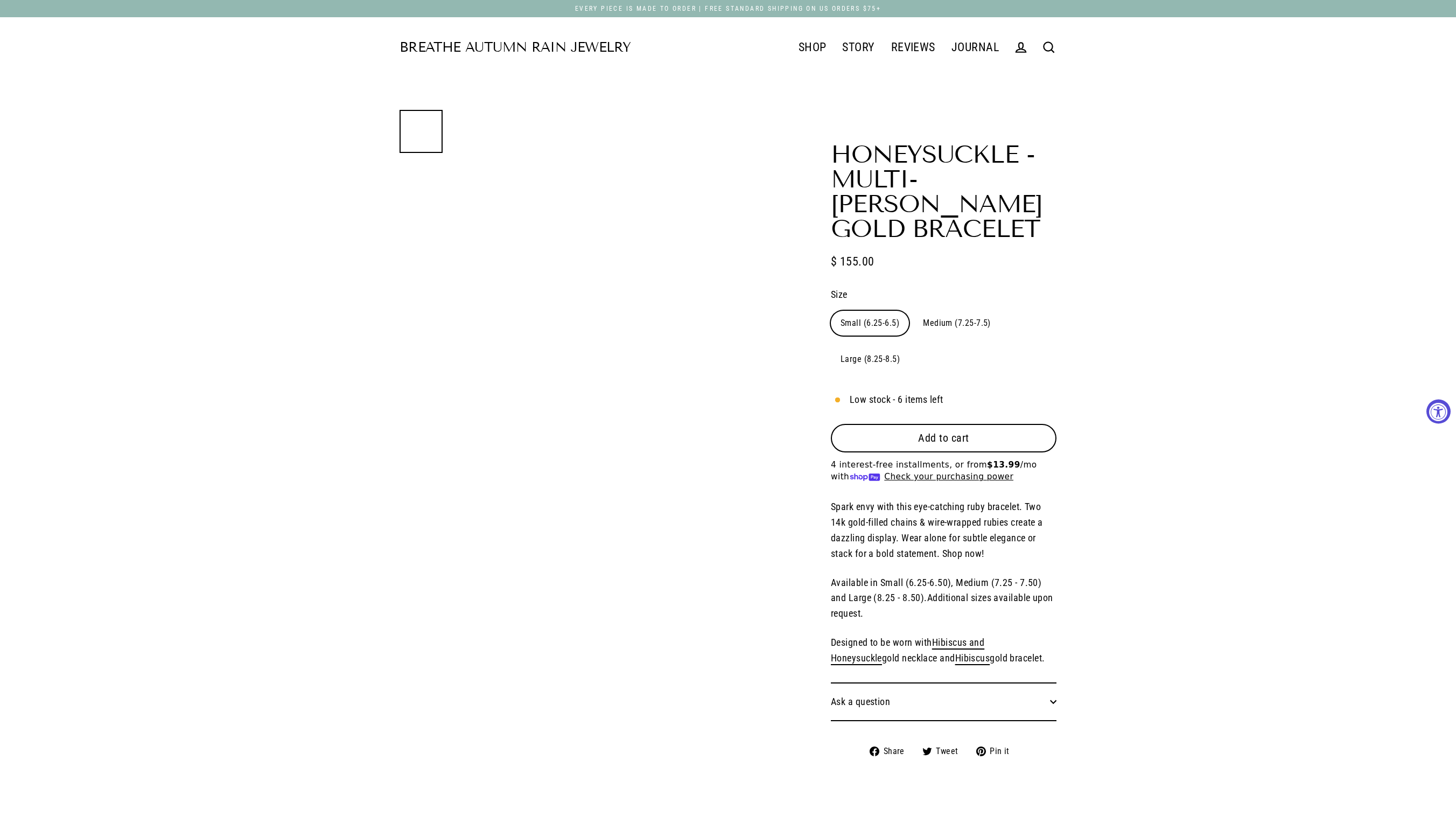
select select "3"
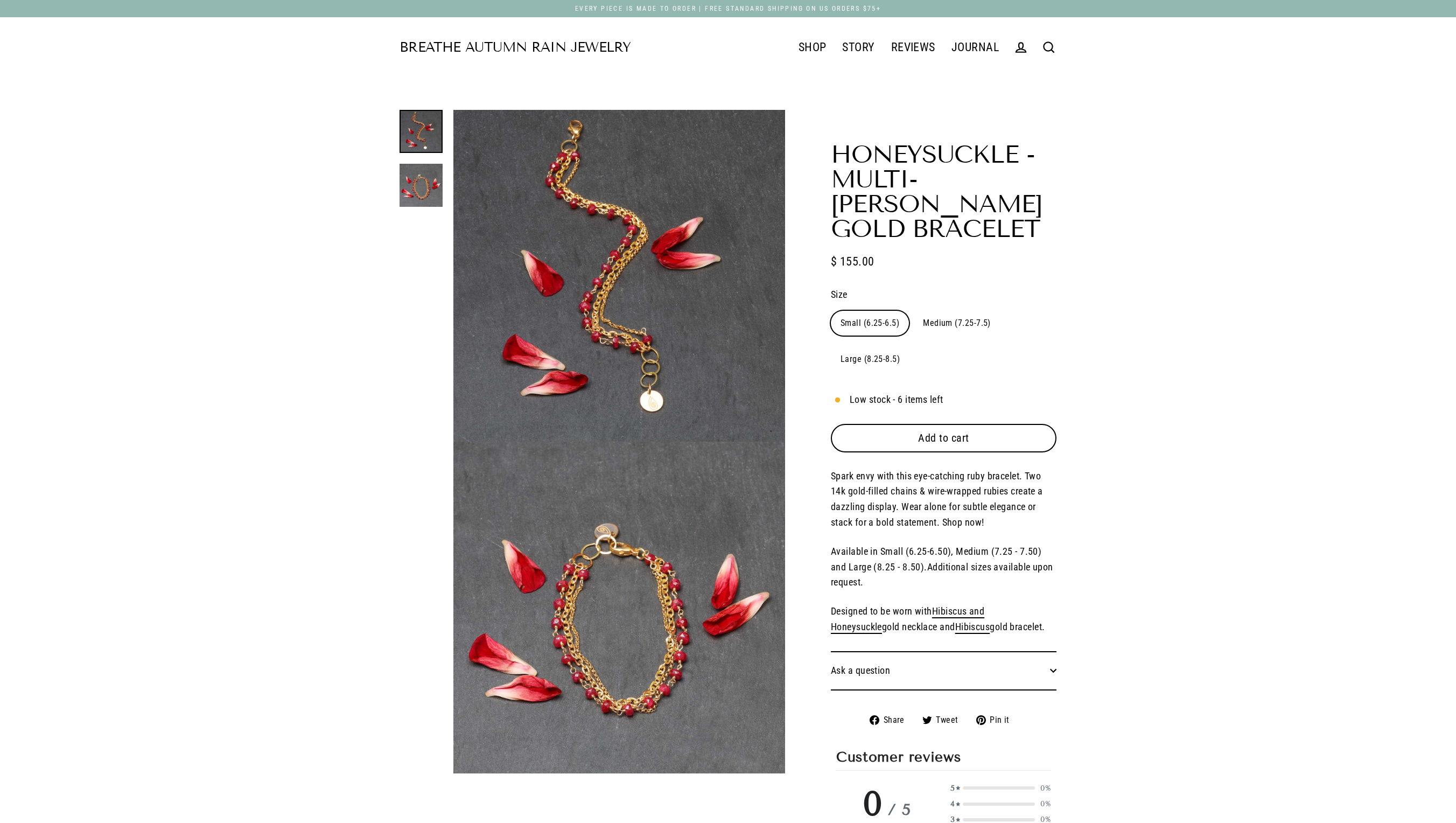
select select "3"
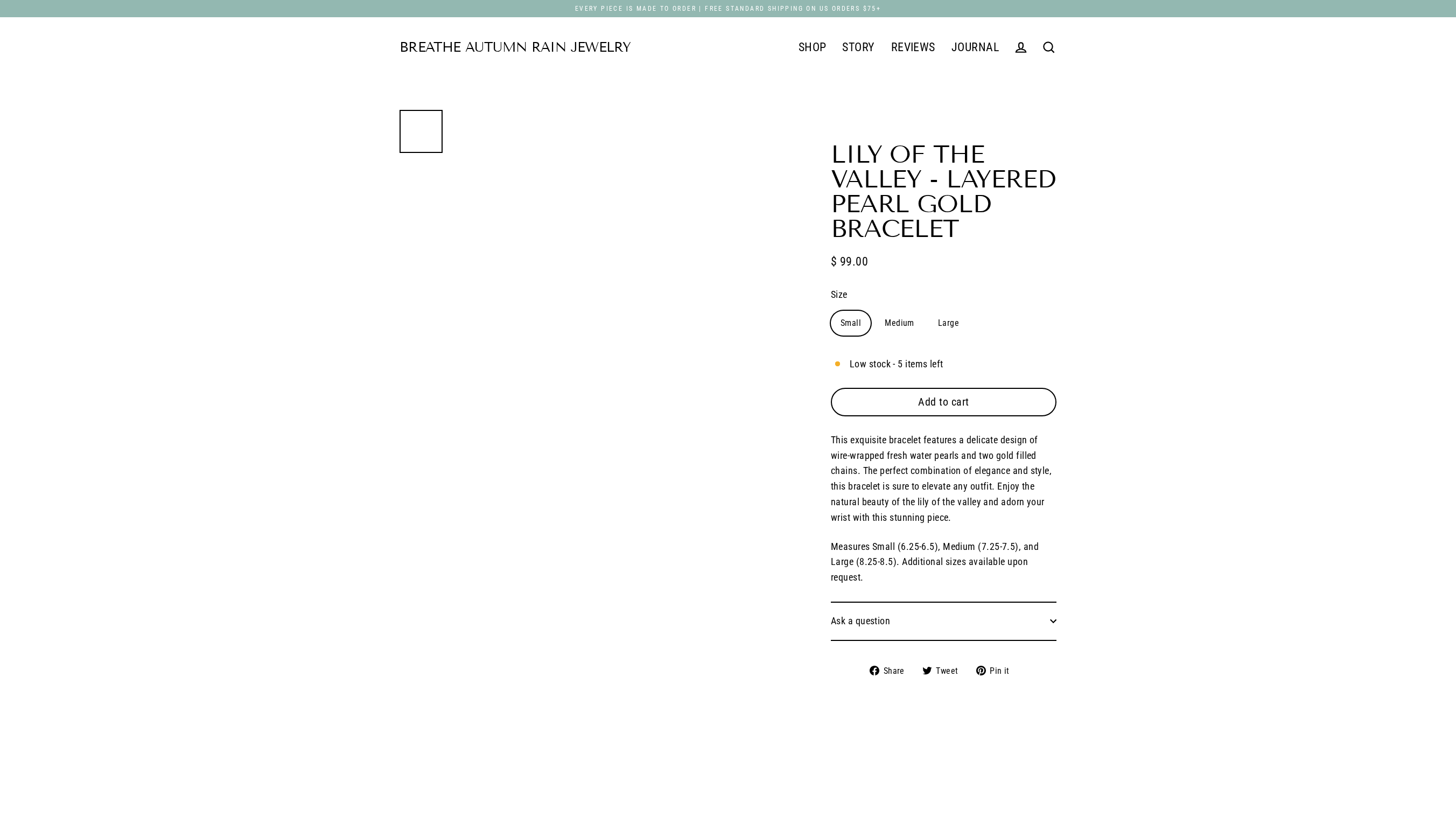
select select "3"
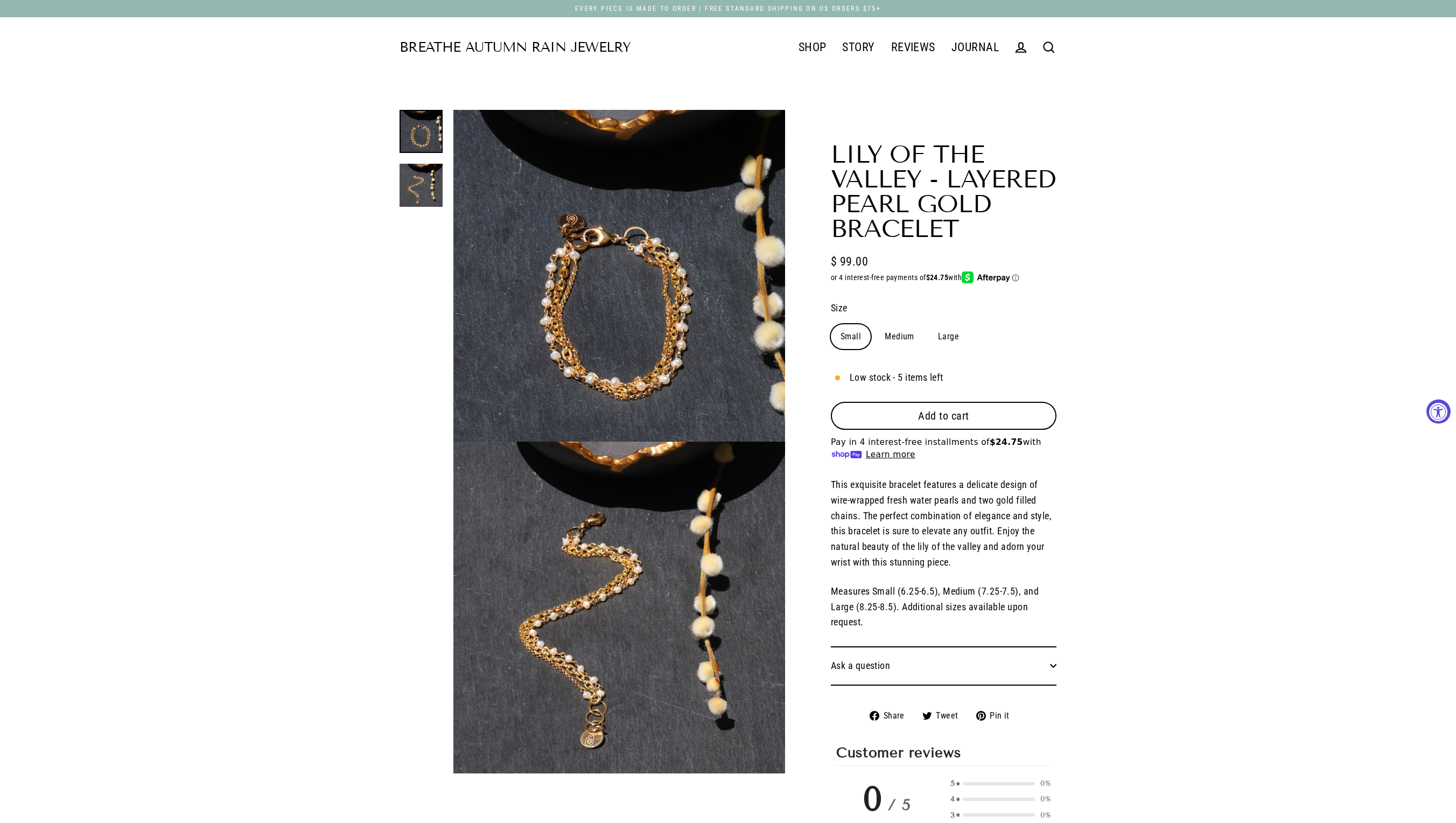
click at [907, 349] on label "Medium" at bounding box center [899, 336] width 49 height 25
click at [875, 324] on input "Medium" at bounding box center [874, 323] width 1 height 1
radio input "true"
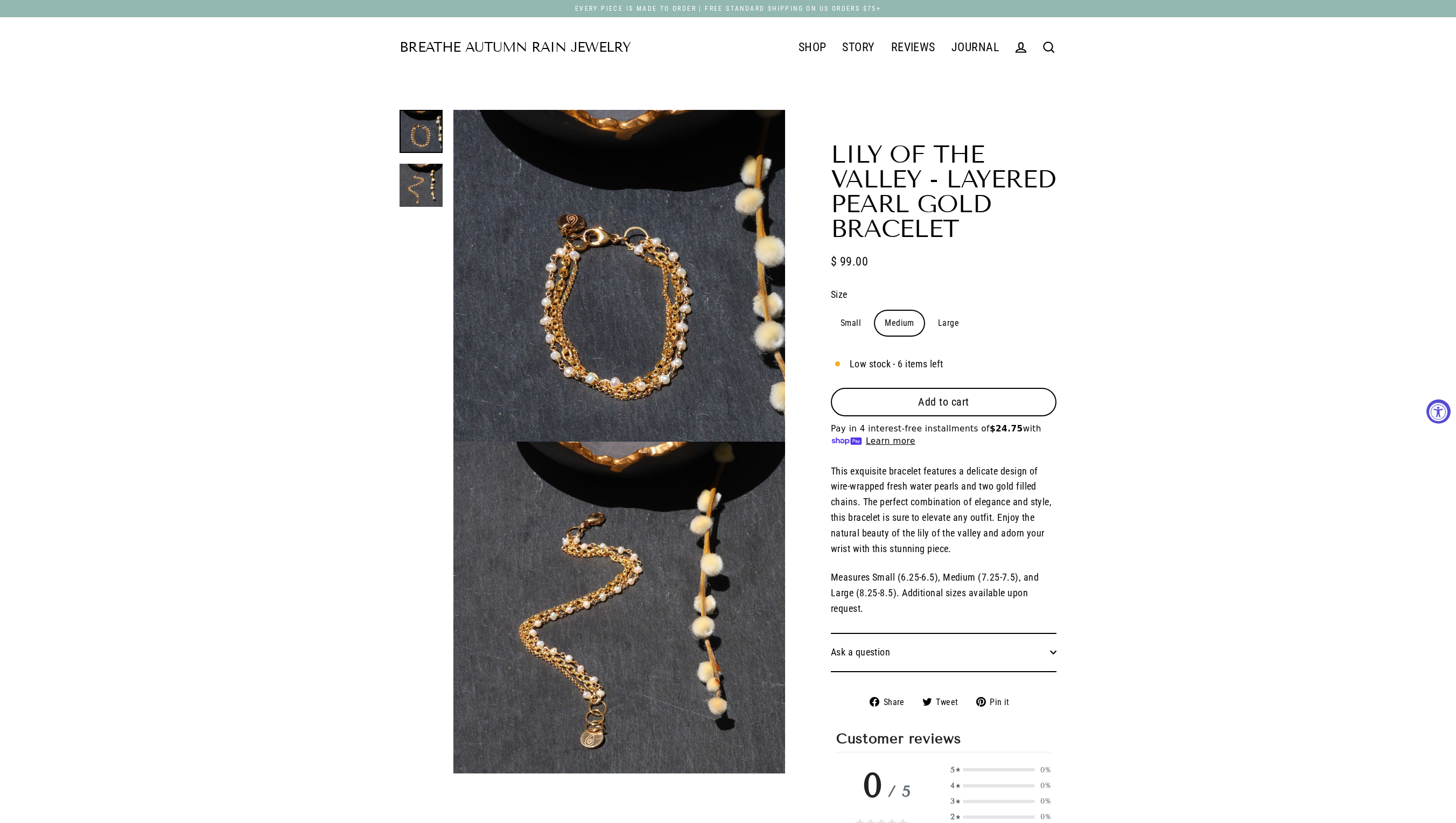
click at [960, 325] on label "Large" at bounding box center [949, 323] width 40 height 25
click at [929, 311] on input "Large" at bounding box center [928, 310] width 1 height 1
radio input "true"
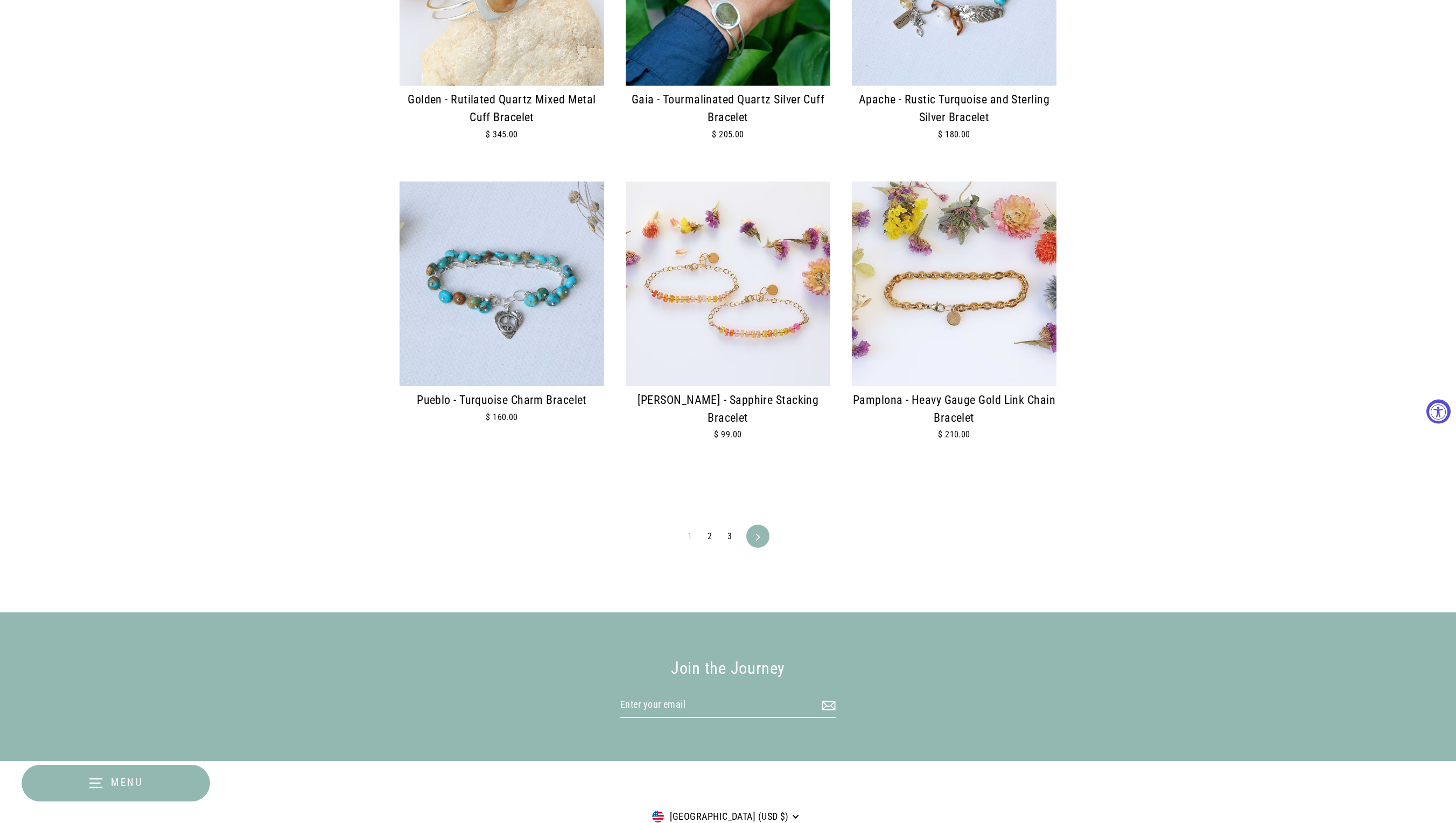
scroll to position [2340, 0]
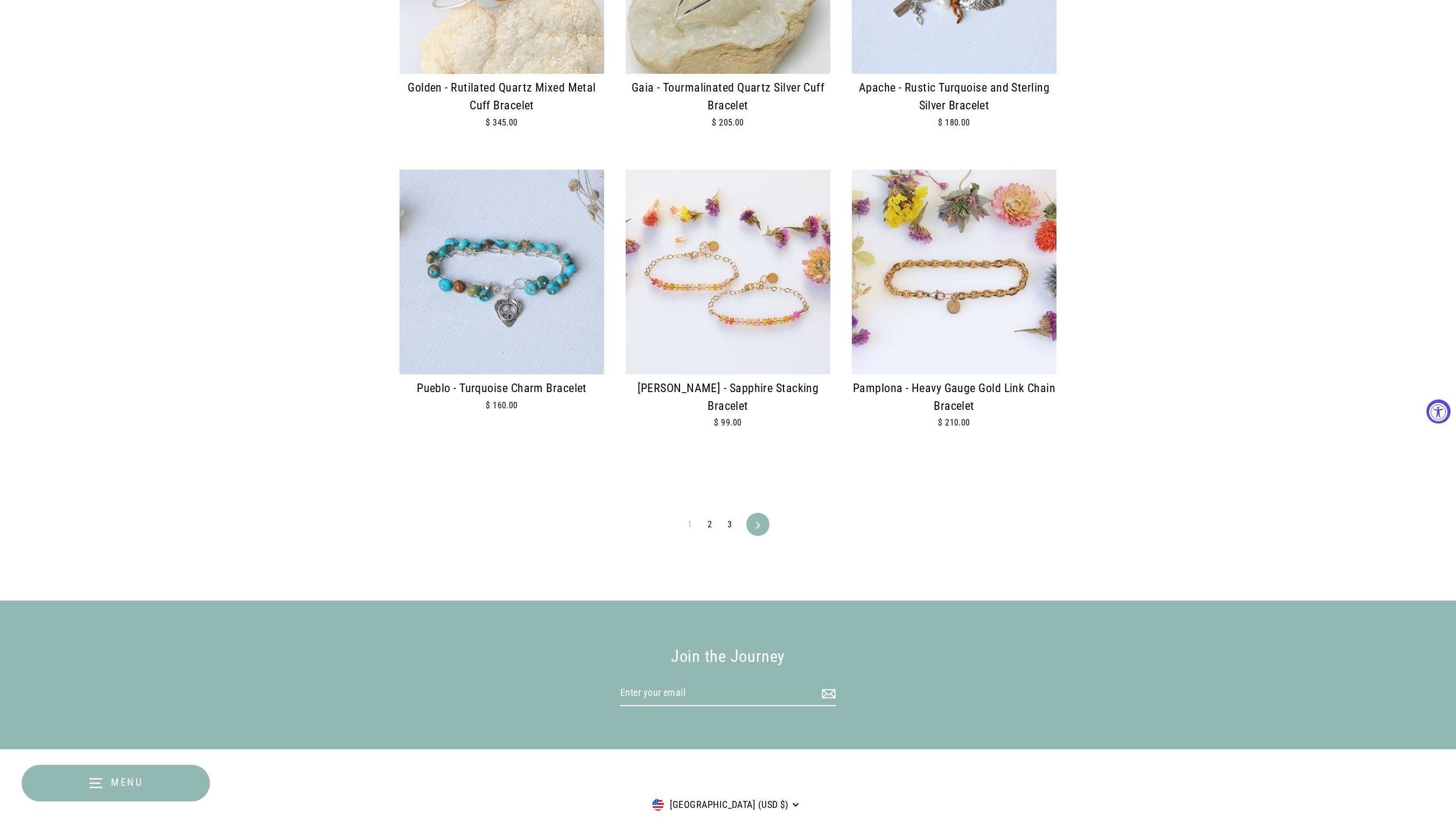
click at [712, 524] on link "2" at bounding box center [710, 524] width 17 height 17
